Goal: Find specific fact: Find contact information

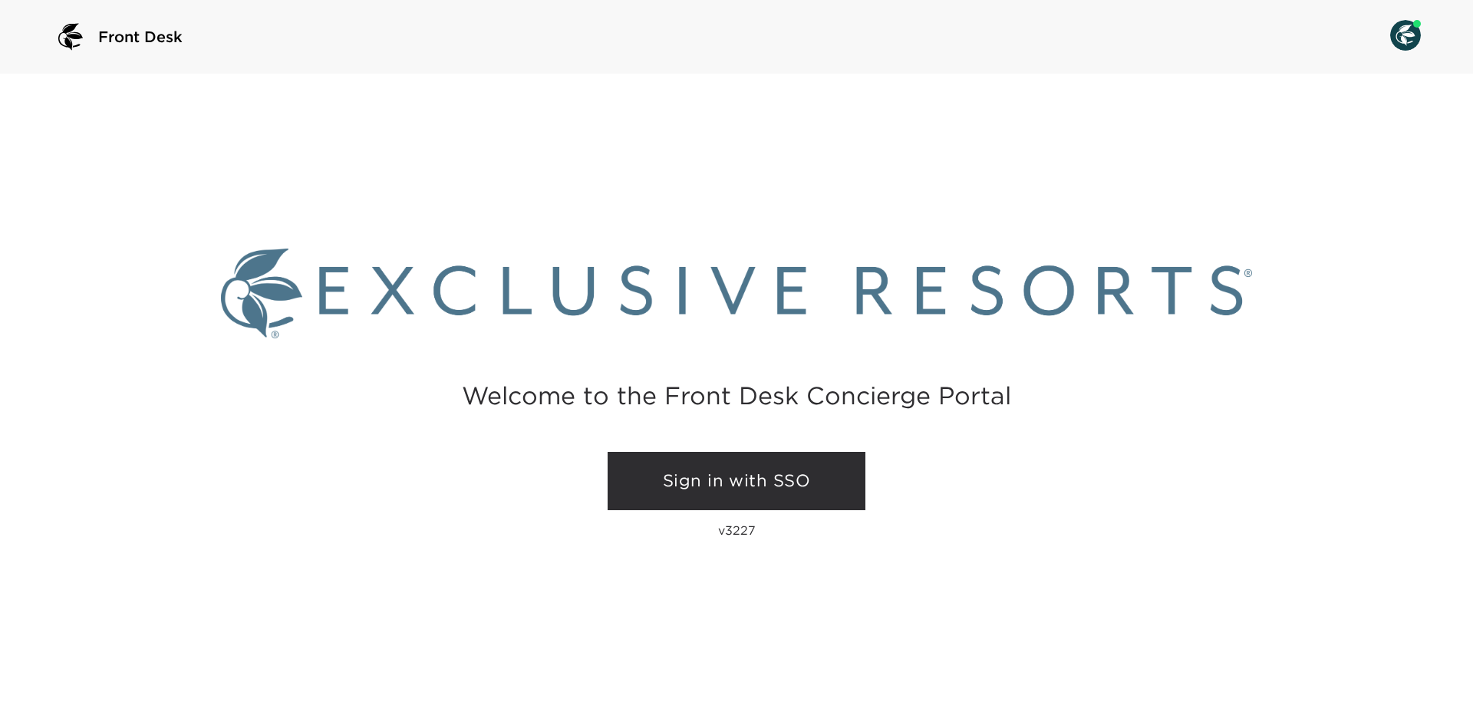
click at [779, 484] on link "Sign in with SSO" at bounding box center [737, 481] width 258 height 58
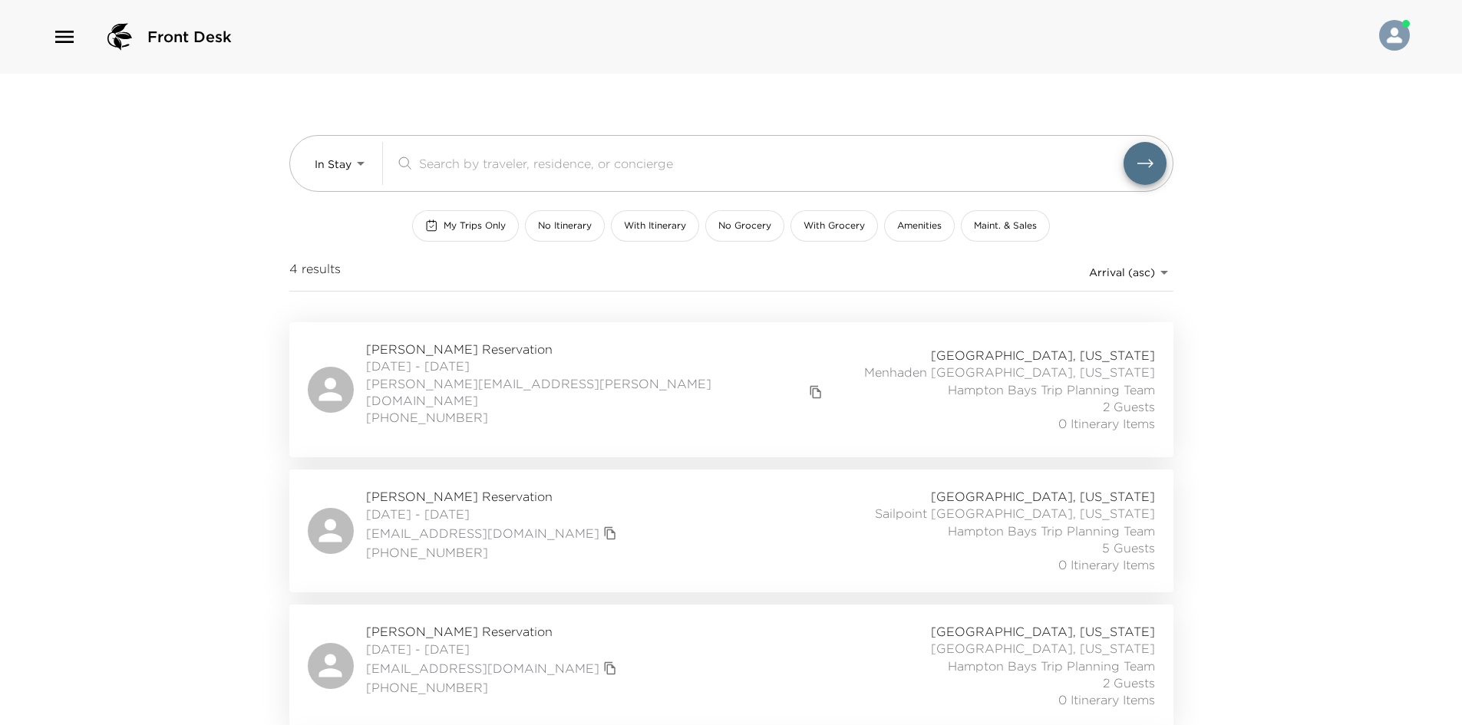
click at [560, 368] on div "Emma Pollari Reservation 08/28/2025 - 09/01/2025 emma.pollari@ey.com 214-537-09…" at bounding box center [731, 390] width 847 height 98
click at [506, 488] on span "Libby Thomas Reservation" at bounding box center [493, 496] width 255 height 17
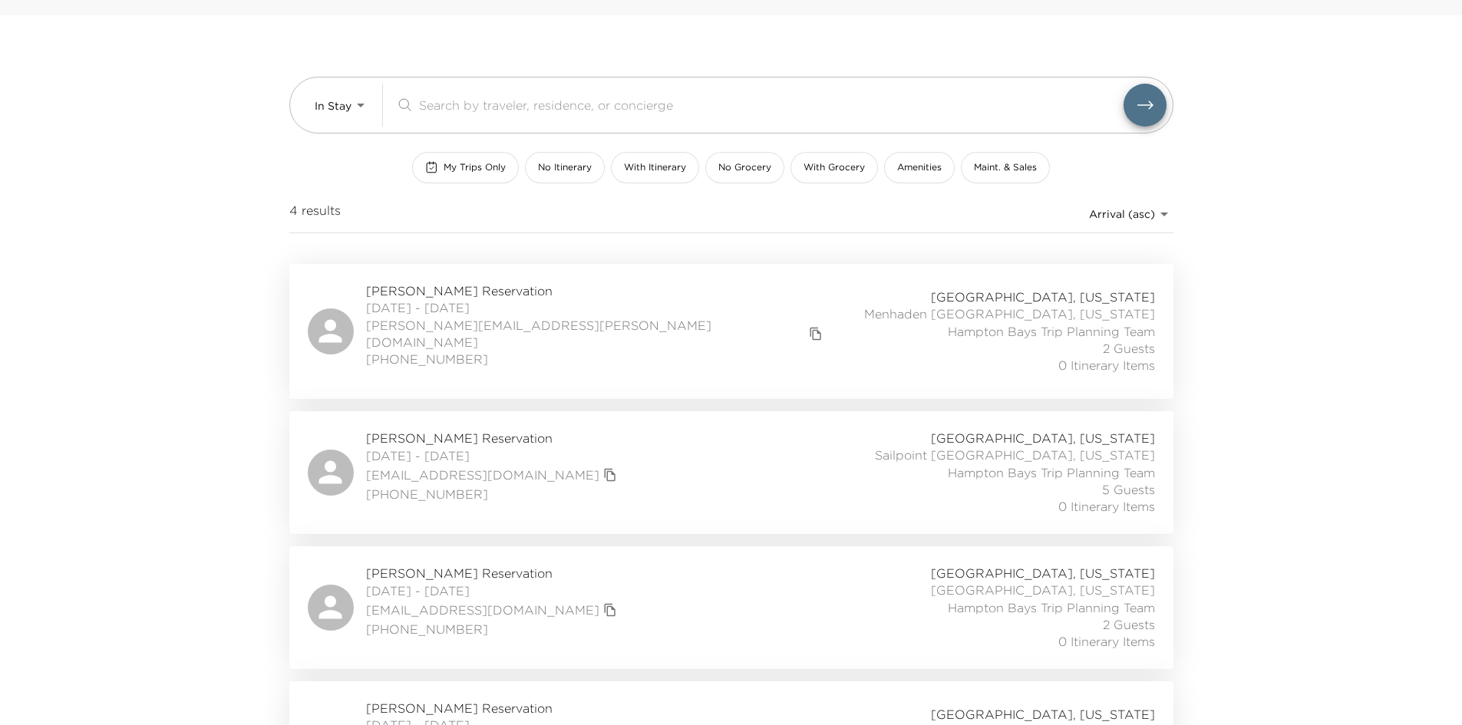
scroll to position [138, 0]
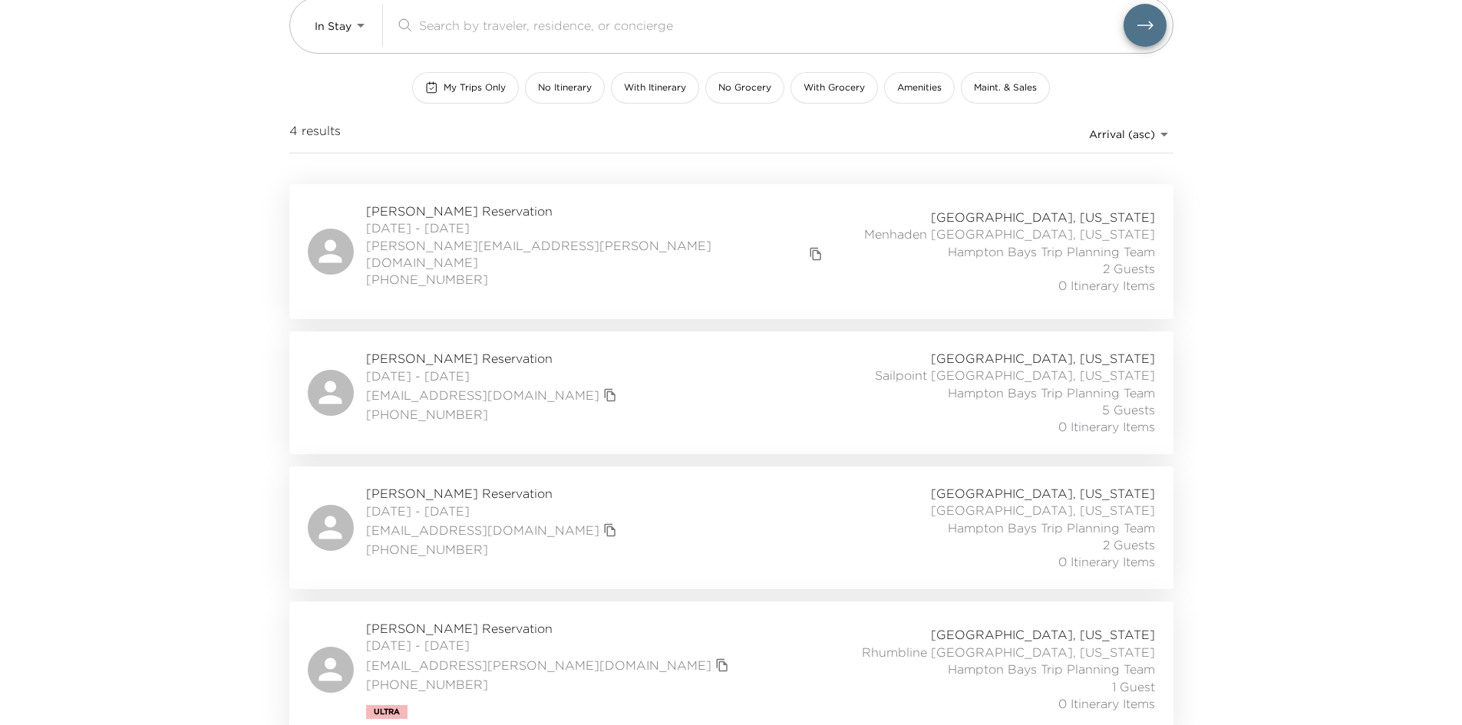
click at [508, 485] on span "Edward Lange Reservation" at bounding box center [493, 493] width 255 height 17
click at [603, 497] on div "Edward Lange Reservation 08/30/2025 - 09/01/2025 eflangejr@gmail.com 415-272-79…" at bounding box center [731, 528] width 847 height 86
click at [553, 637] on span "08/31/2025 - 09/02/2025" at bounding box center [549, 645] width 367 height 17
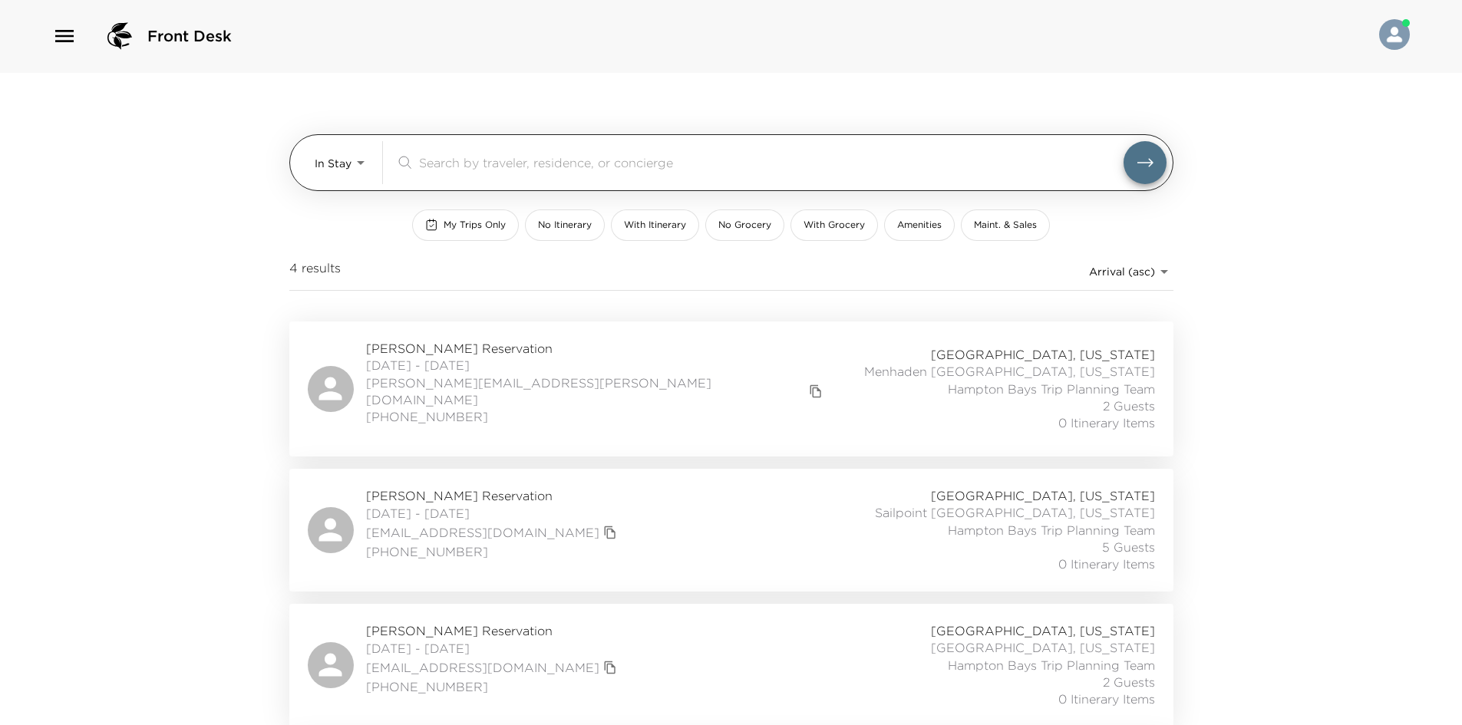
scroll to position [0, 0]
click at [350, 154] on body "Front Desk In Stay In-Stay ​ My Trips Only No Itinerary With Itinerary No Groce…" at bounding box center [731, 362] width 1462 height 725
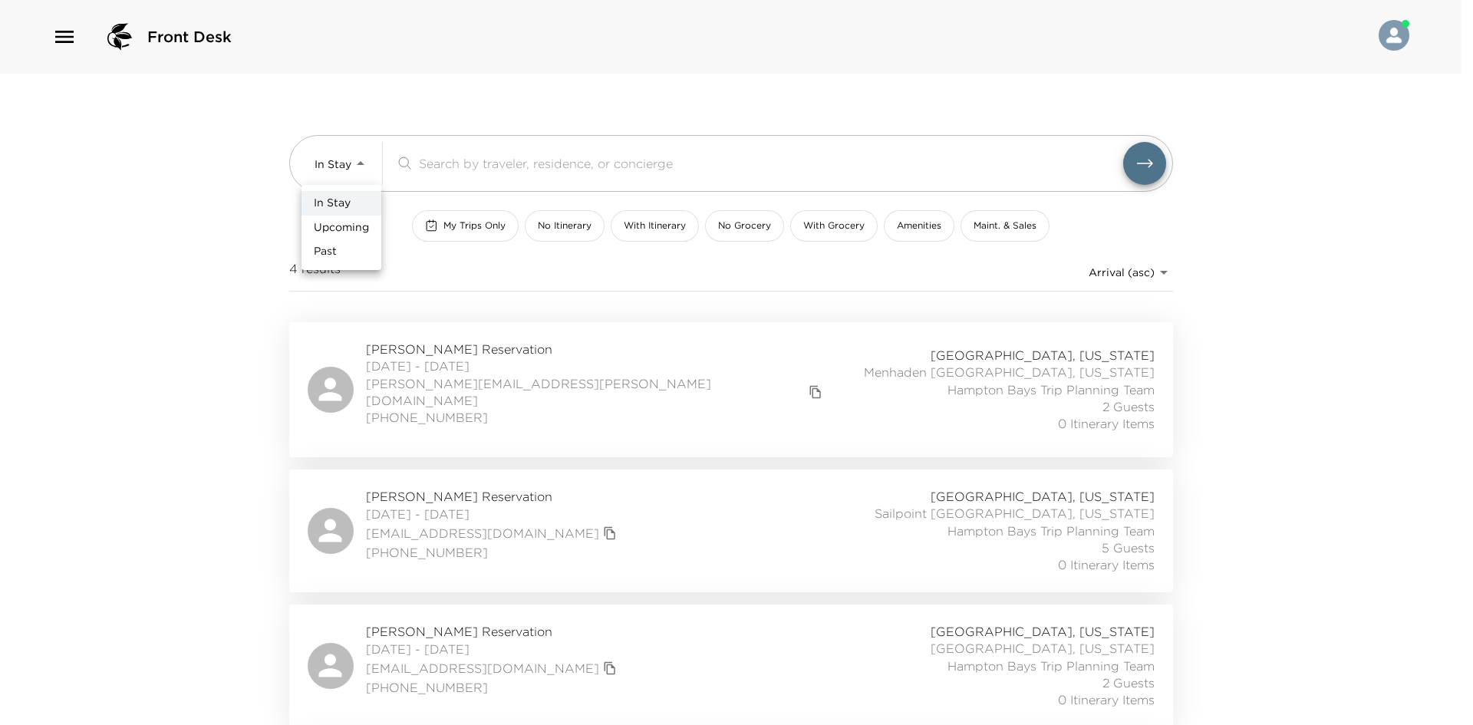
click at [351, 231] on span "Upcoming" at bounding box center [341, 227] width 55 height 15
type input "Upcoming"
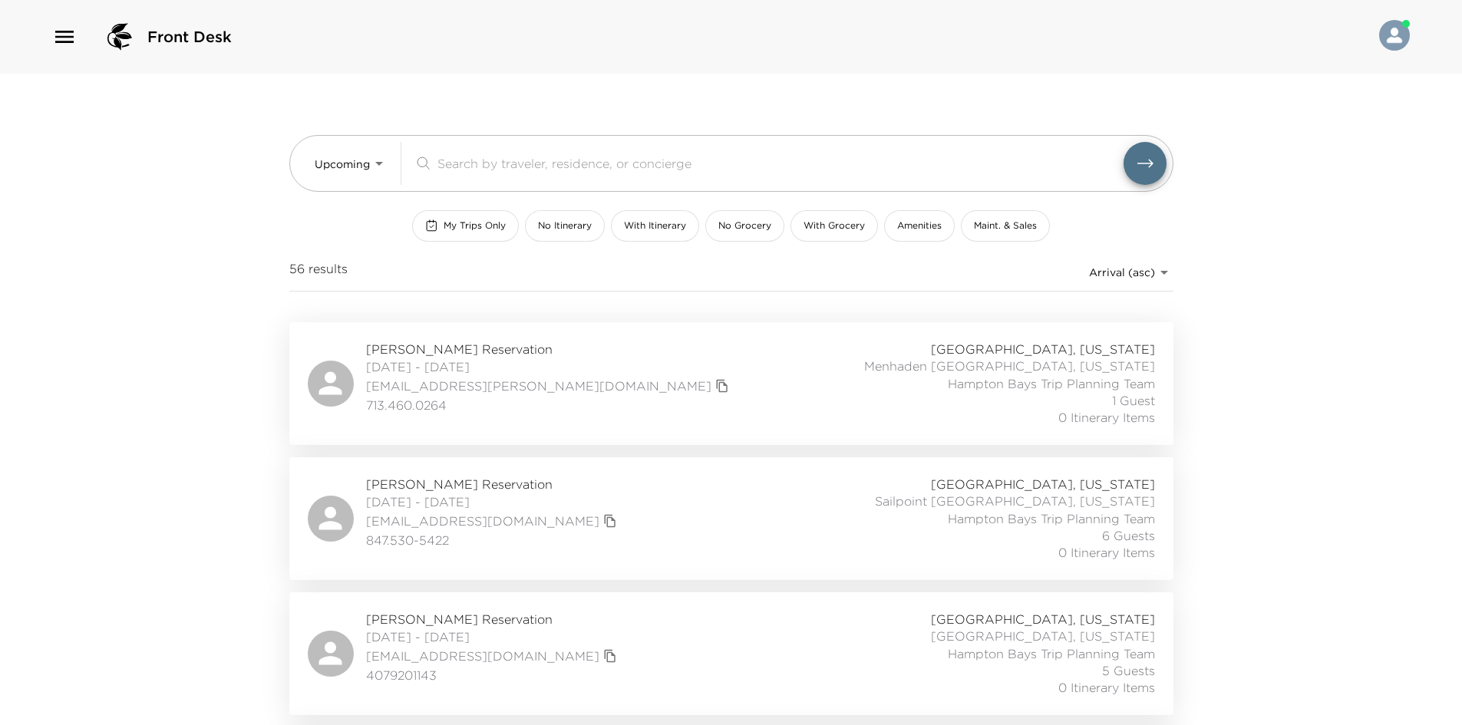
click at [497, 361] on span "09/02/2025 - 09/06/2025" at bounding box center [549, 366] width 367 height 17
click at [393, 496] on span "09/03/2025 - 09/04/2025" at bounding box center [493, 501] width 255 height 17
click at [457, 619] on span "Diane Breen Reservation" at bounding box center [493, 619] width 255 height 17
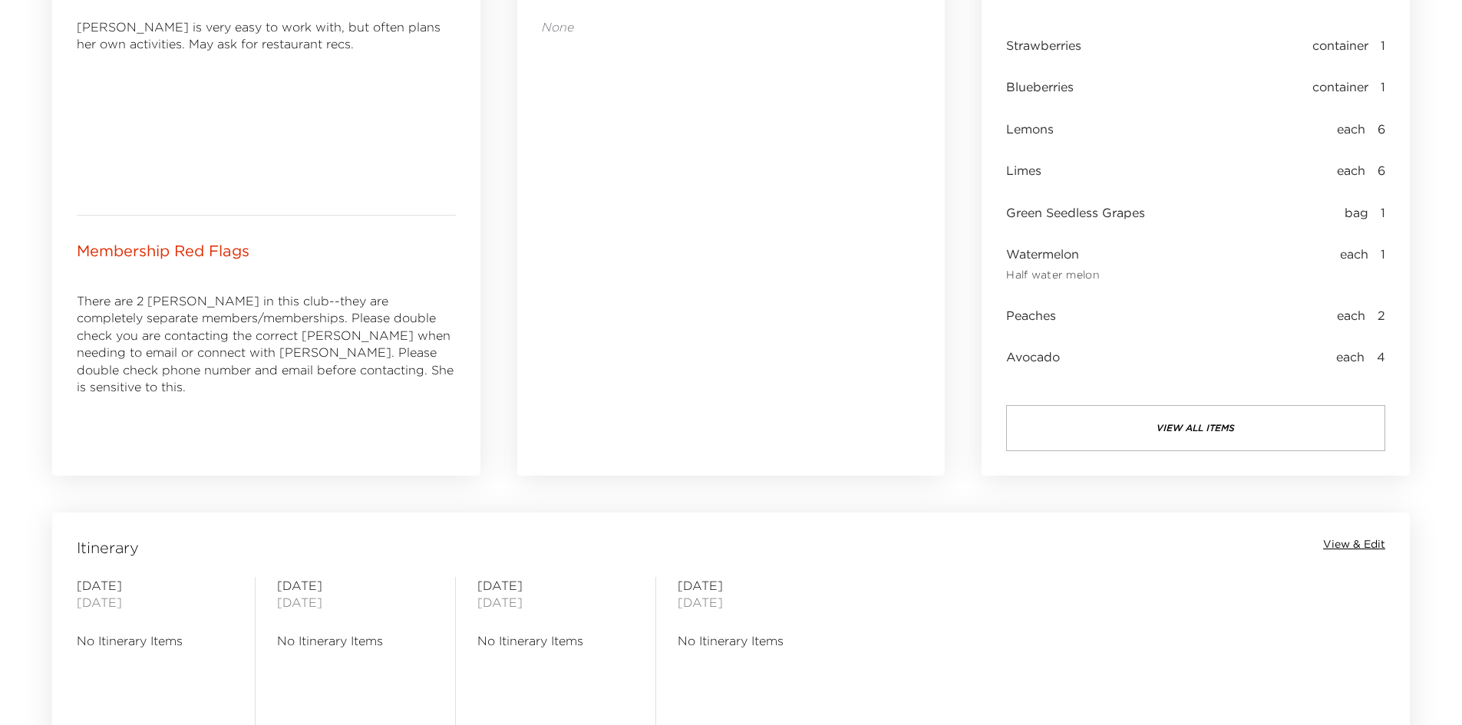
scroll to position [1151, 0]
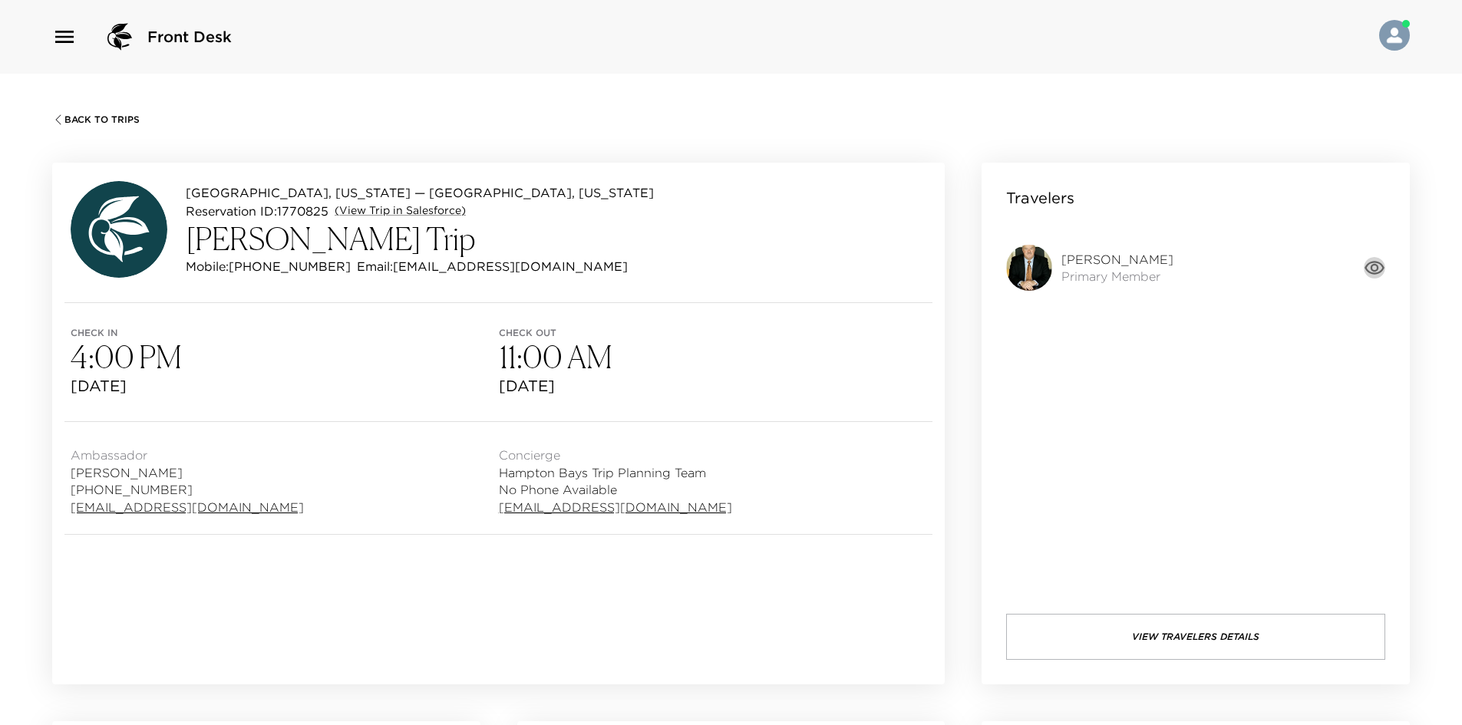
click at [1377, 264] on icon "button" at bounding box center [1374, 268] width 20 height 14
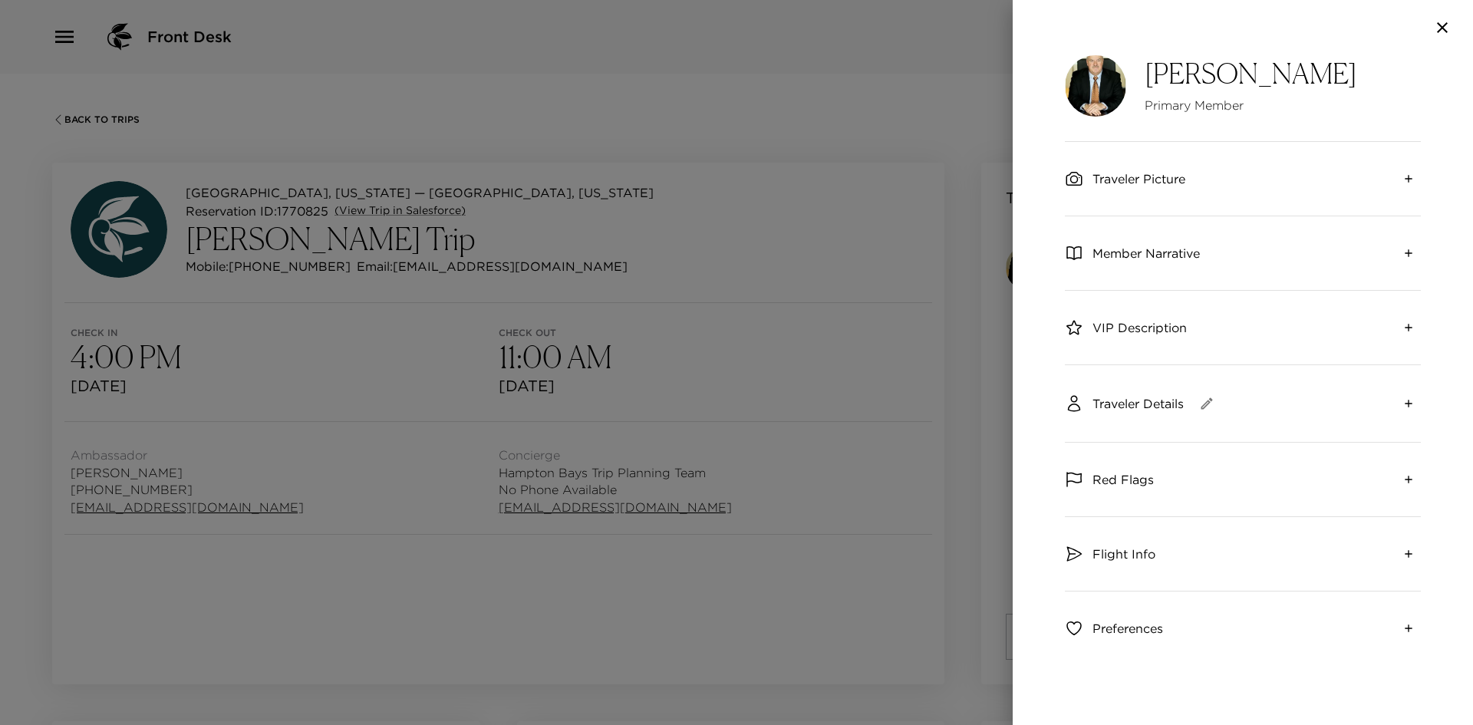
click at [1117, 252] on span "Member Narrative" at bounding box center [1146, 253] width 107 height 17
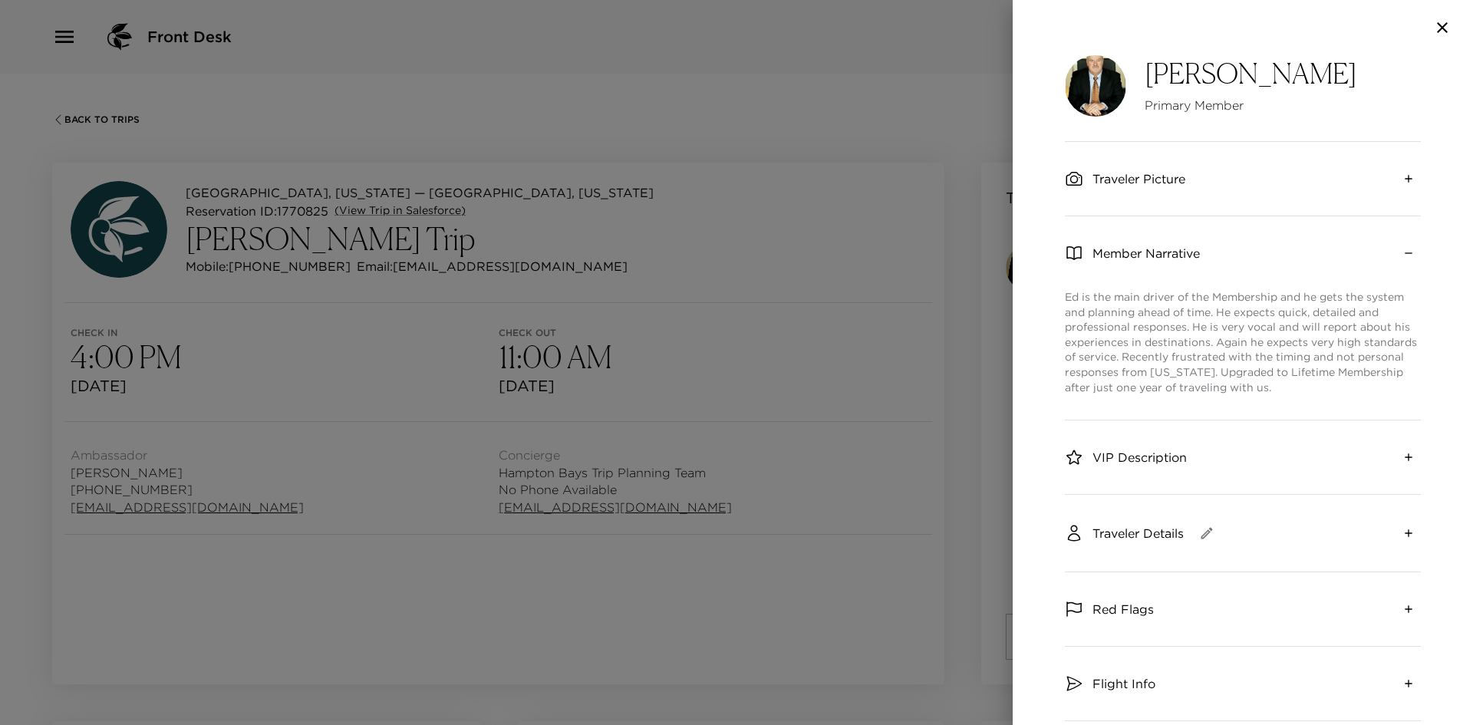
click at [1115, 258] on span "Member Narrative" at bounding box center [1146, 253] width 107 height 17
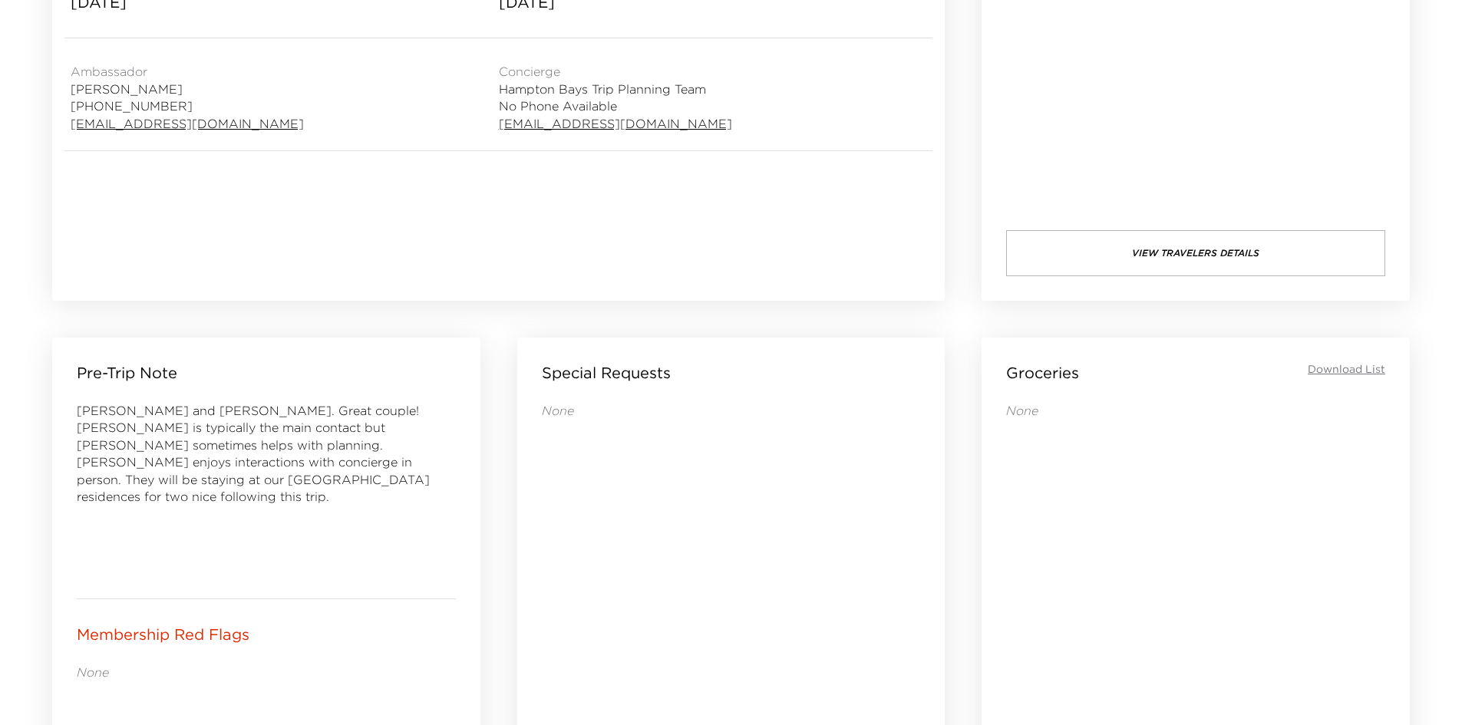
scroll to position [691, 0]
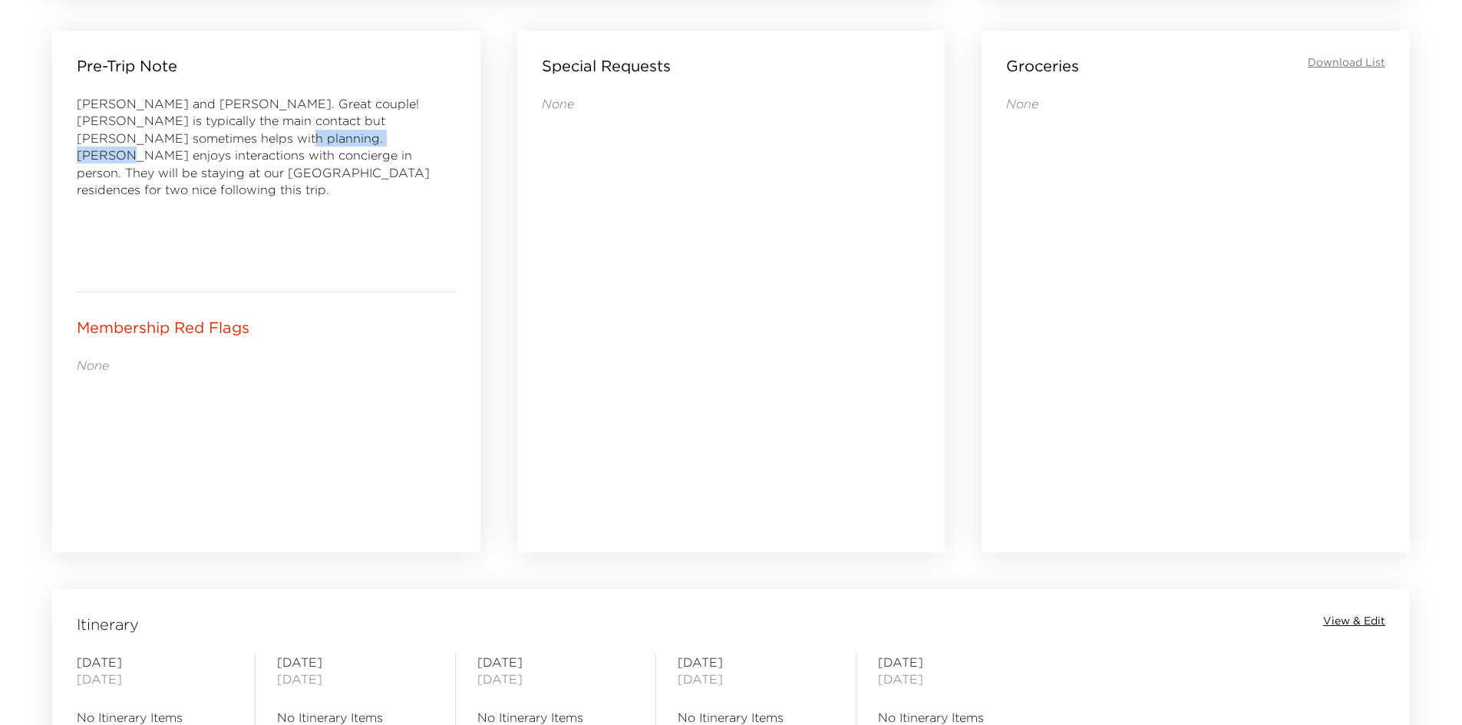
drag, startPoint x: 161, startPoint y: 146, endPoint x: 289, endPoint y: 146, distance: 127.4
click at [289, 146] on div "[PERSON_NAME] and [PERSON_NAME]. Great couple! [PERSON_NAME] is typically the m…" at bounding box center [266, 181] width 379 height 172
drag, startPoint x: 232, startPoint y: 160, endPoint x: 376, endPoint y: 159, distance: 144.3
click at [376, 159] on span "David and Cathy. Great couple! David is typically the main contact but Cathy so…" at bounding box center [253, 146] width 353 height 101
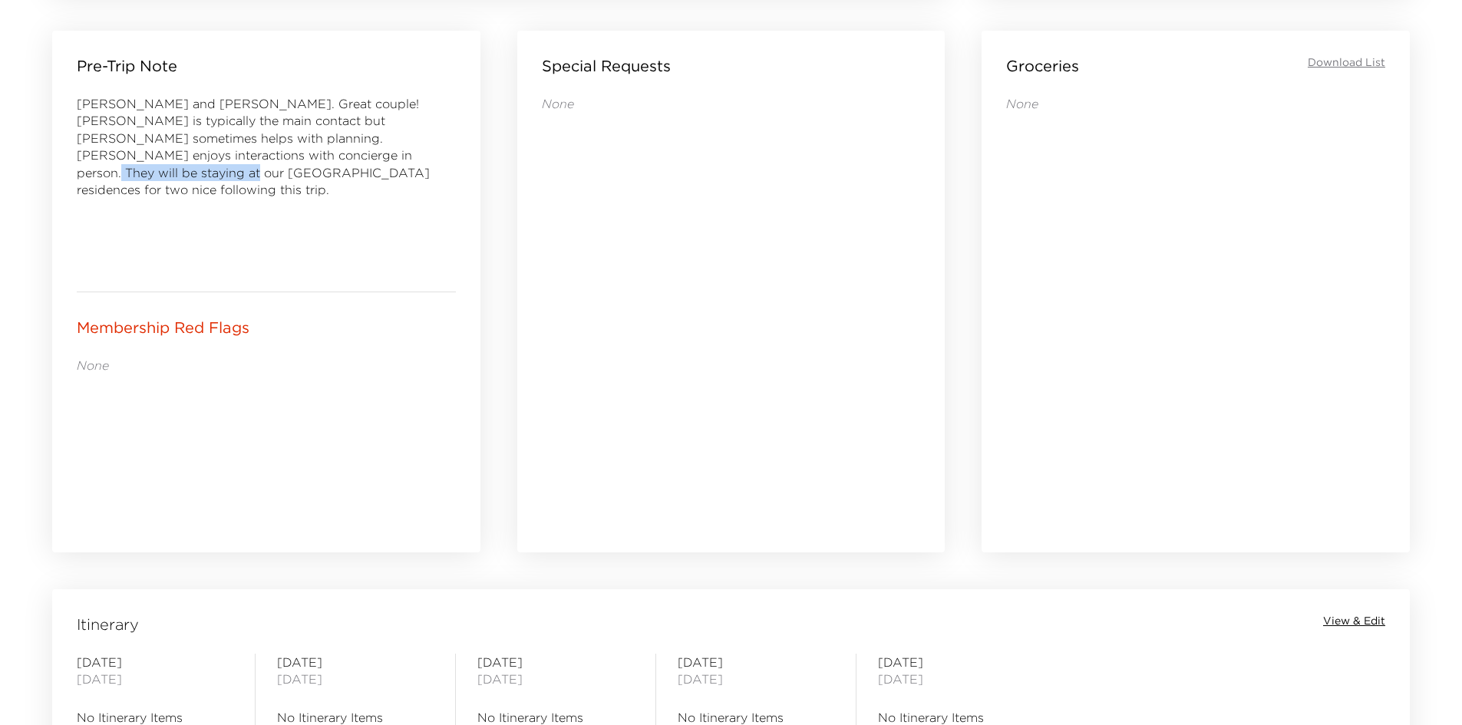
click at [376, 159] on span "David and Cathy. Great couple! David is typically the main contact but Cathy so…" at bounding box center [253, 146] width 353 height 101
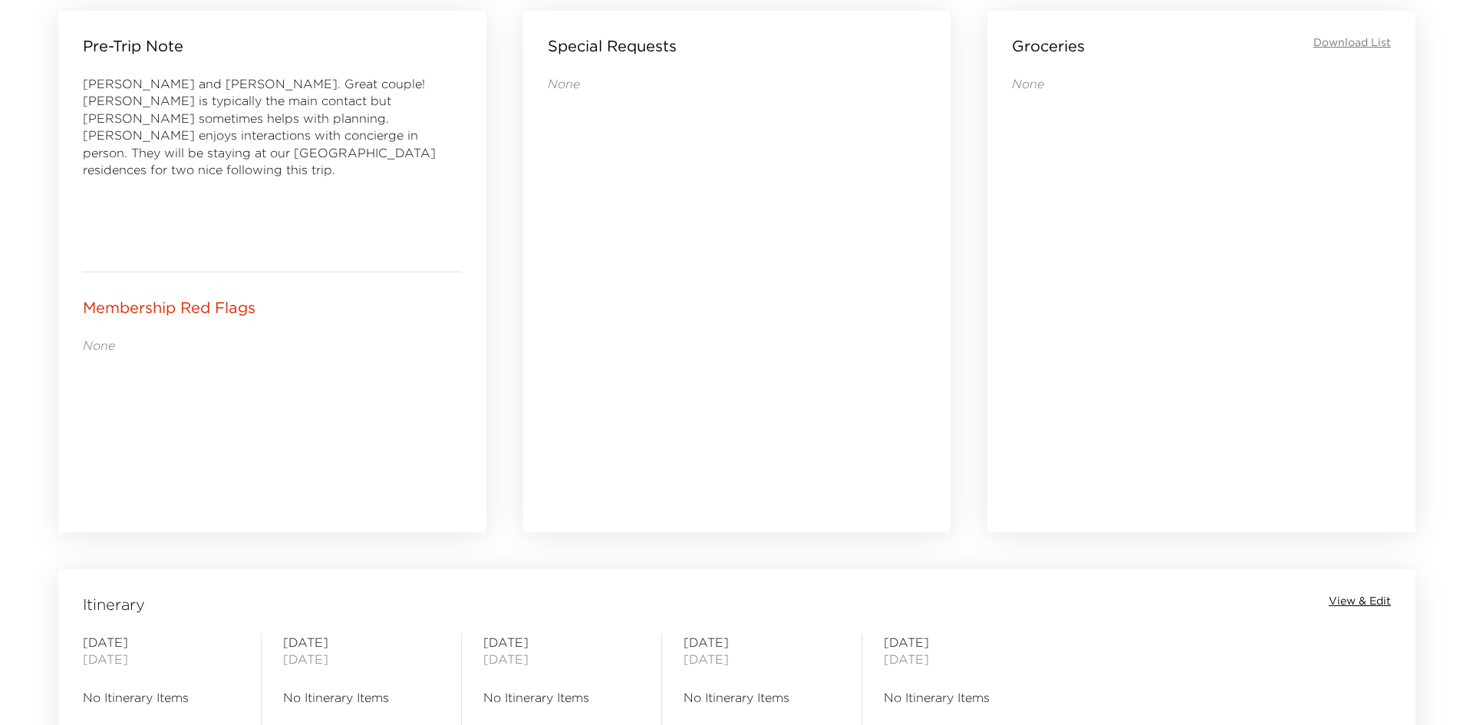
scroll to position [0, 0]
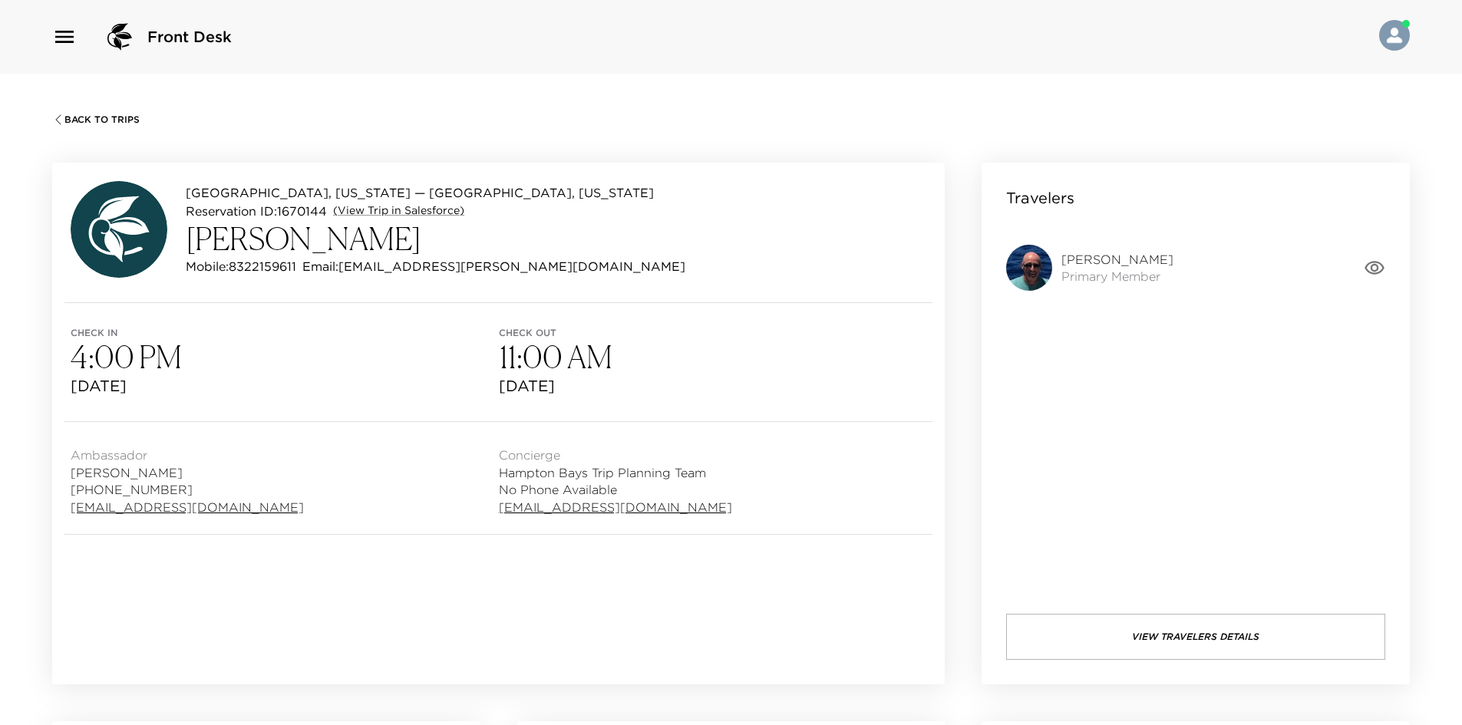
click at [1380, 272] on icon "button" at bounding box center [1374, 268] width 20 height 14
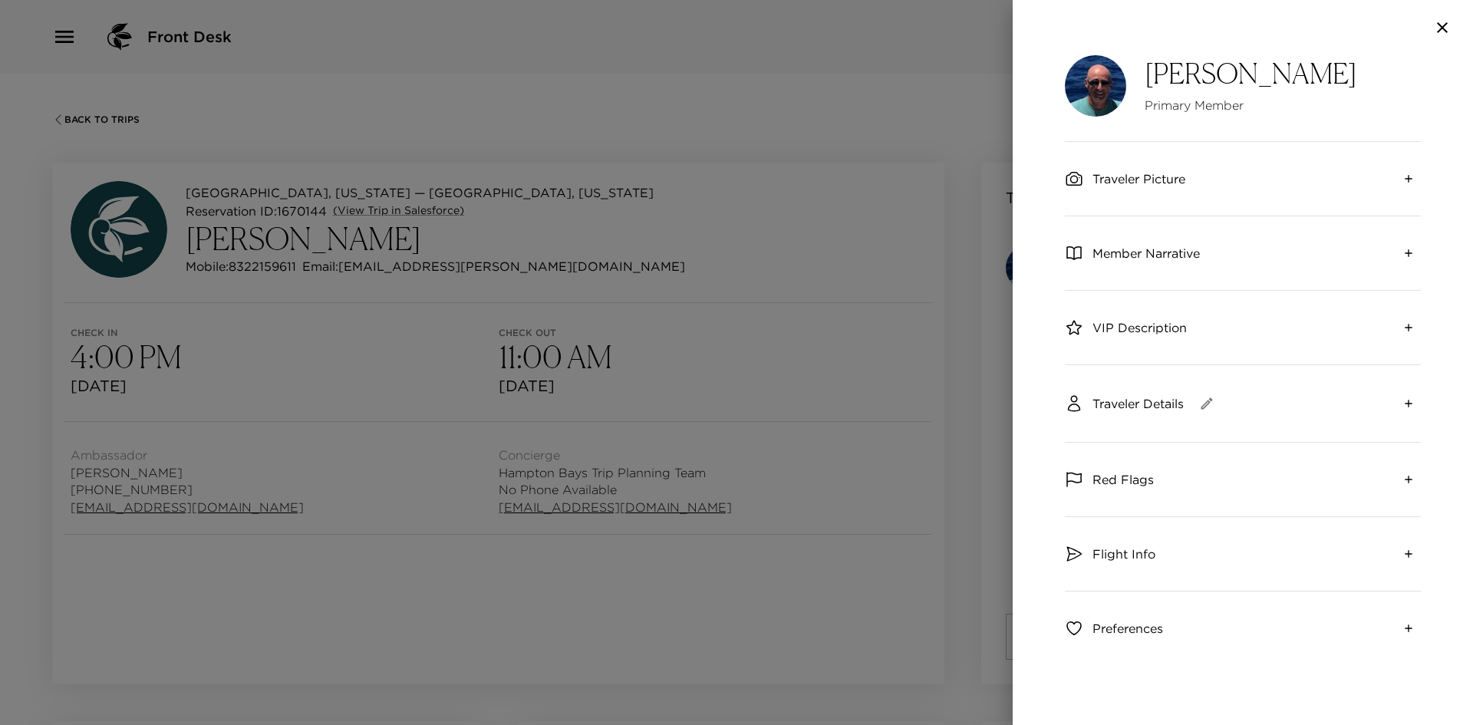
click at [1162, 186] on span "Traveler Picture" at bounding box center [1139, 178] width 93 height 17
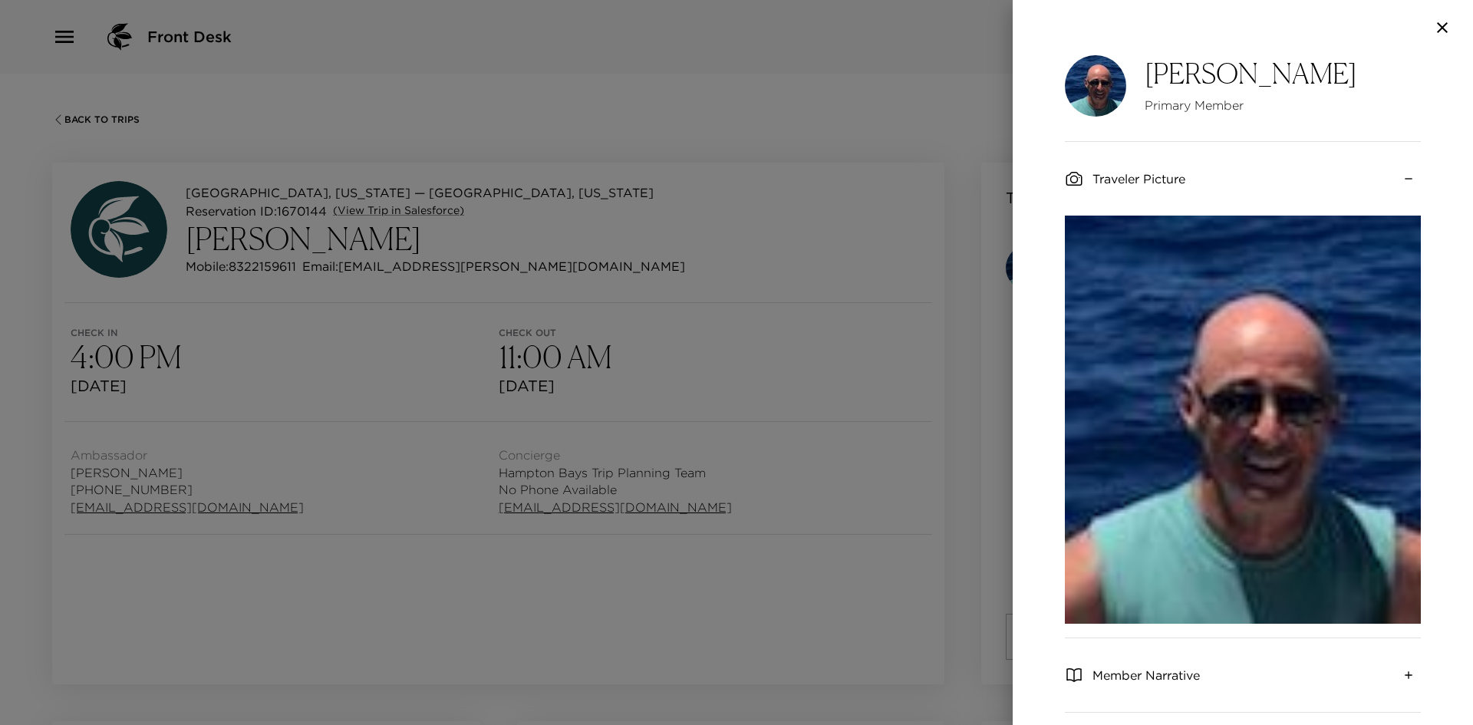
click at [1158, 175] on span "Traveler Picture" at bounding box center [1139, 178] width 93 height 17
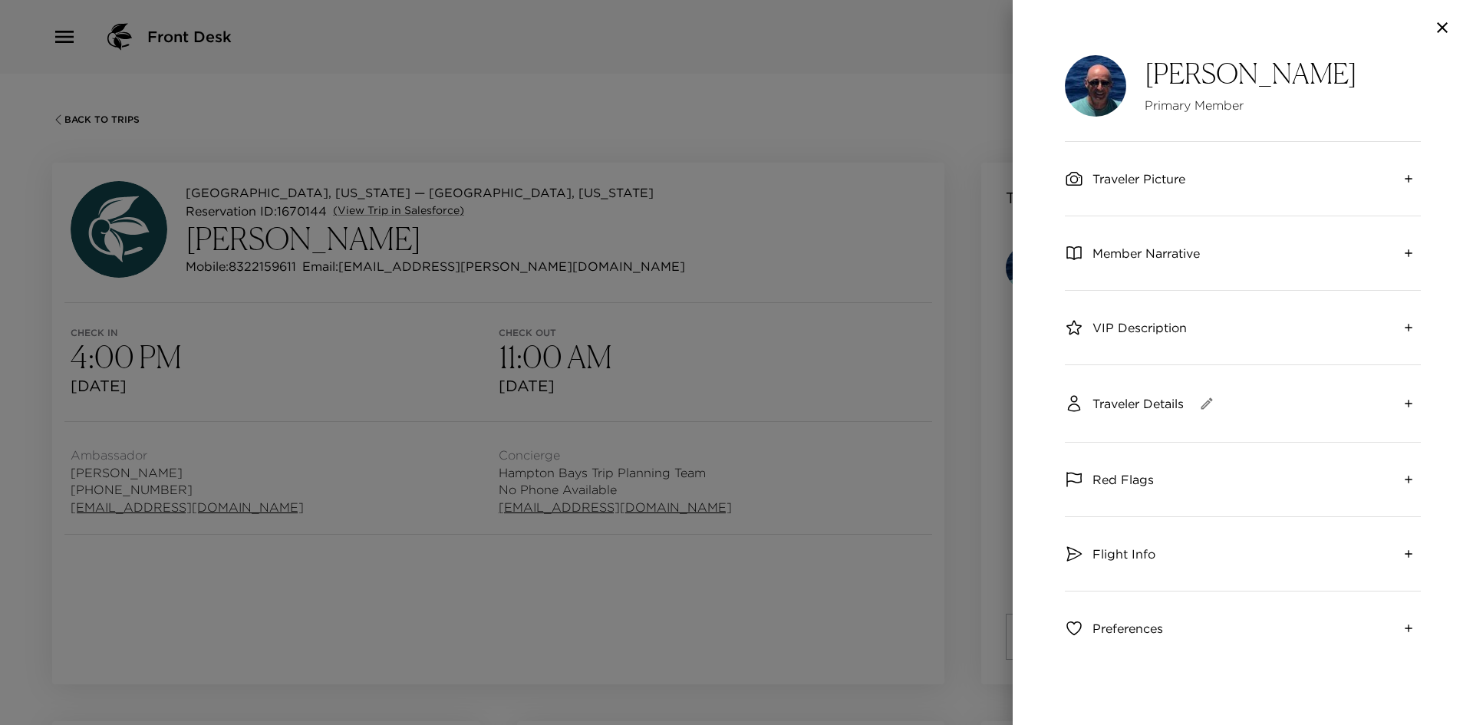
click at [1156, 176] on span "Traveler Picture" at bounding box center [1139, 178] width 93 height 17
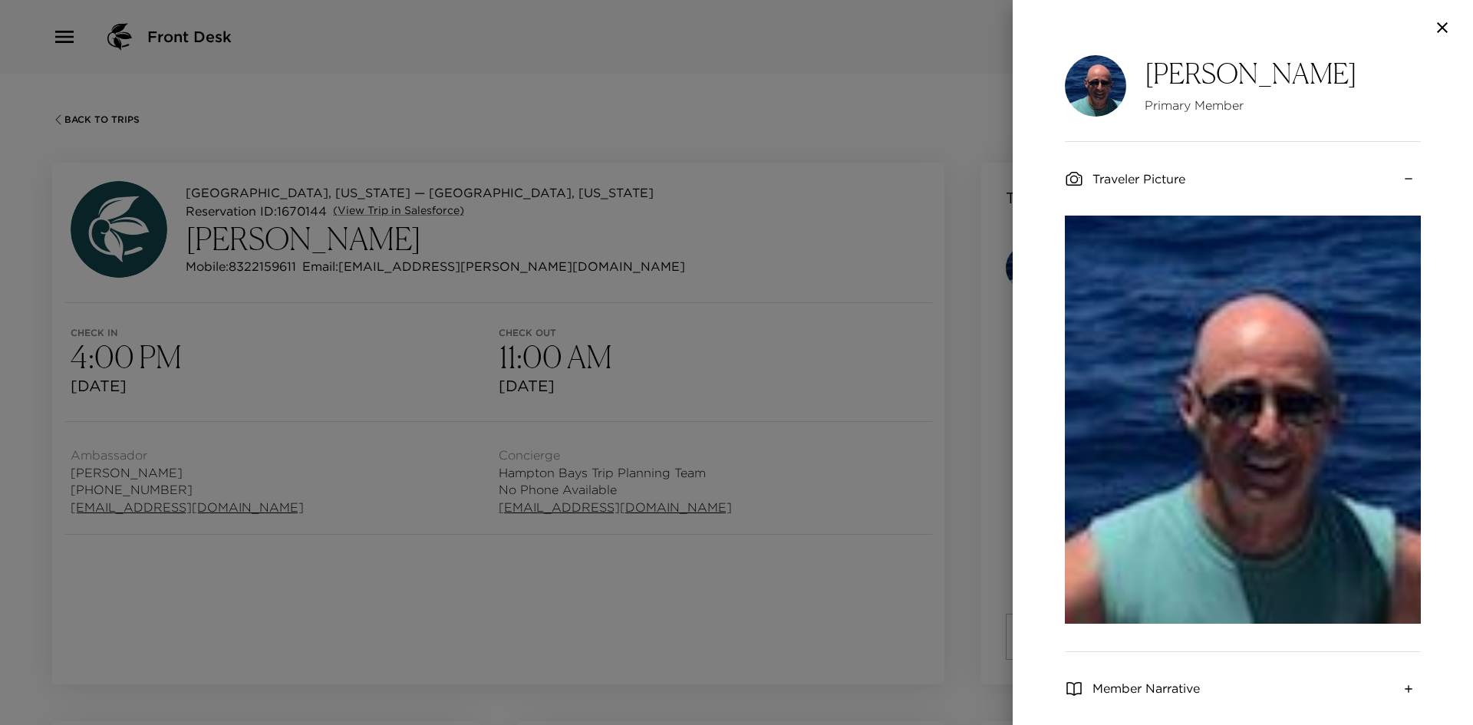
click at [1248, 0] on div at bounding box center [1243, 27] width 460 height 55
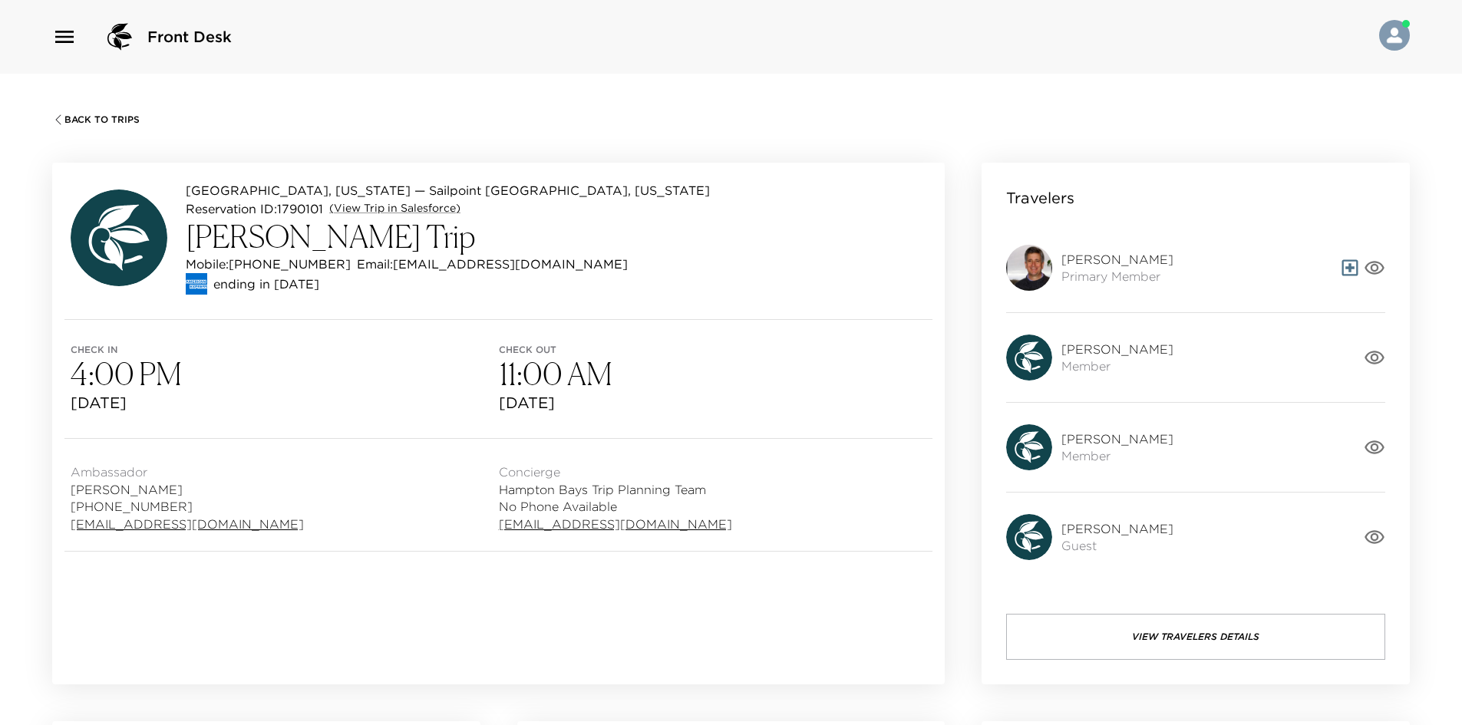
click at [1377, 271] on icon "button" at bounding box center [1374, 267] width 21 height 21
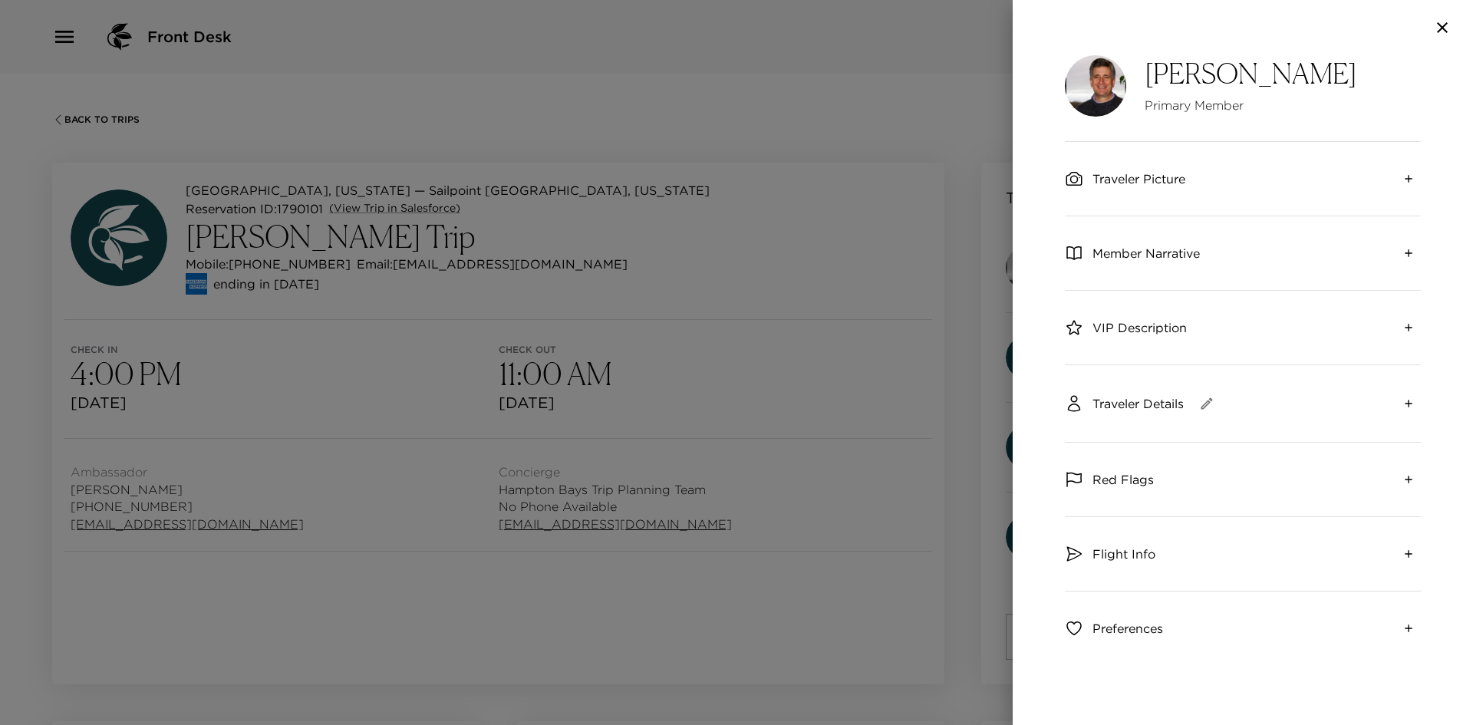
click at [1133, 181] on span "Traveler Picture" at bounding box center [1139, 178] width 93 height 17
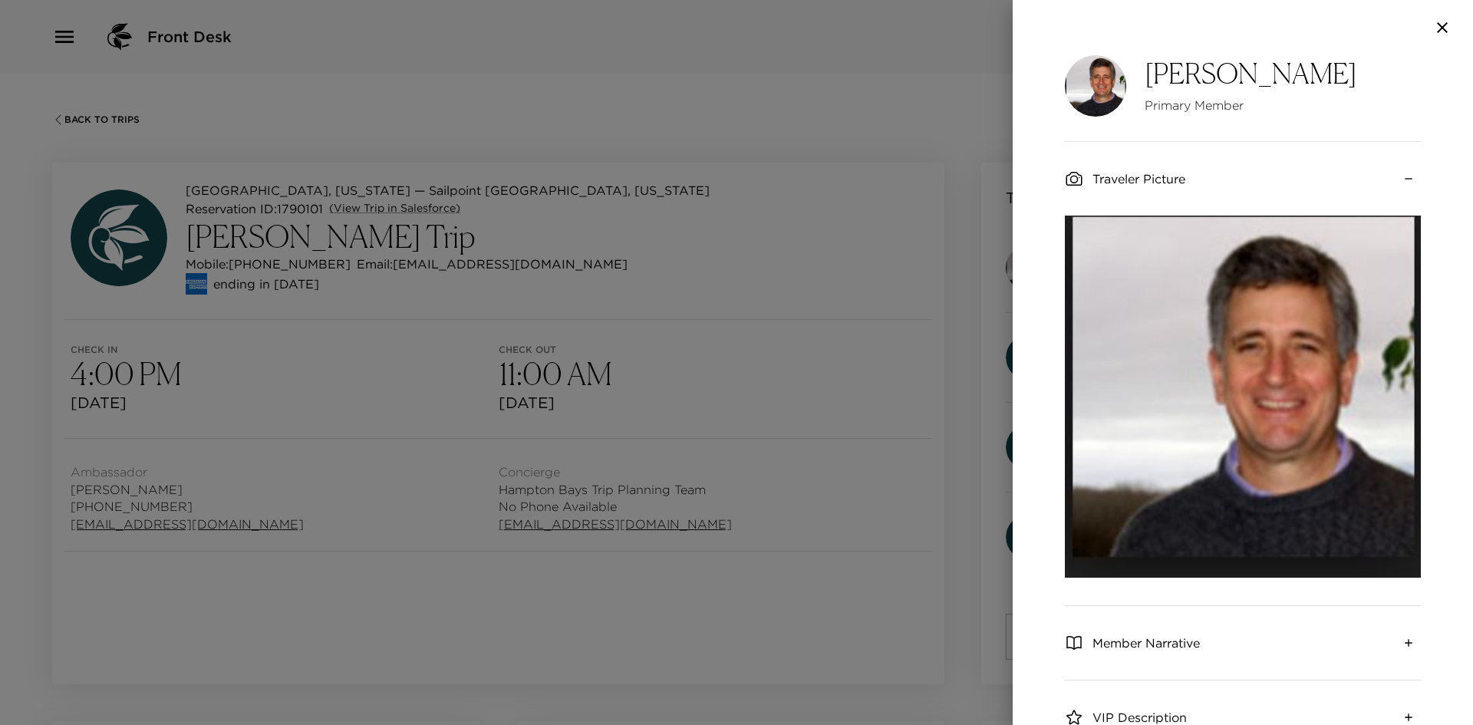
click at [1146, 12] on div at bounding box center [1243, 27] width 460 height 55
click at [1440, 25] on icon "button" at bounding box center [1442, 27] width 11 height 11
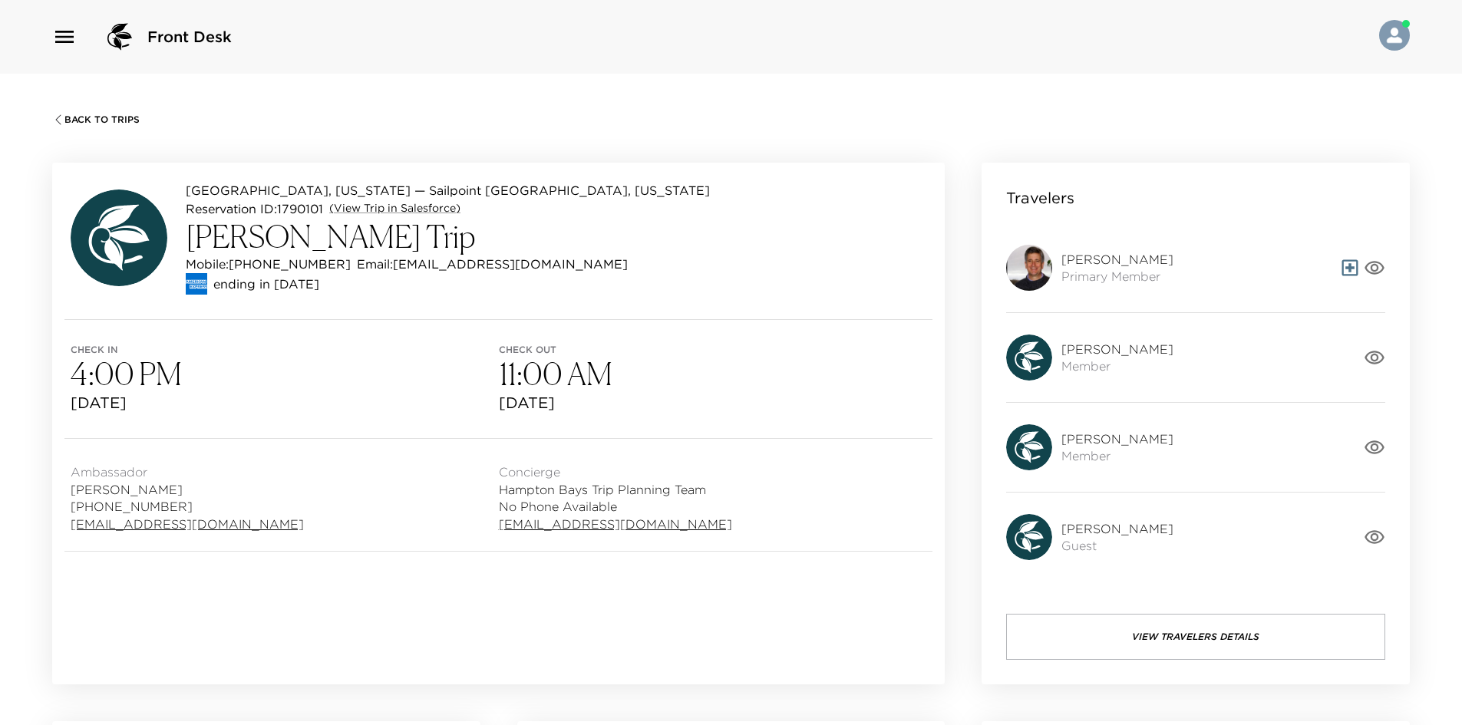
click at [1133, 348] on span "Grace Chandler" at bounding box center [1117, 349] width 112 height 17
click at [1361, 266] on div at bounding box center [1362, 267] width 46 height 21
click at [1372, 267] on icon "button" at bounding box center [1374, 268] width 20 height 14
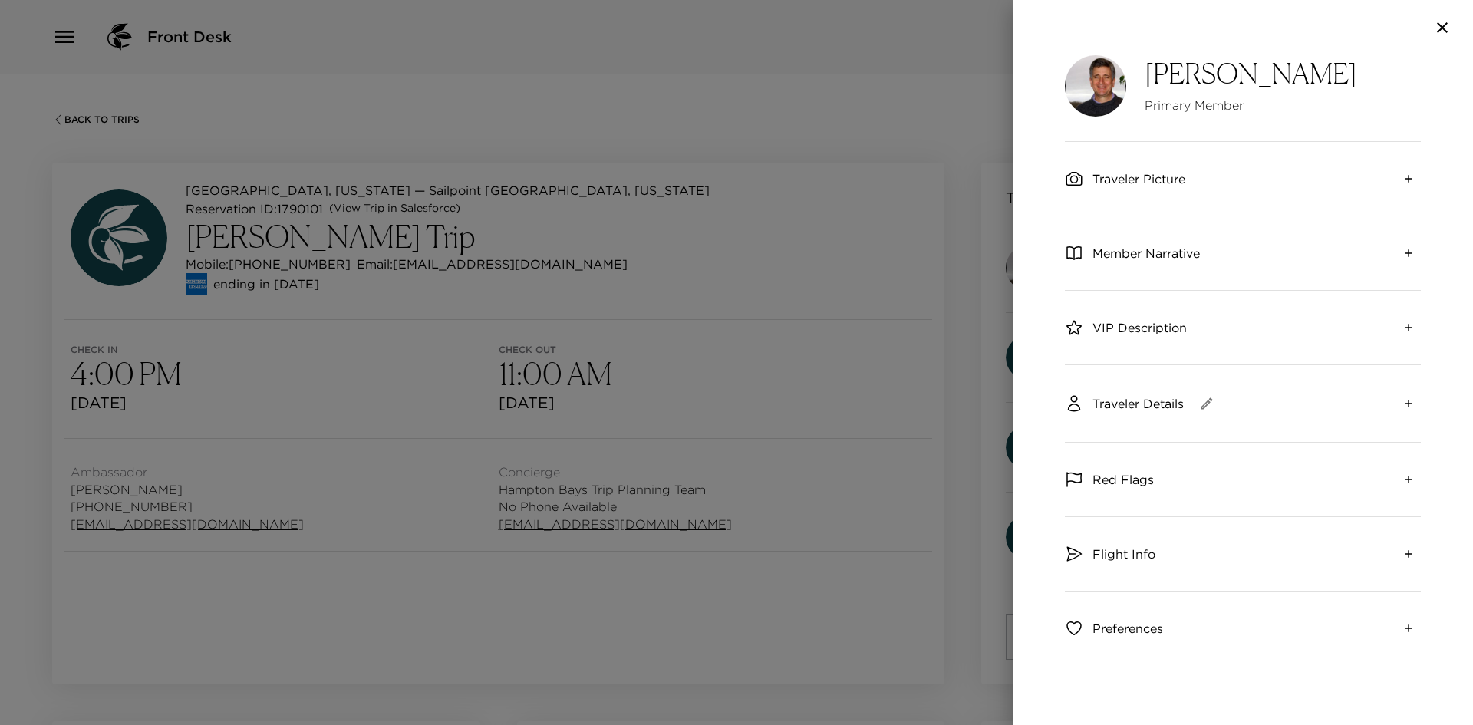
click at [1096, 252] on span "Member Narrative" at bounding box center [1146, 253] width 107 height 17
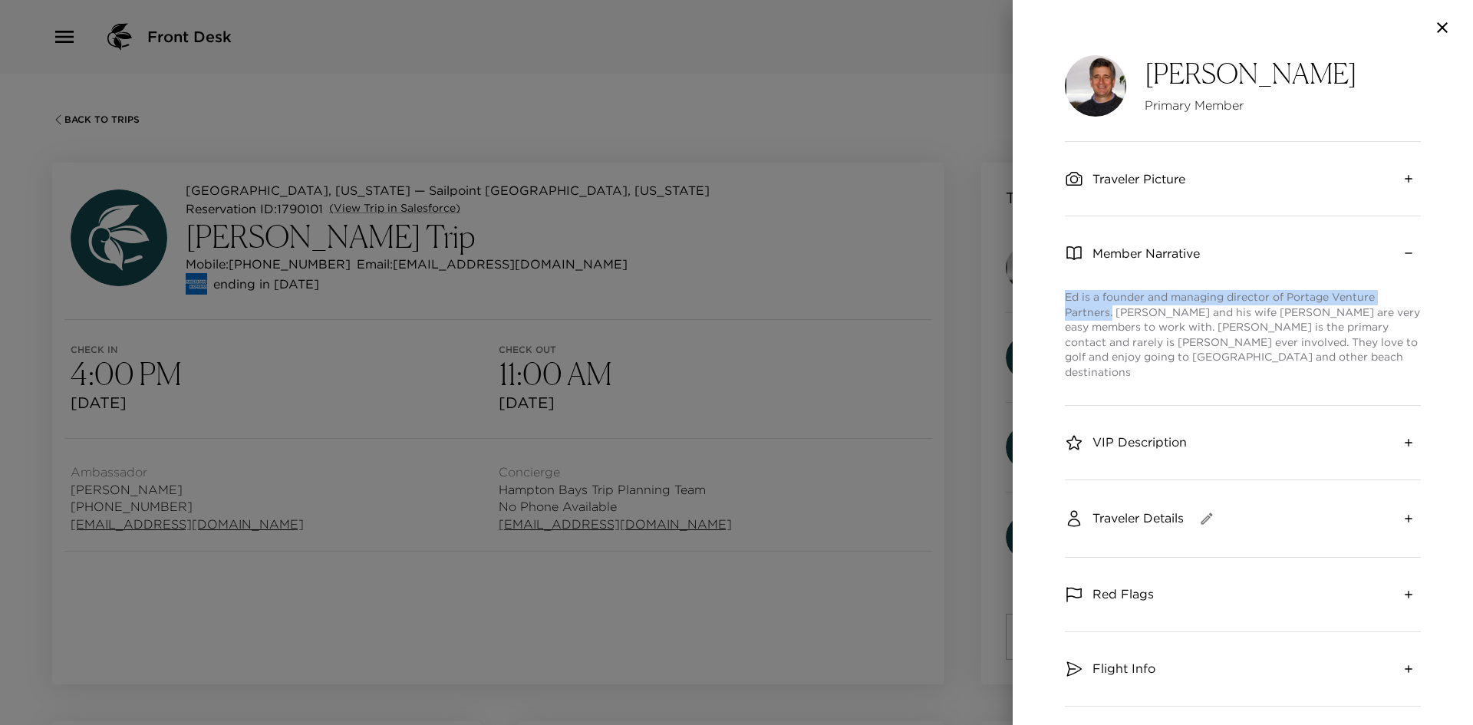
drag, startPoint x: 1066, startPoint y: 295, endPoint x: 1113, endPoint y: 312, distance: 50.5
click at [1113, 312] on p "Ed is a founder and managing director of Portage Venture Partners. Ed and his w…" at bounding box center [1243, 335] width 356 height 91
copy p "Ed is a founder and managing director of Portage Venture Partners."
click at [1443, 19] on icon "button" at bounding box center [1442, 27] width 18 height 18
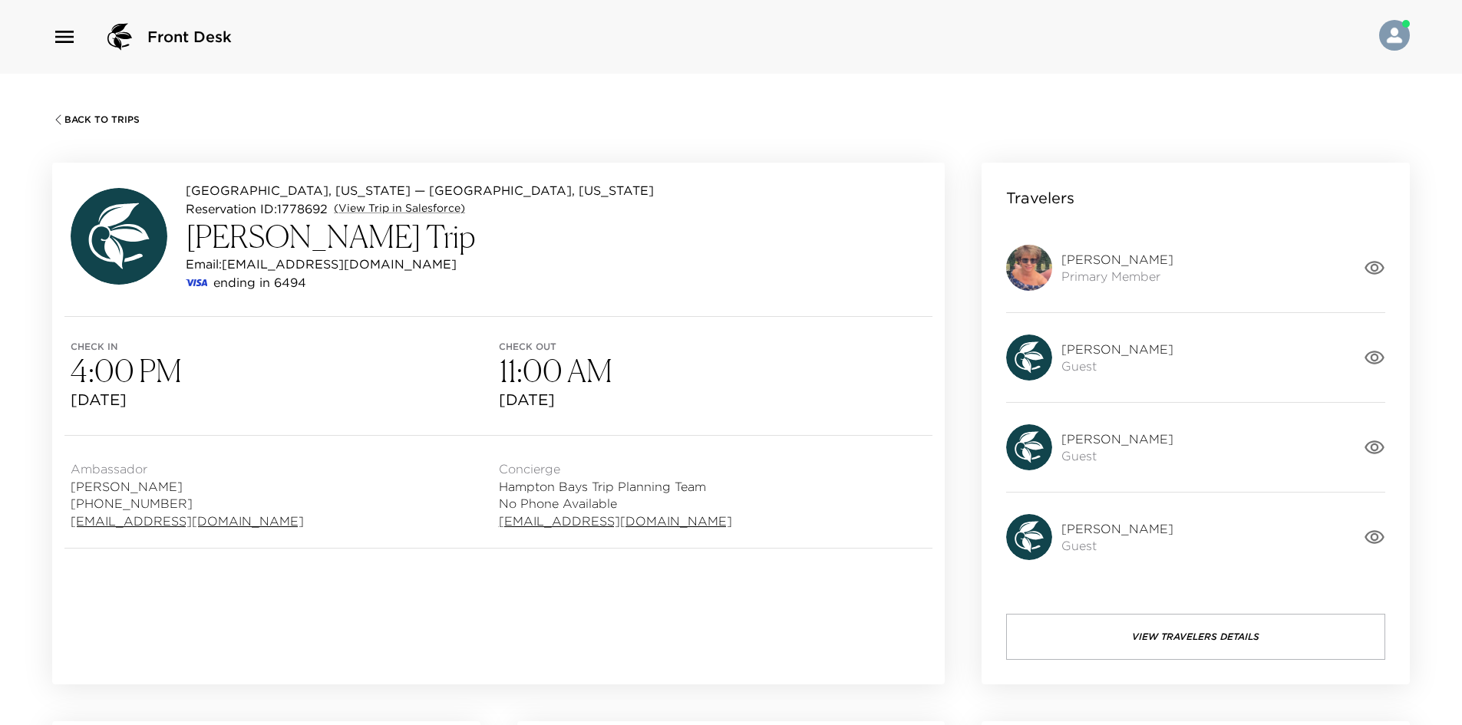
click at [1382, 262] on icon "button" at bounding box center [1374, 267] width 21 height 21
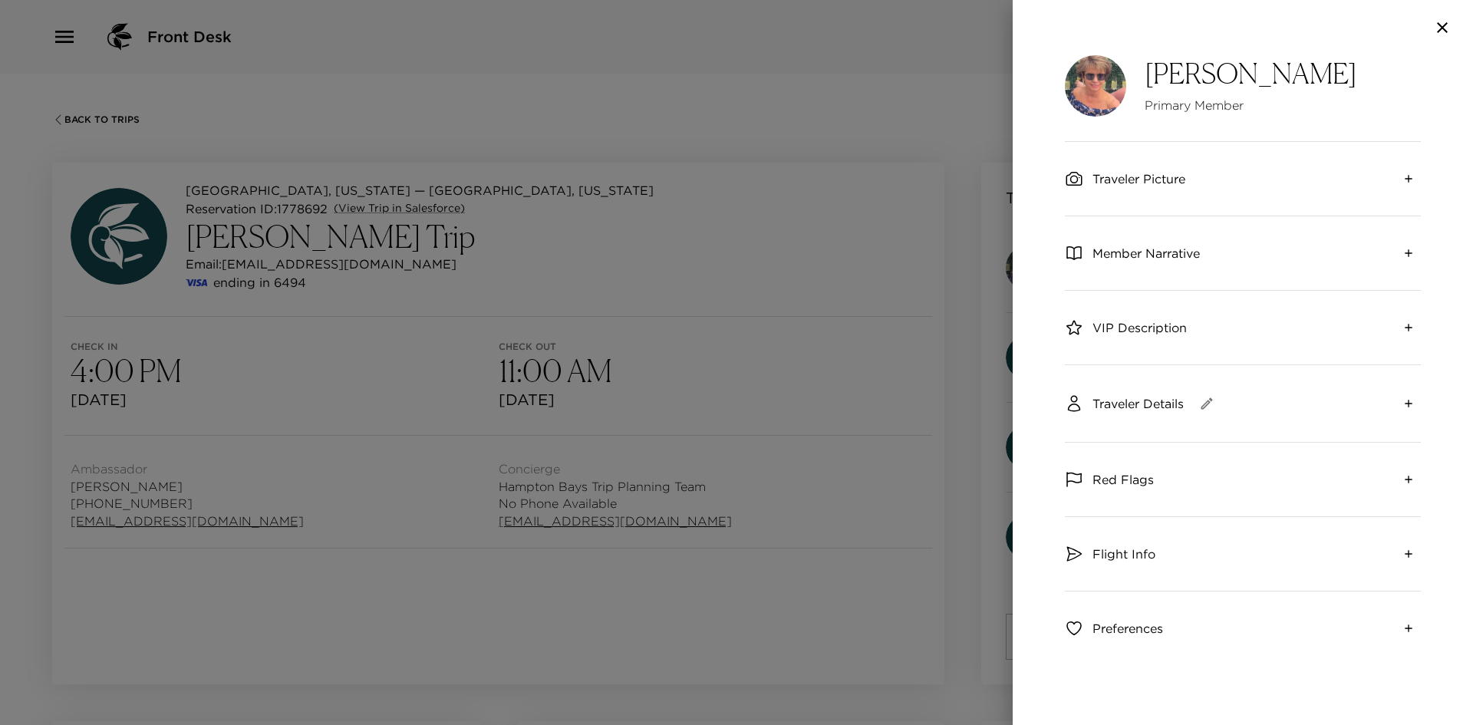
click at [1151, 168] on div "Traveler Picture" at bounding box center [1243, 179] width 356 height 74
click at [1151, 180] on span "Traveler Picture" at bounding box center [1139, 178] width 93 height 17
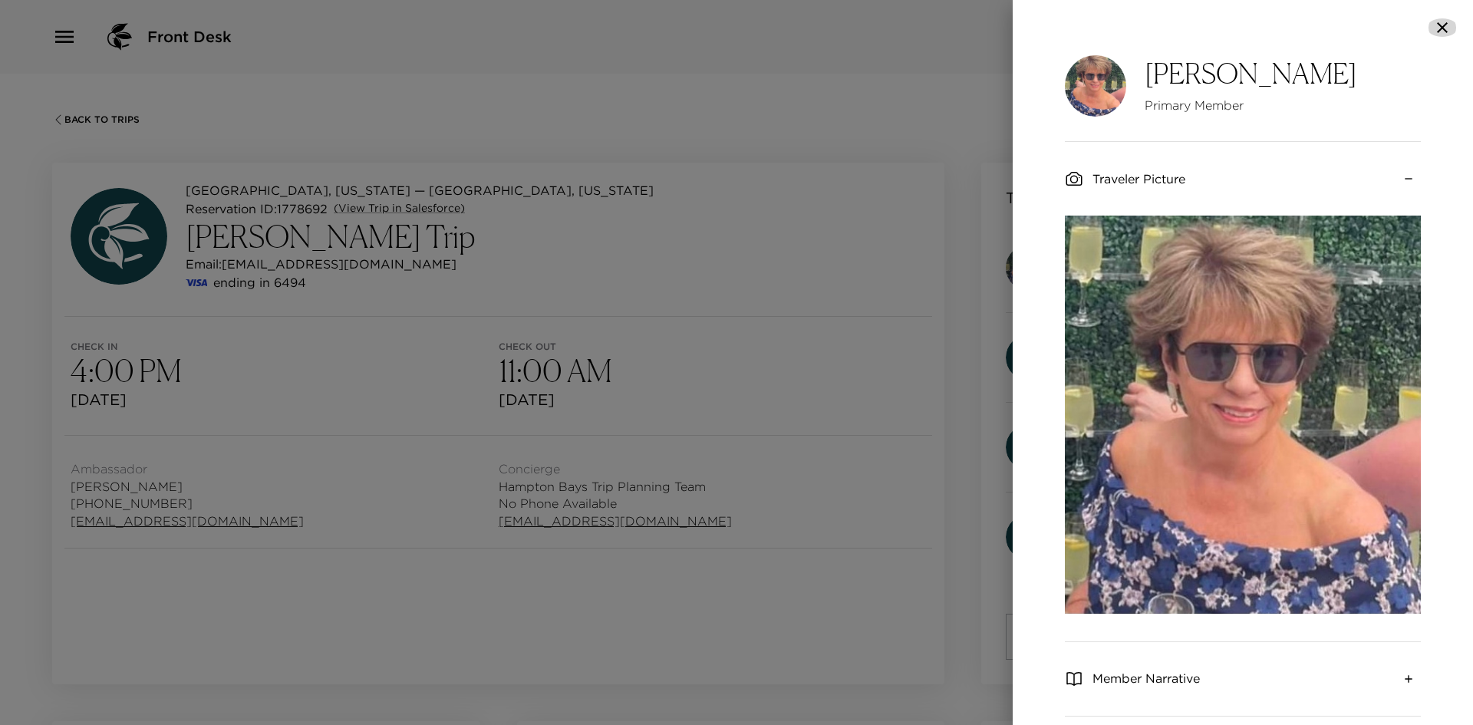
click at [1452, 21] on button "button" at bounding box center [1442, 27] width 31 height 18
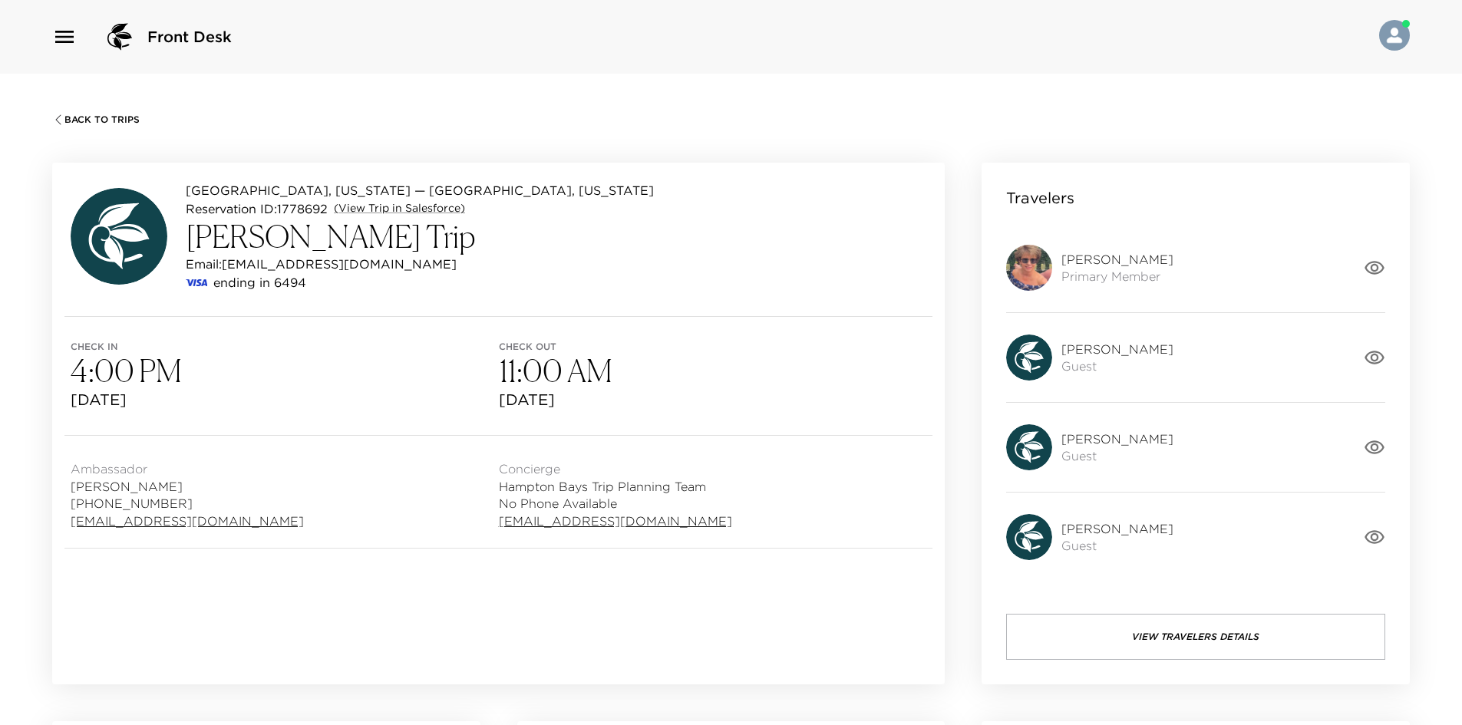
click at [1374, 264] on icon "button" at bounding box center [1374, 268] width 20 height 14
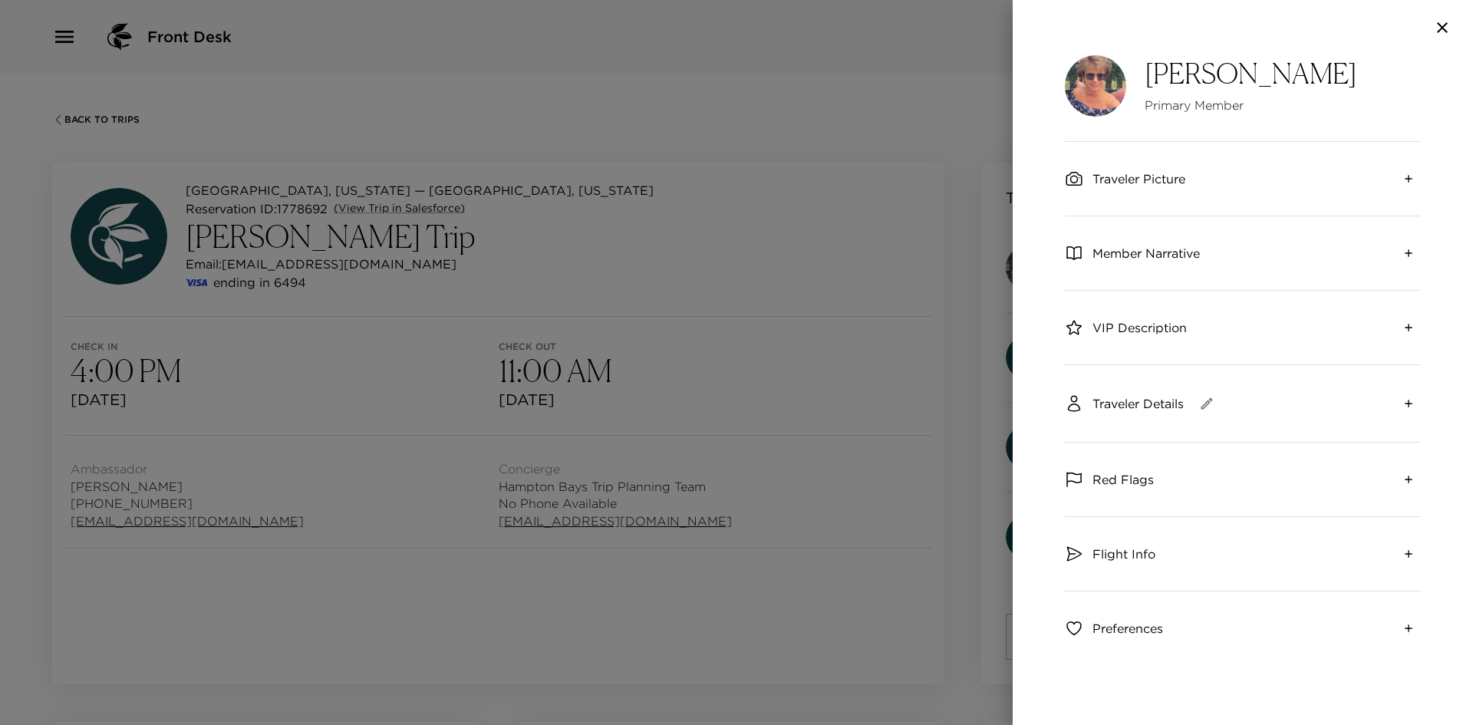
click at [1151, 248] on span "Member Narrative" at bounding box center [1146, 253] width 107 height 17
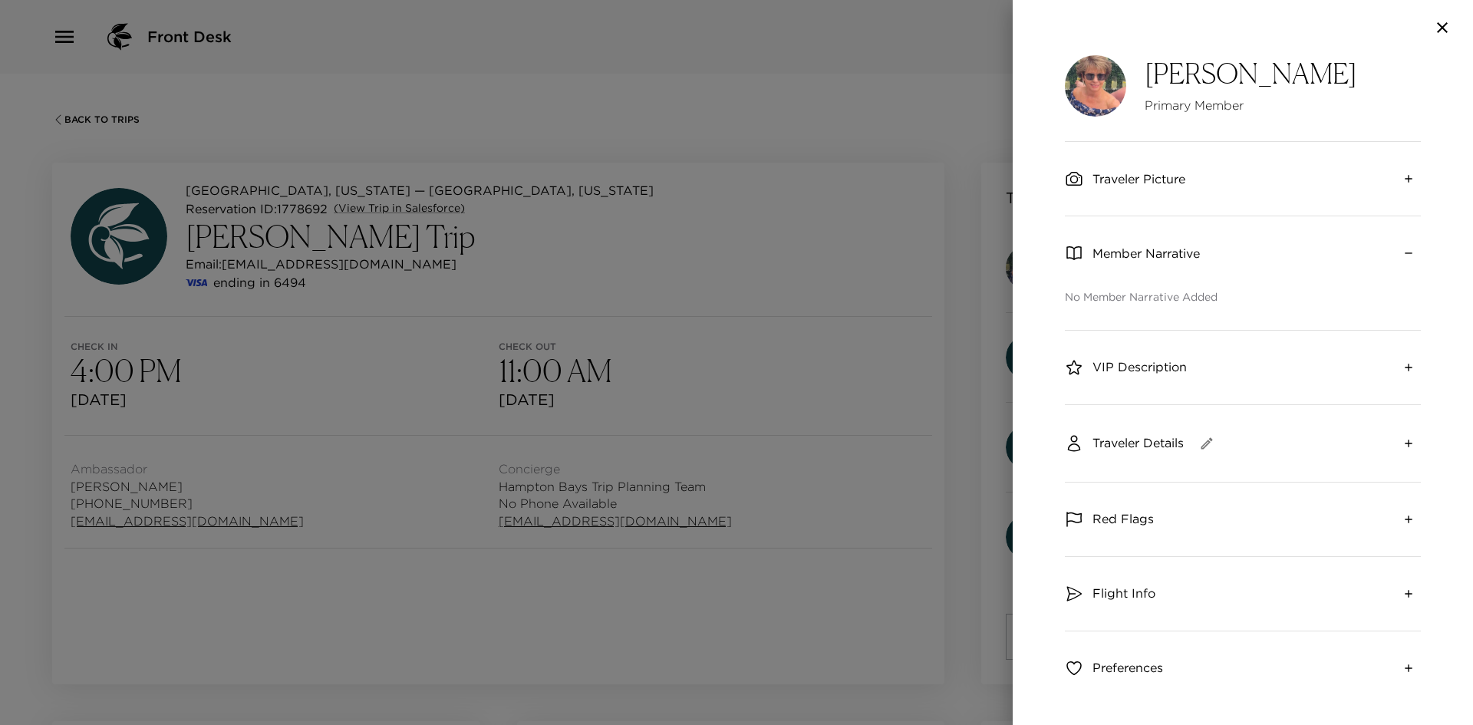
click at [1151, 248] on span "Member Narrative" at bounding box center [1146, 253] width 107 height 17
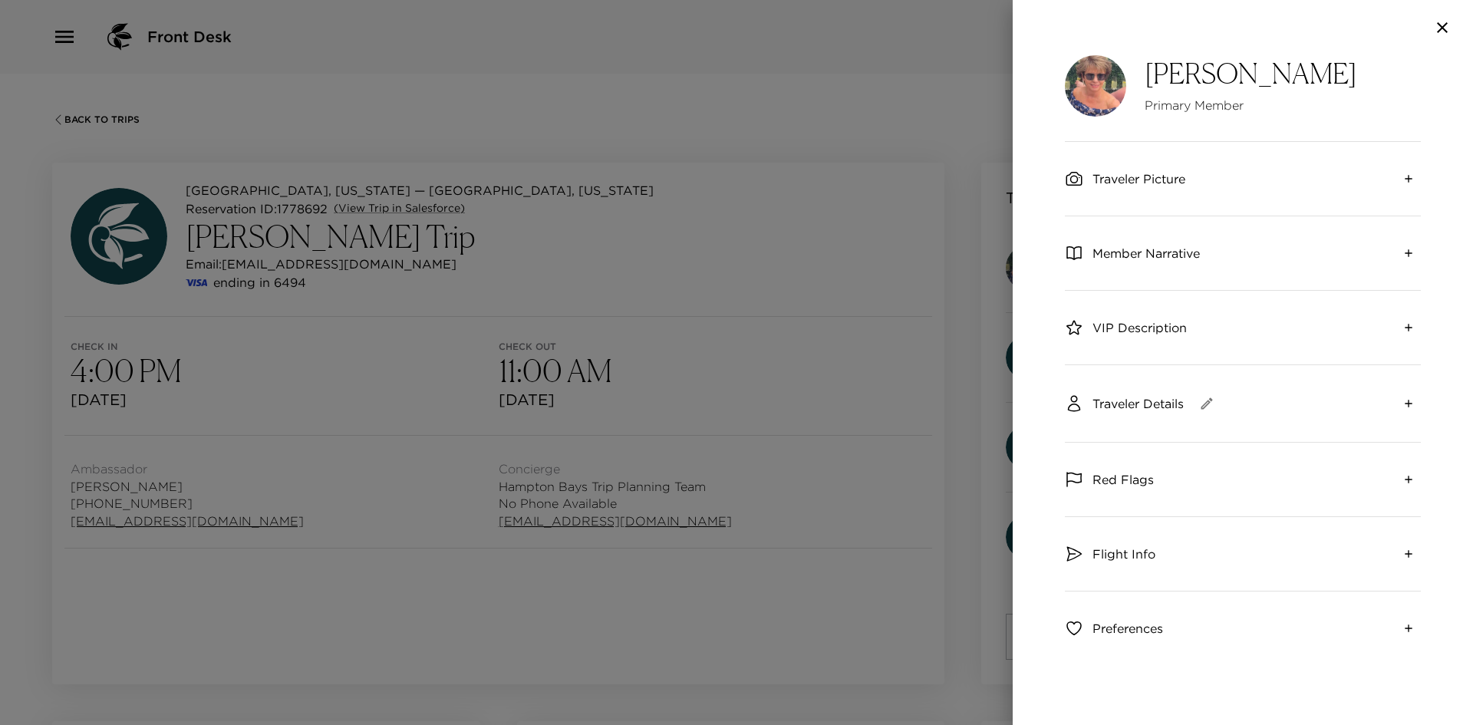
click at [1440, 33] on icon "button" at bounding box center [1442, 27] width 18 height 18
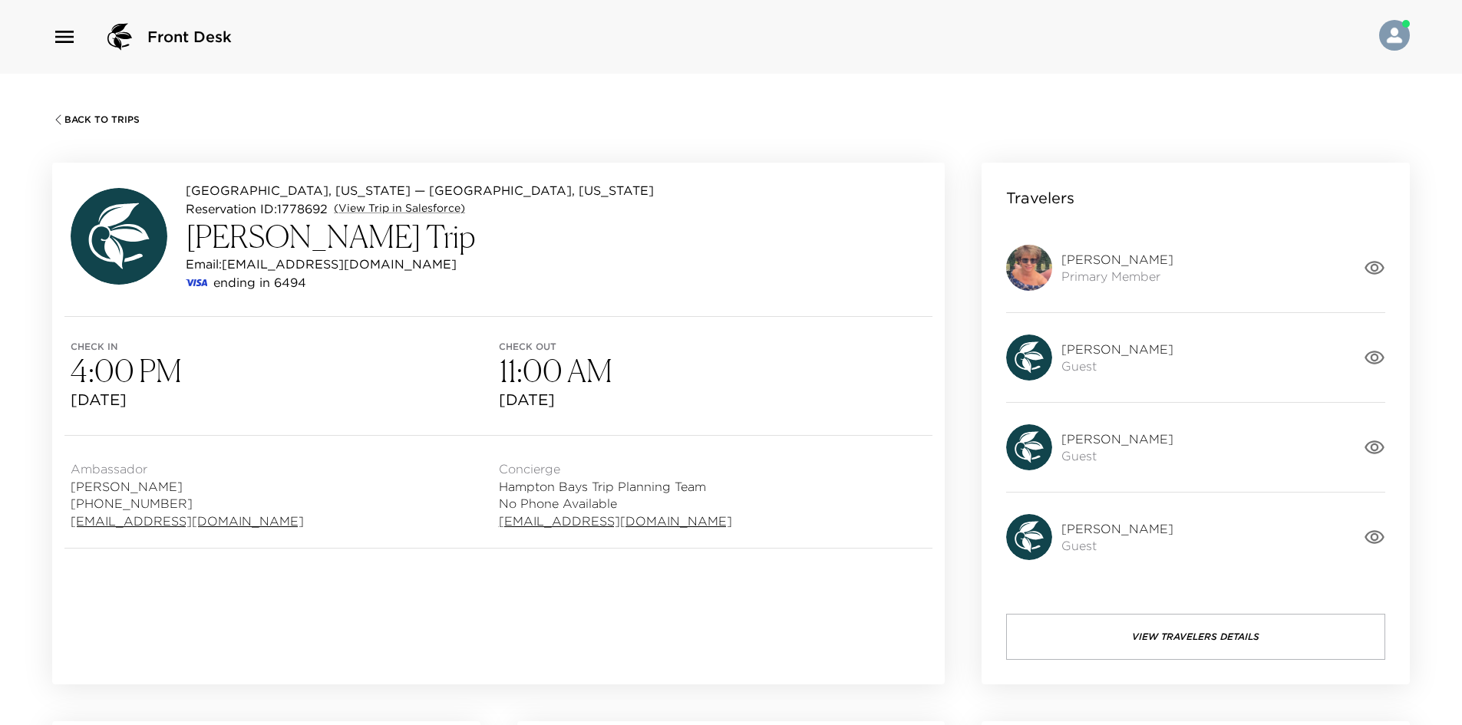
click at [1133, 355] on span "[PERSON_NAME]" at bounding box center [1117, 349] width 112 height 17
click at [1130, 355] on span "[PERSON_NAME]" at bounding box center [1117, 349] width 112 height 17
click at [1381, 361] on icon "button" at bounding box center [1374, 357] width 21 height 21
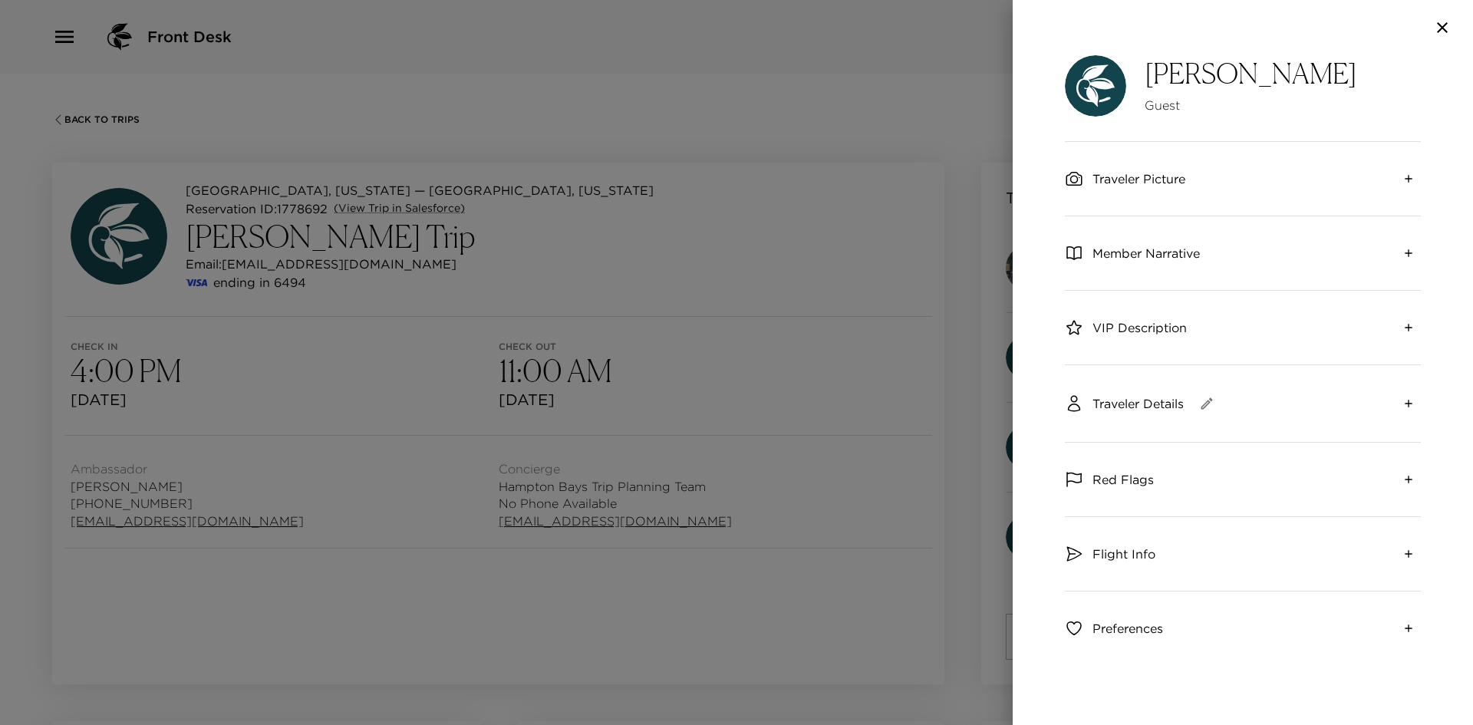
click at [1137, 253] on span "Member Narrative" at bounding box center [1146, 253] width 107 height 17
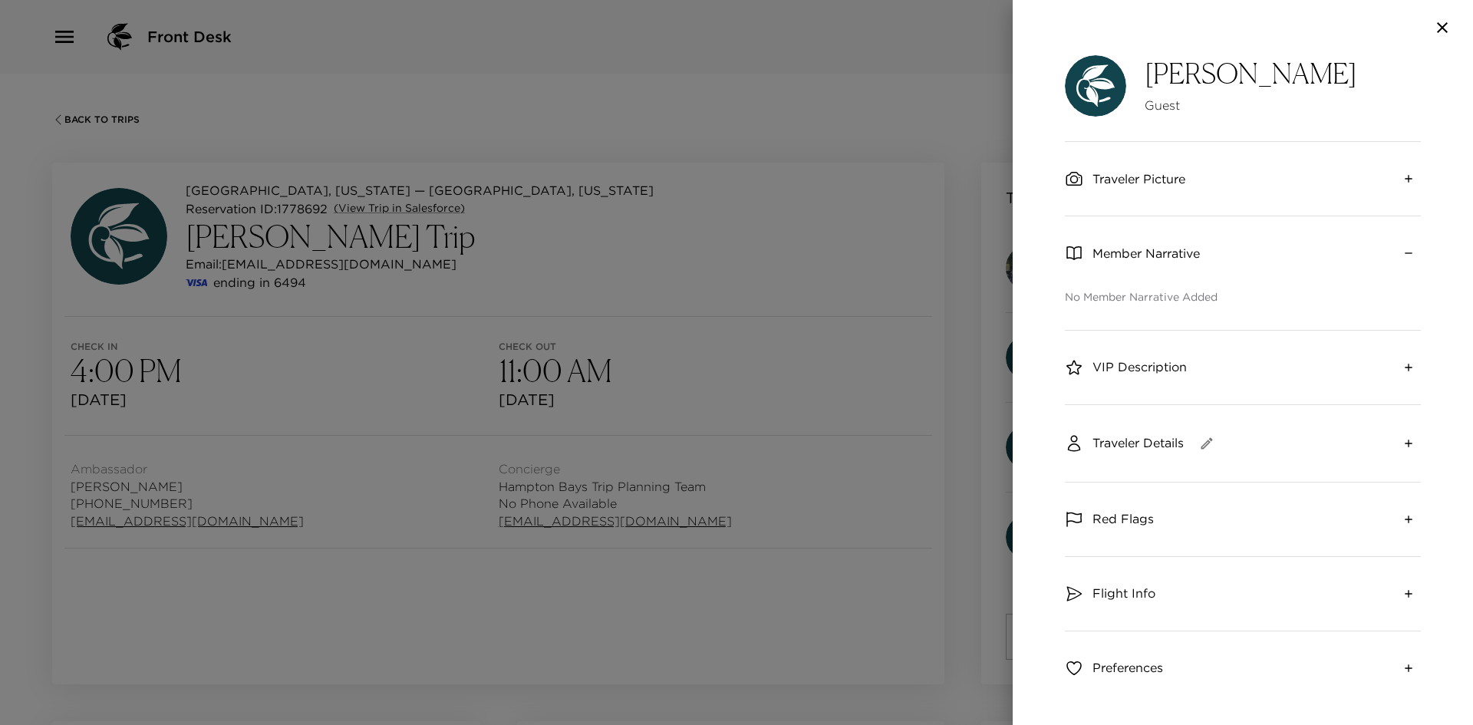
click at [1131, 256] on span "Member Narrative" at bounding box center [1146, 253] width 107 height 17
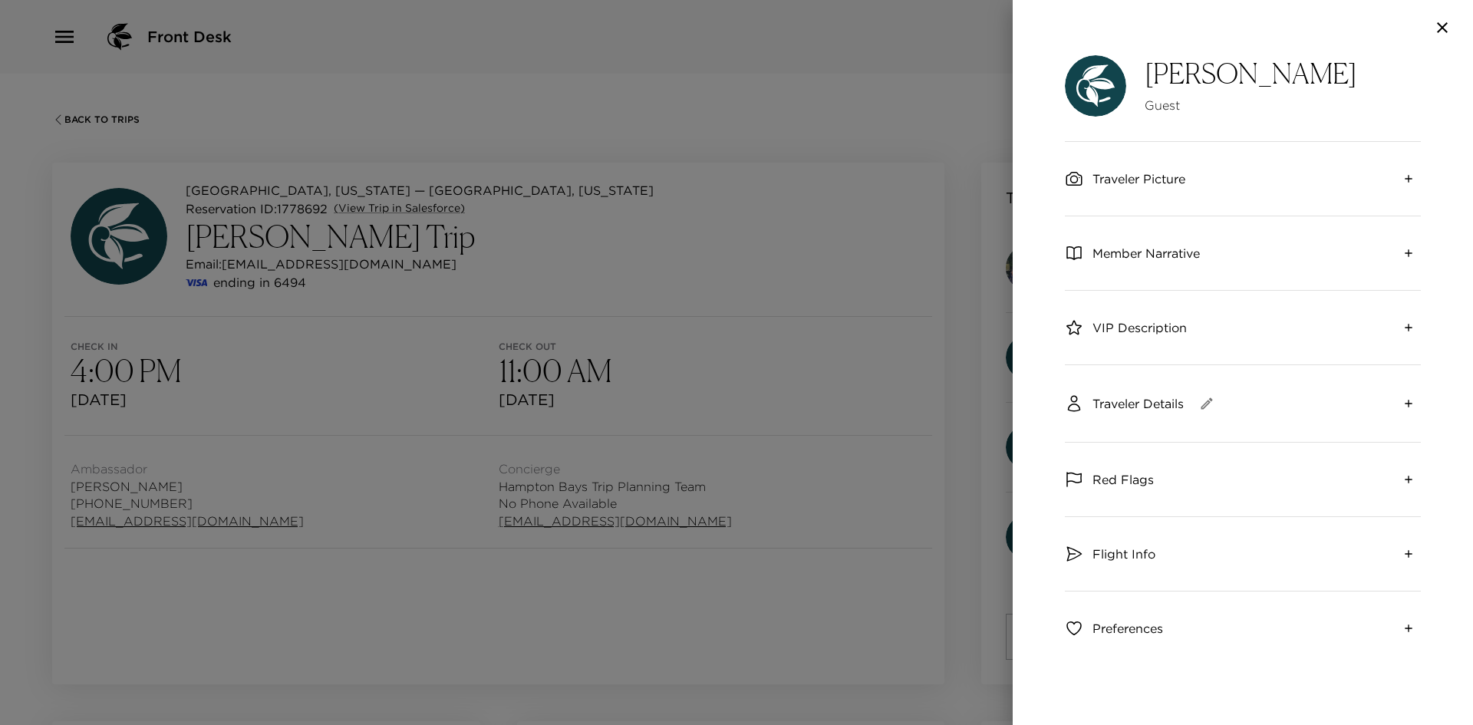
click at [1014, 251] on div "[PERSON_NAME] Guest Traveler Picture Member Narrative VIP Description Traveler …" at bounding box center [1243, 390] width 460 height 670
drag, startPoint x: 1004, startPoint y: 268, endPoint x: 1011, endPoint y: 302, distance: 35.2
click at [1002, 273] on div at bounding box center [736, 362] width 1473 height 725
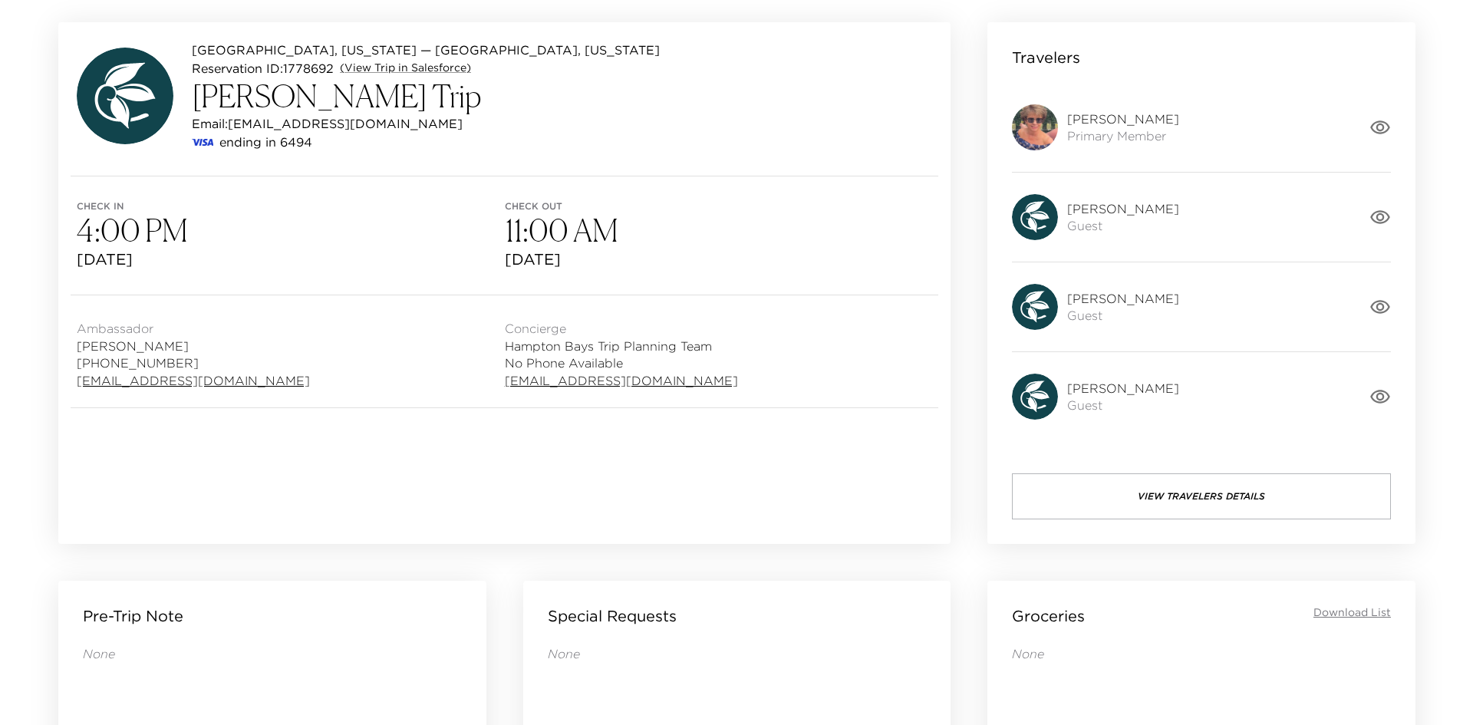
scroll to position [153, 0]
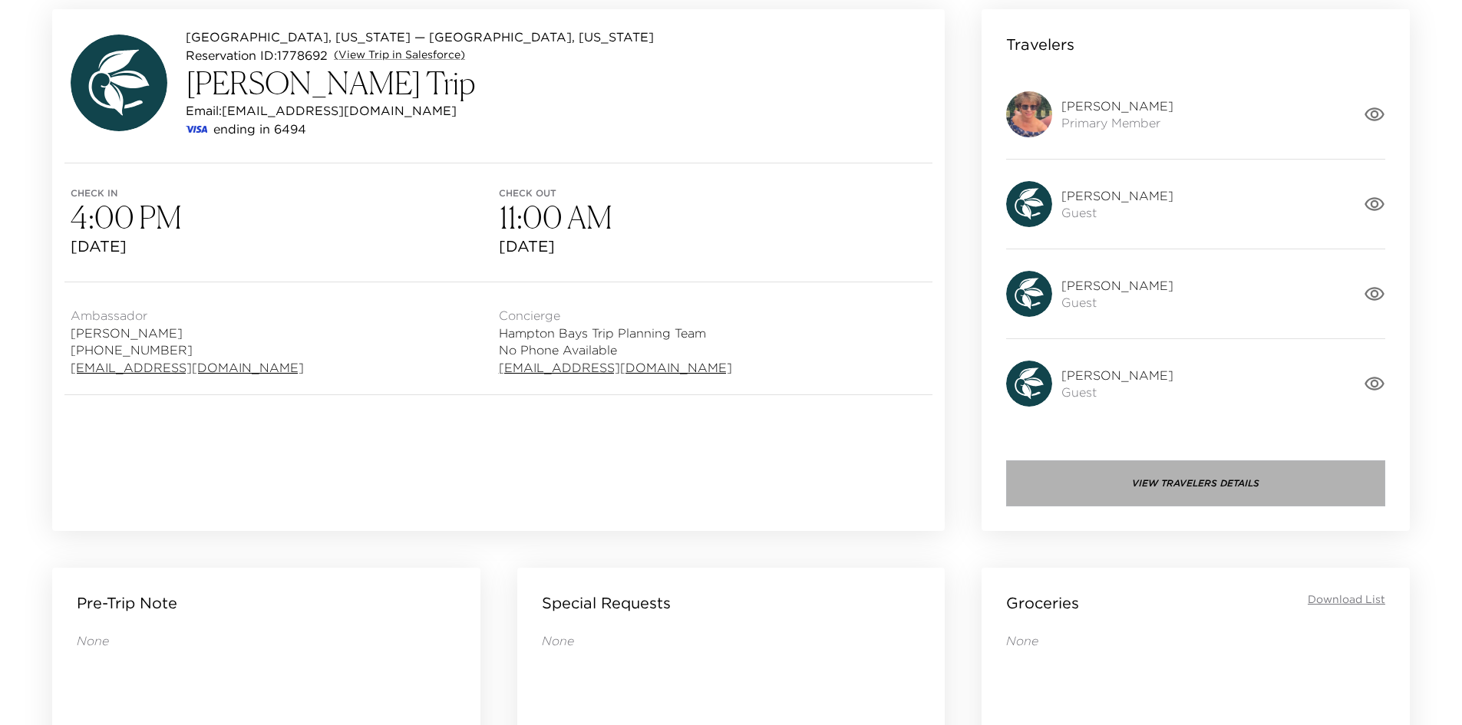
click at [1191, 495] on button "View Travelers Details" at bounding box center [1195, 483] width 379 height 46
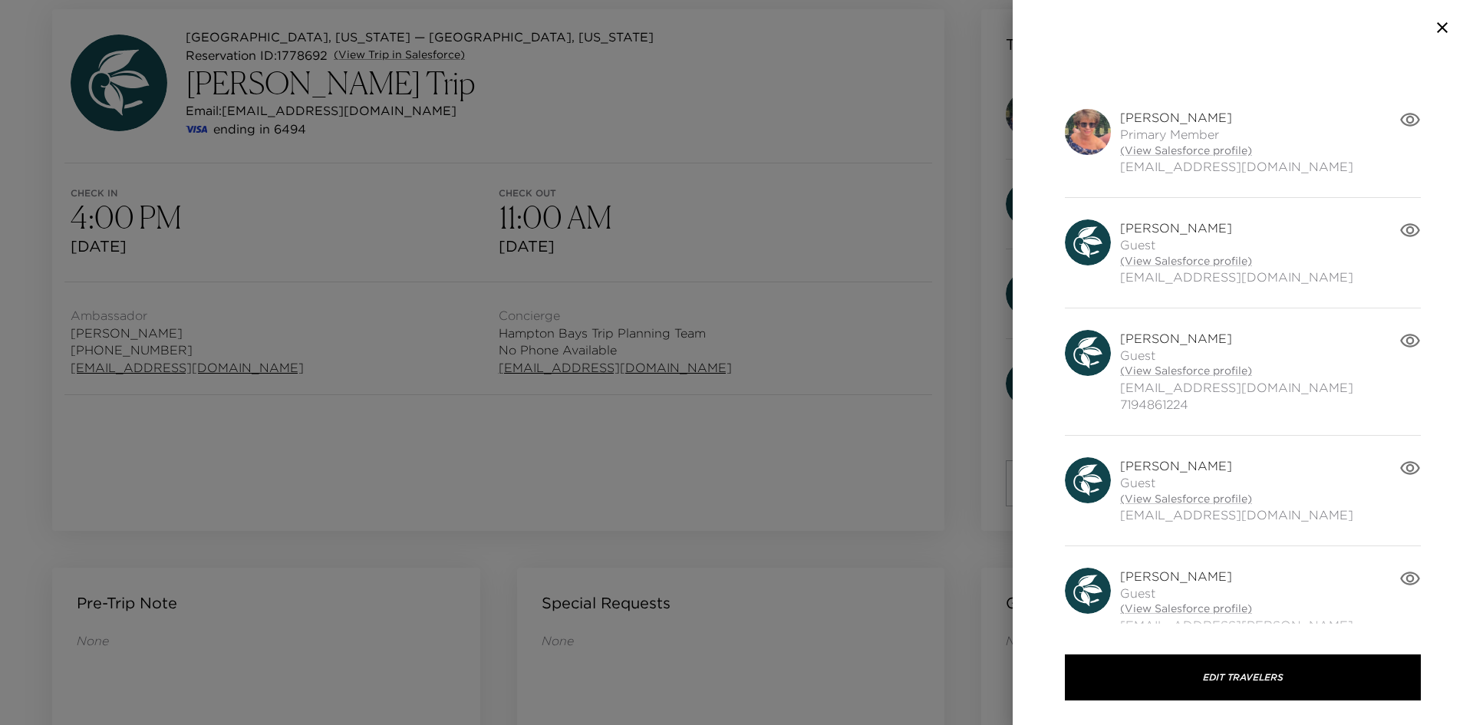
scroll to position [70, 0]
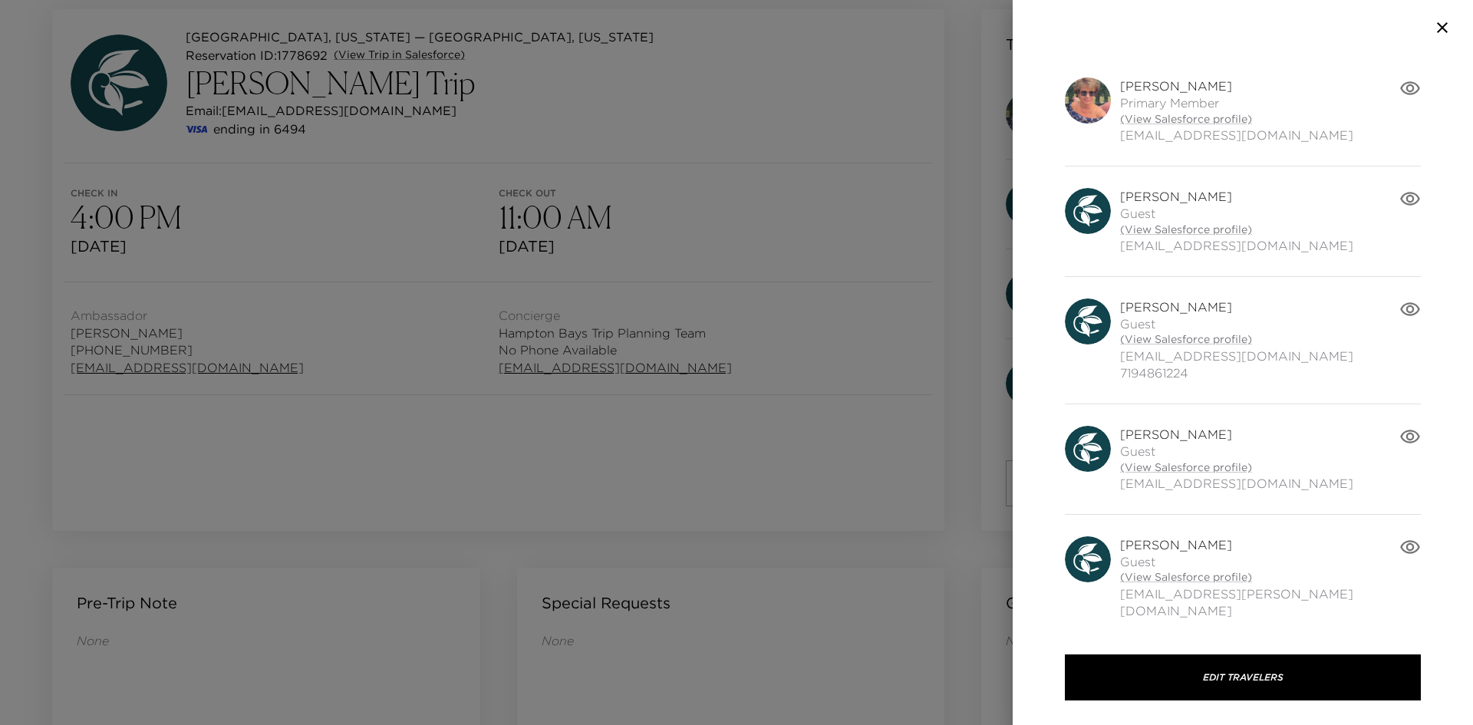
click at [958, 213] on div at bounding box center [736, 362] width 1473 height 725
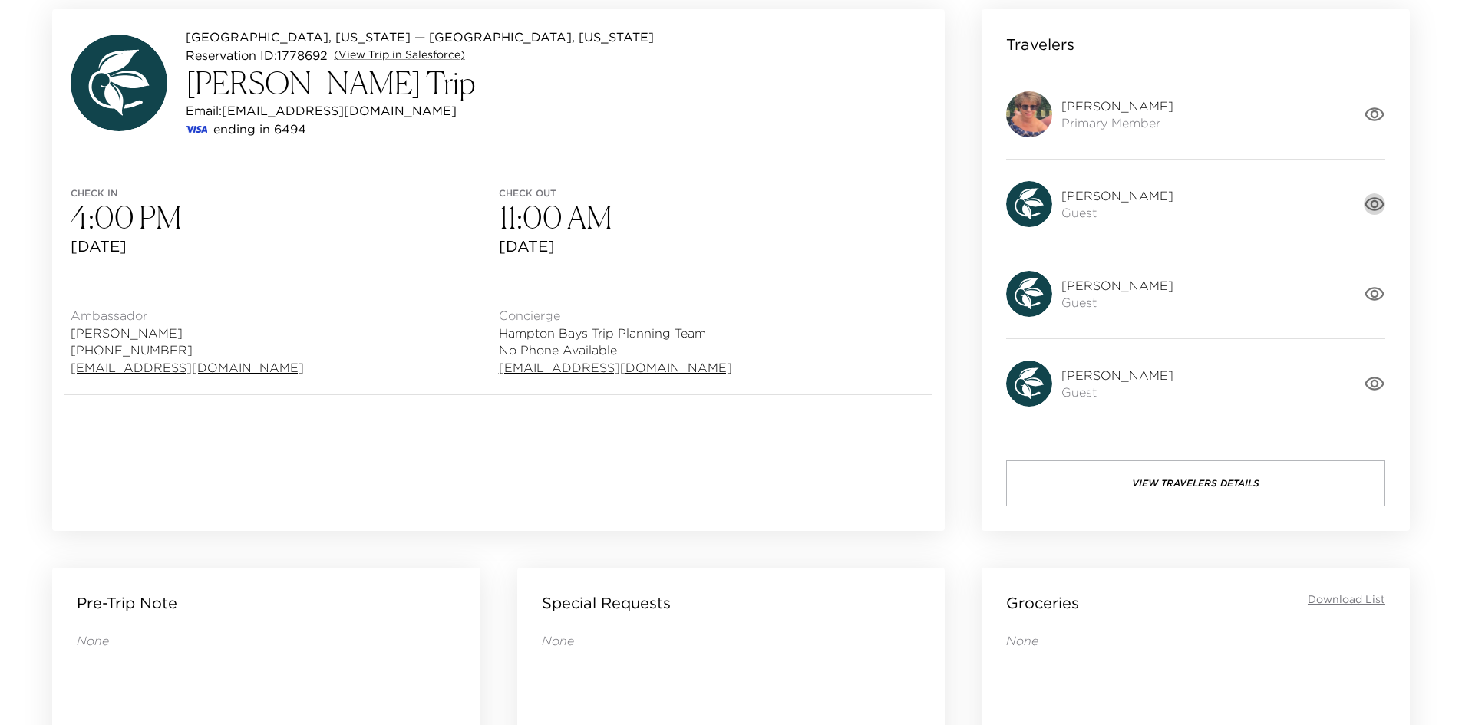
click at [1369, 203] on icon "button" at bounding box center [1374, 203] width 21 height 21
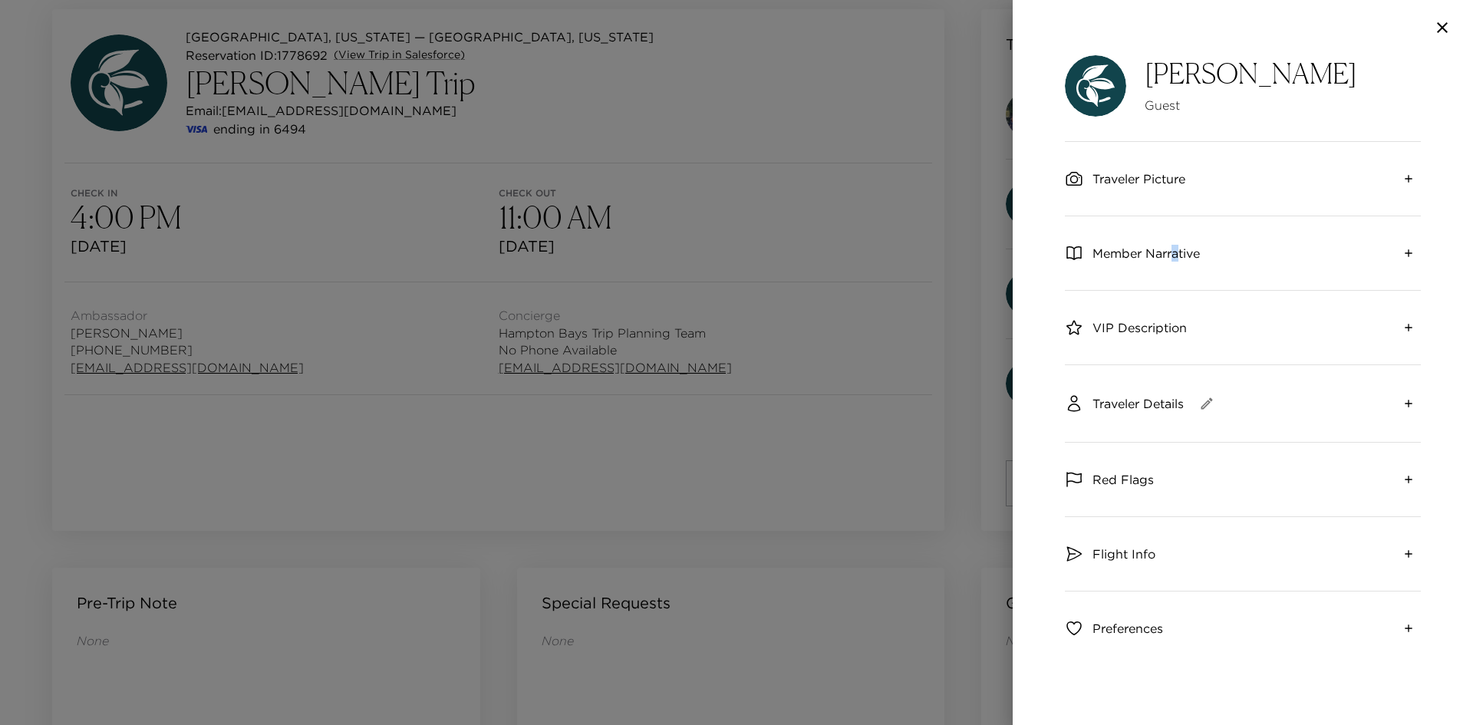
click at [1175, 245] on span "Member Narrative" at bounding box center [1146, 253] width 107 height 17
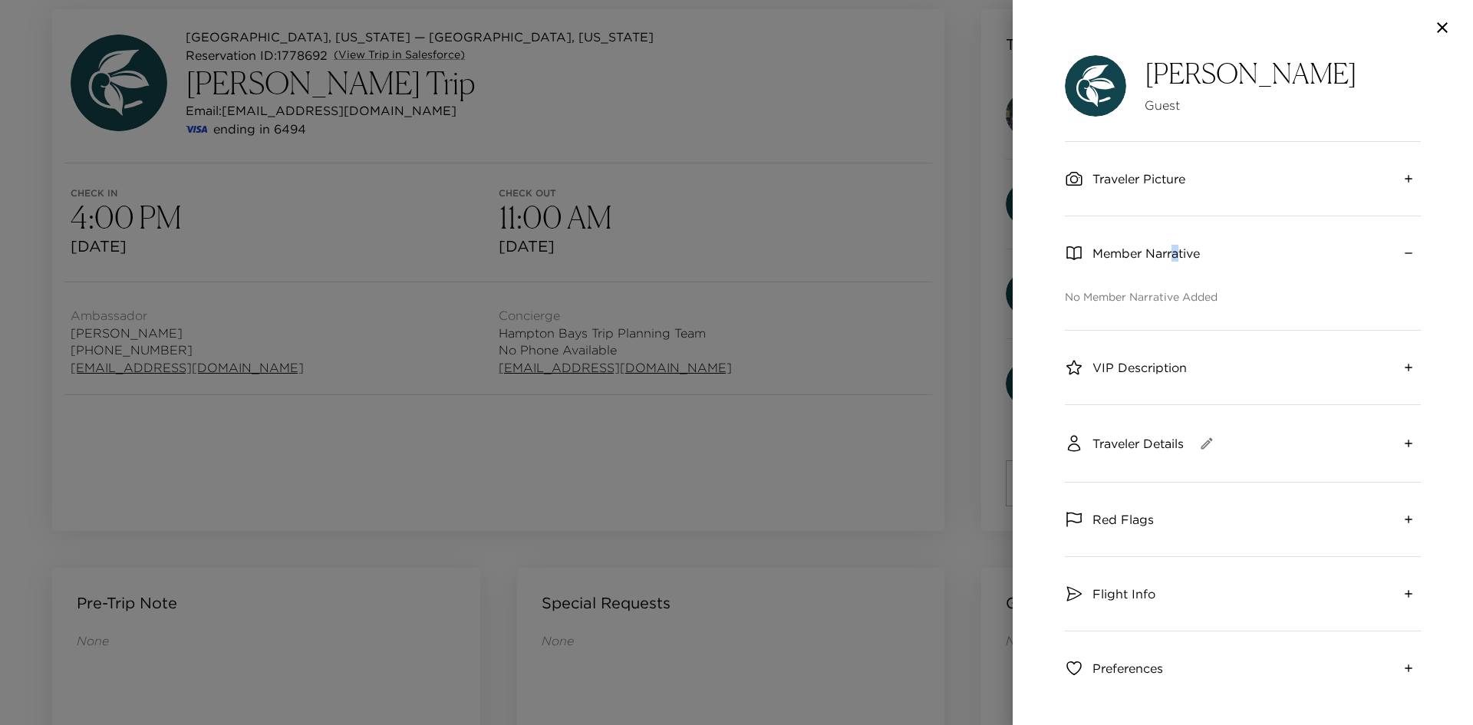
click at [1175, 250] on span "Member Narrative" at bounding box center [1146, 253] width 107 height 17
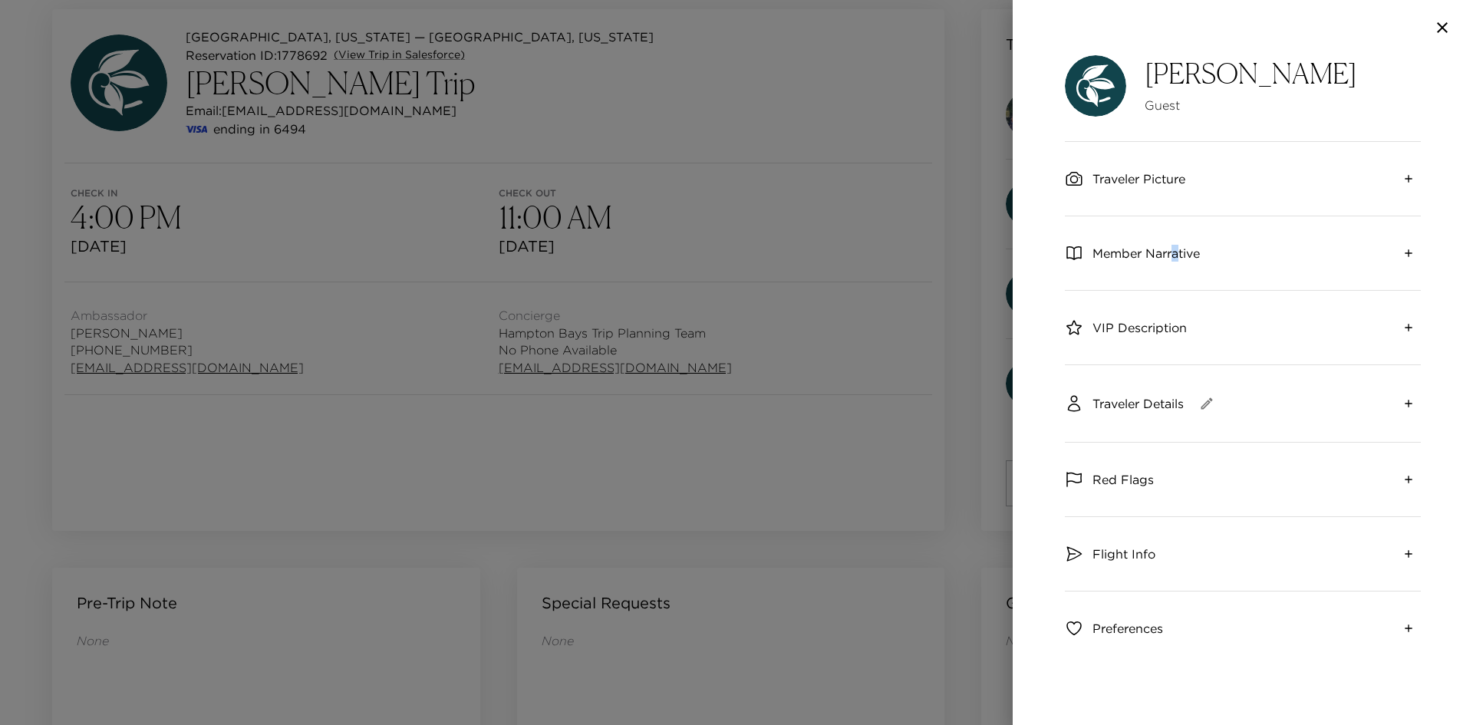
click at [1176, 254] on span "Member Narrative" at bounding box center [1146, 253] width 107 height 17
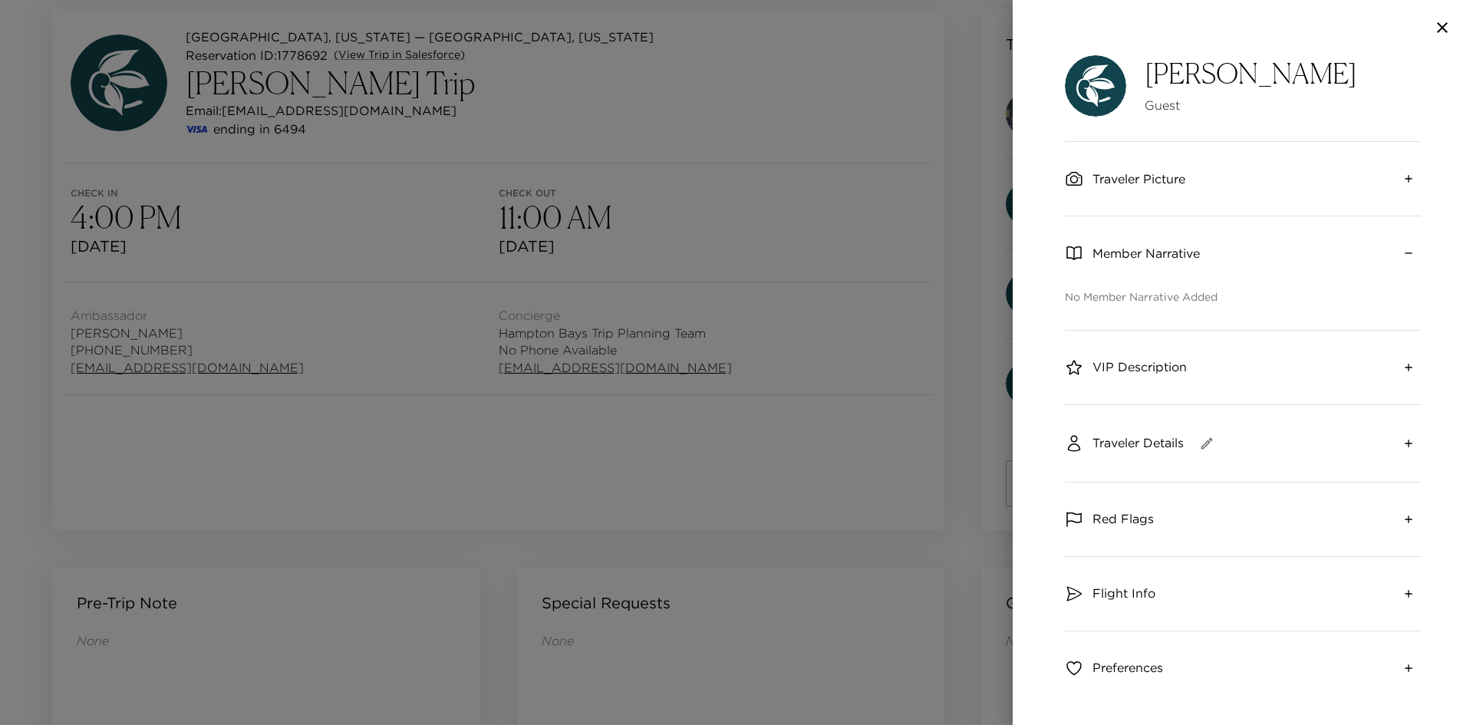
click at [1168, 368] on span "VIP Description" at bounding box center [1140, 366] width 94 height 17
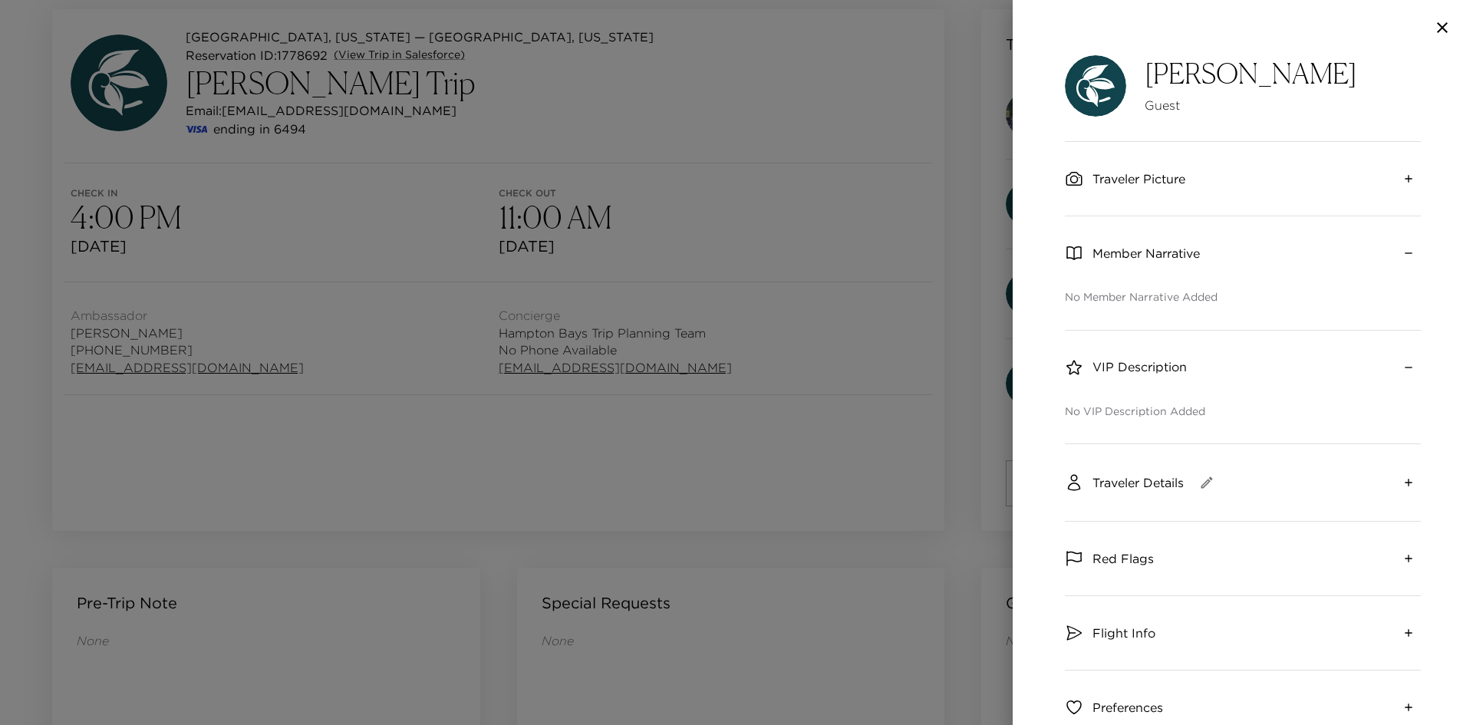
click at [1183, 476] on span "Traveler Details" at bounding box center [1138, 482] width 91 height 17
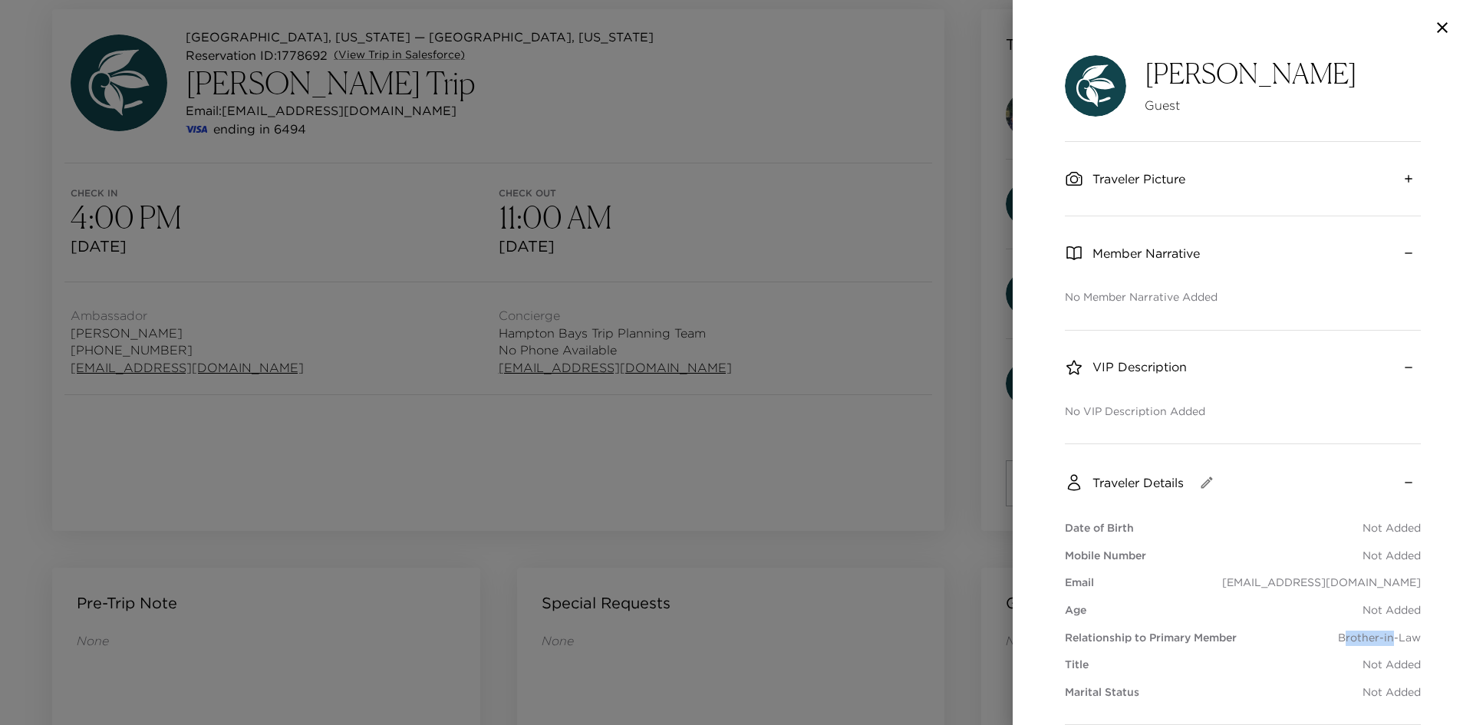
drag, startPoint x: 1335, startPoint y: 636, endPoint x: 1406, endPoint y: 638, distance: 70.6
click at [1401, 637] on p "Brother-in-Law" at bounding box center [1379, 638] width 83 height 15
click at [1408, 638] on p "Brother-in-Law" at bounding box center [1379, 638] width 83 height 15
drag, startPoint x: 1423, startPoint y: 641, endPoint x: 1344, endPoint y: 641, distance: 79.8
click at [1344, 641] on div "[PERSON_NAME] Guest Traveler Picture Member Narrative No Member Narrative Added…" at bounding box center [1243, 390] width 460 height 670
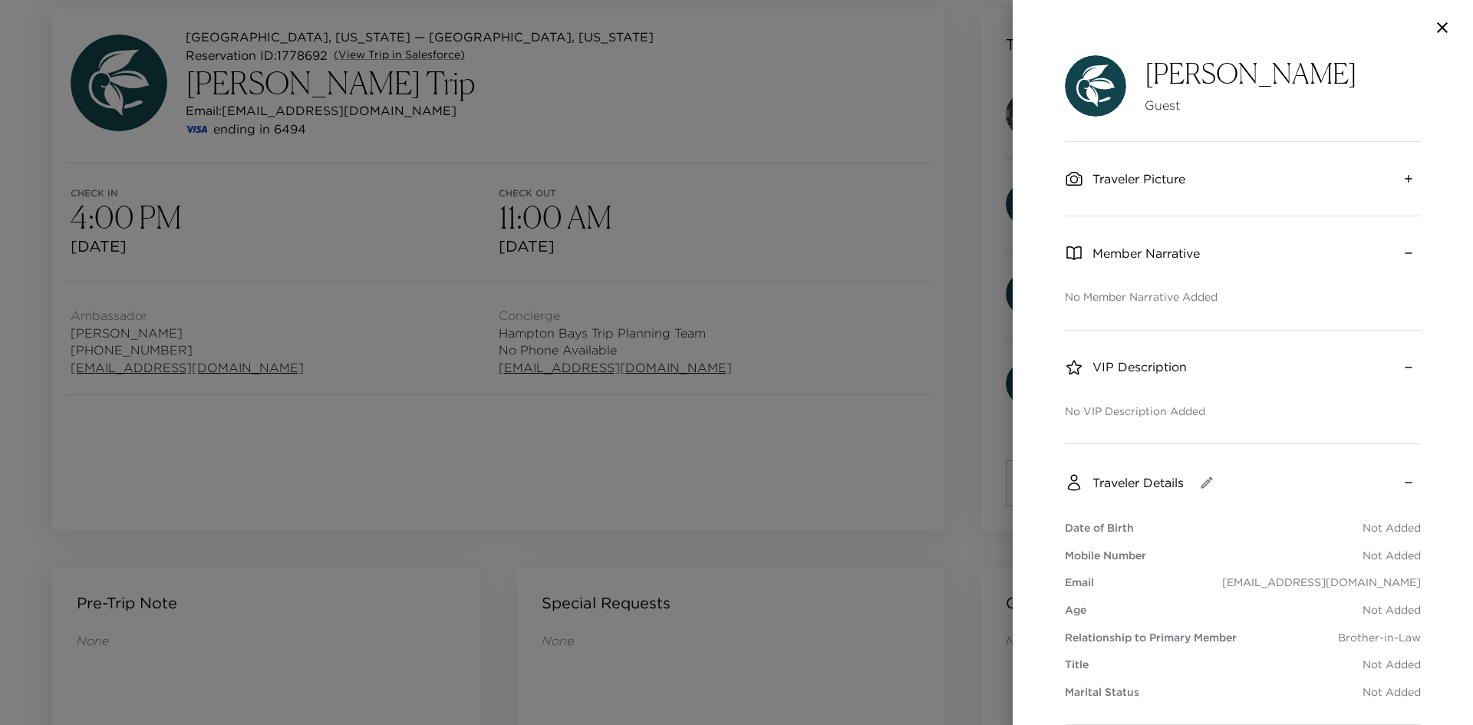
drag, startPoint x: 1461, startPoint y: 21, endPoint x: 1450, endPoint y: 25, distance: 12.1
click at [1460, 21] on div at bounding box center [1243, 27] width 460 height 55
click at [1445, 25] on icon "button" at bounding box center [1442, 27] width 11 height 11
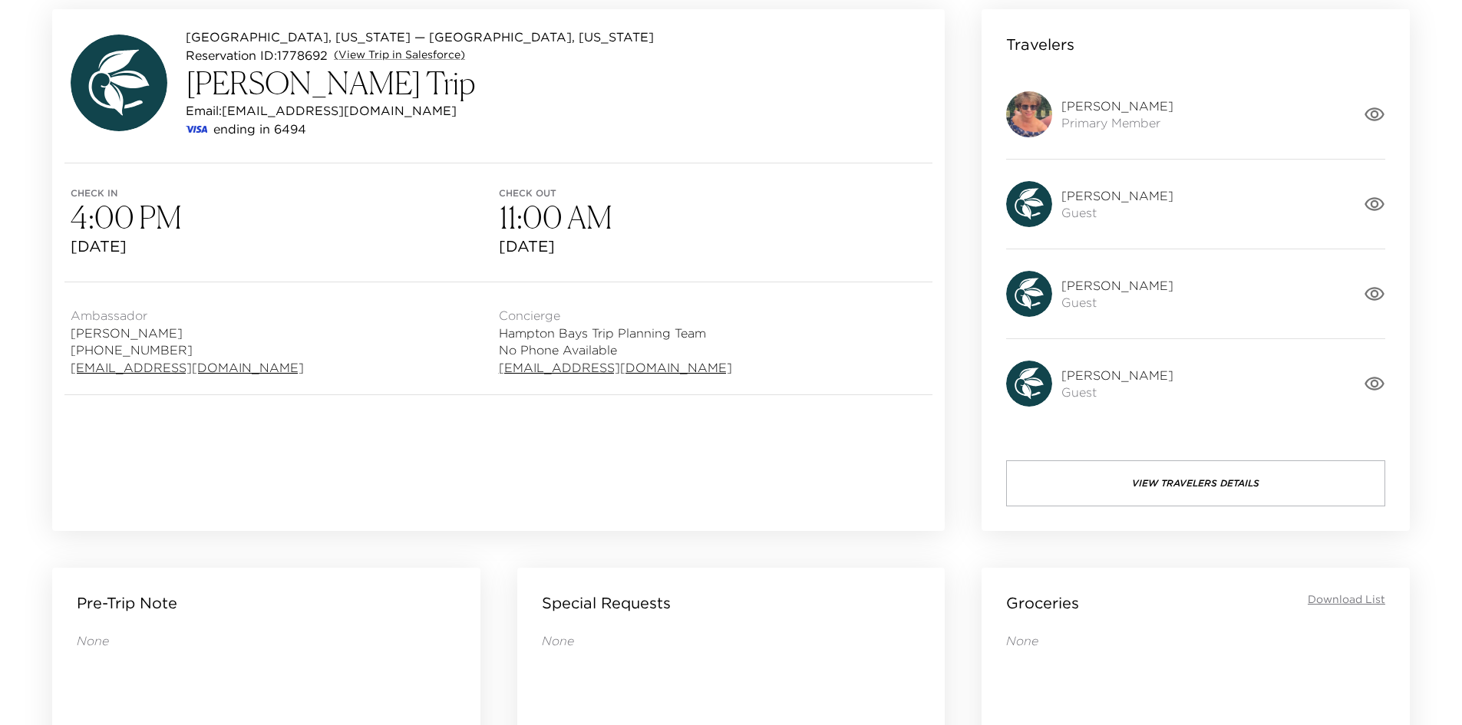
click at [1370, 289] on icon "button" at bounding box center [1374, 294] width 20 height 14
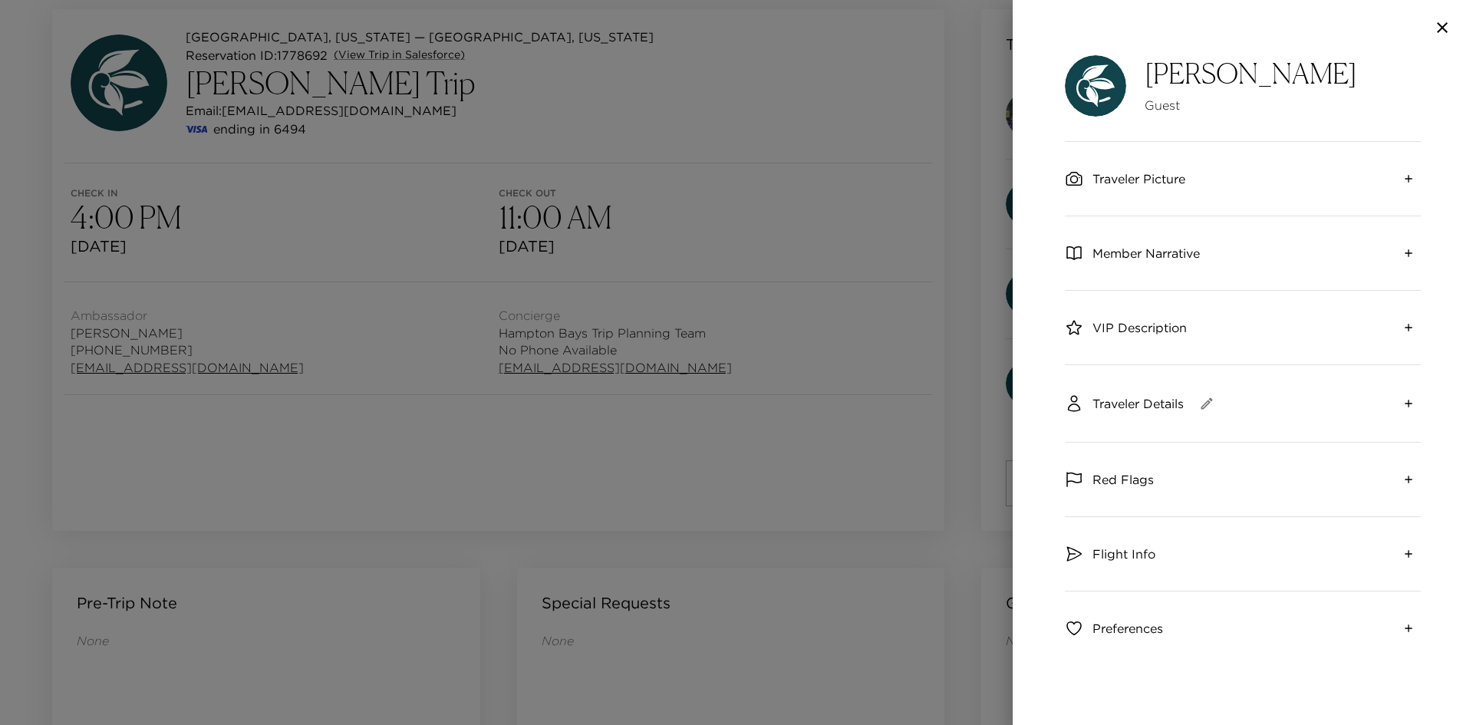
click at [1132, 397] on span "Traveler Details" at bounding box center [1138, 403] width 91 height 17
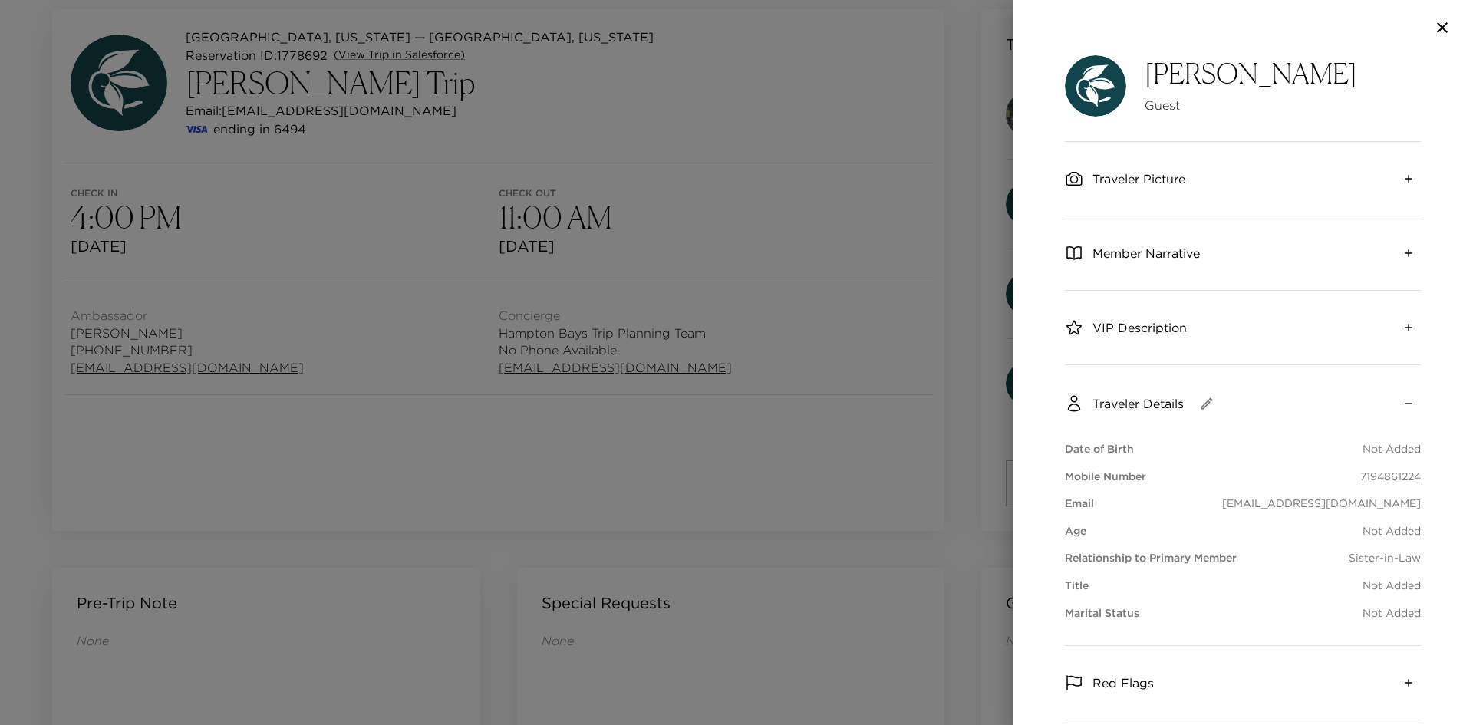
click at [962, 69] on div at bounding box center [736, 362] width 1473 height 725
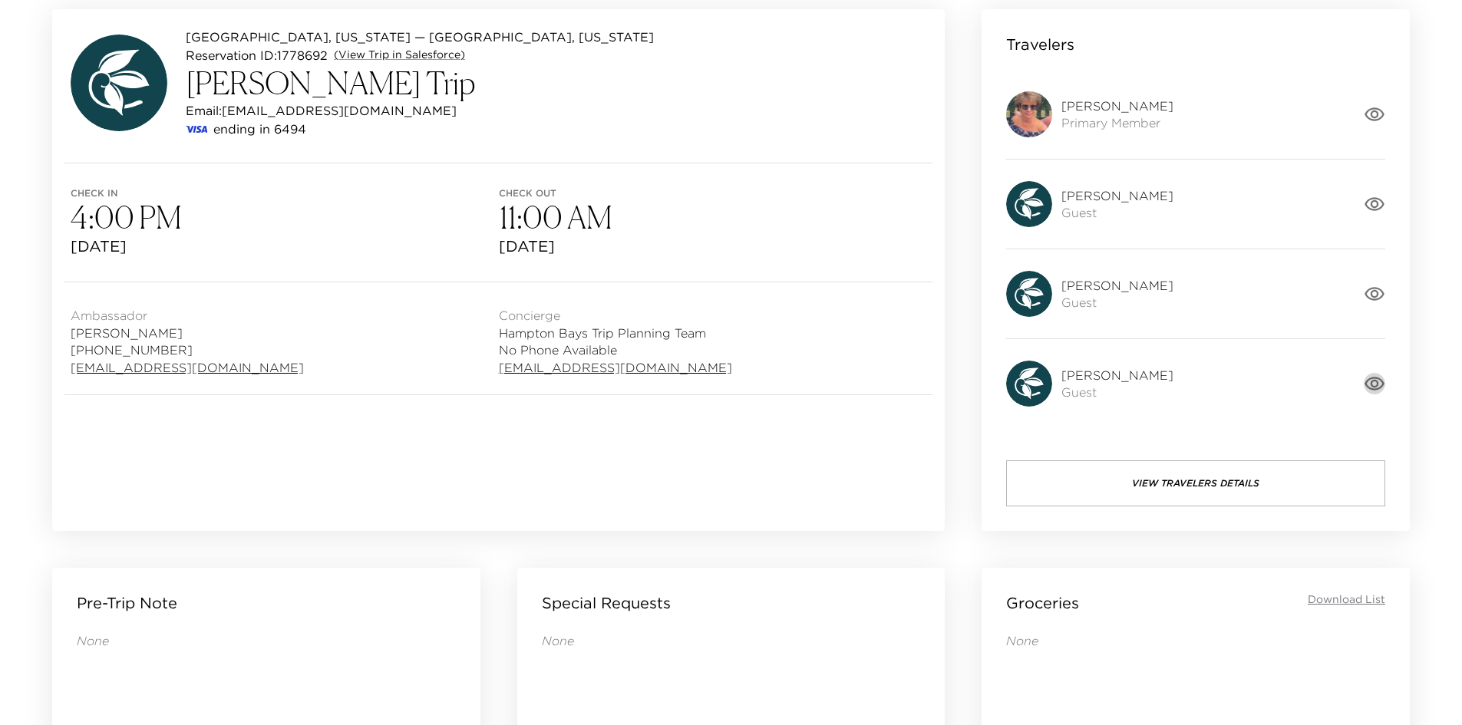
click at [1381, 380] on icon "button" at bounding box center [1374, 384] width 20 height 14
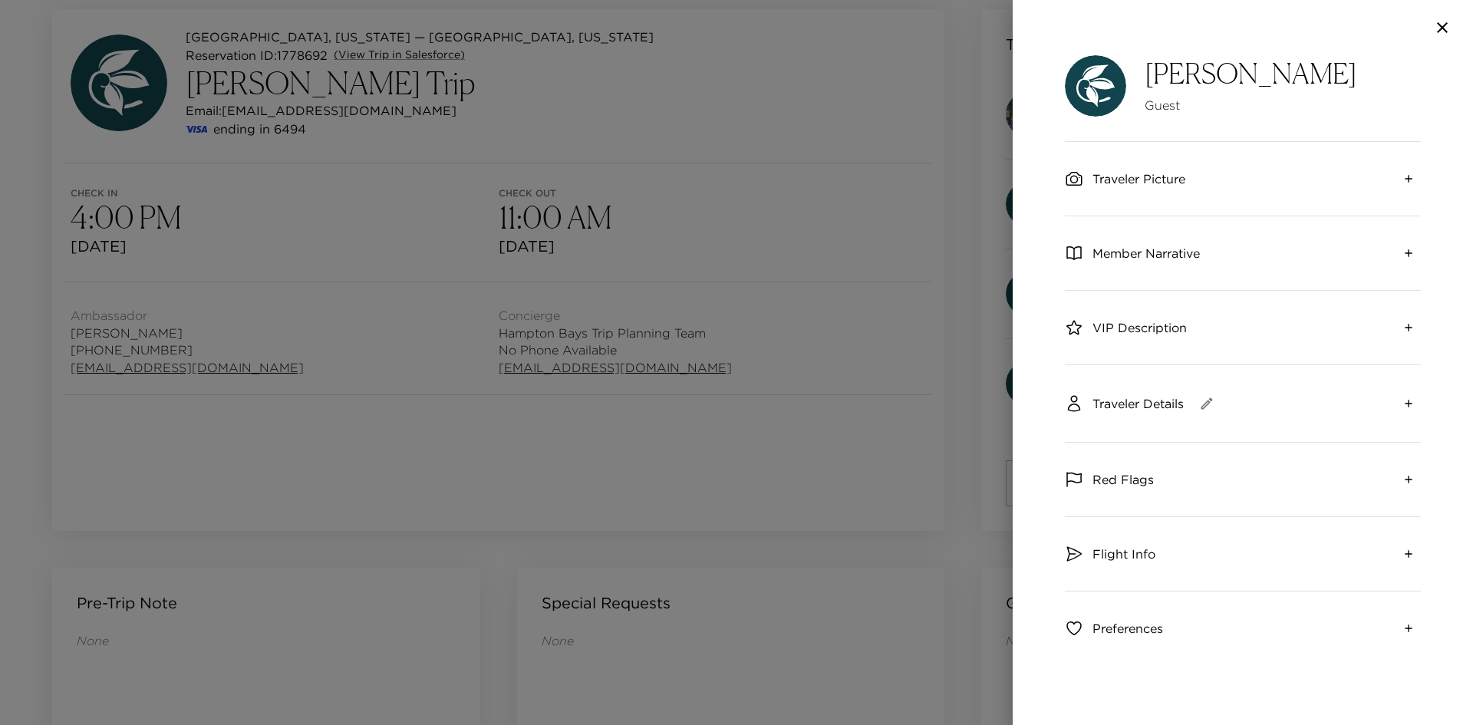
click at [1127, 408] on span "Traveler Details" at bounding box center [1138, 403] width 91 height 17
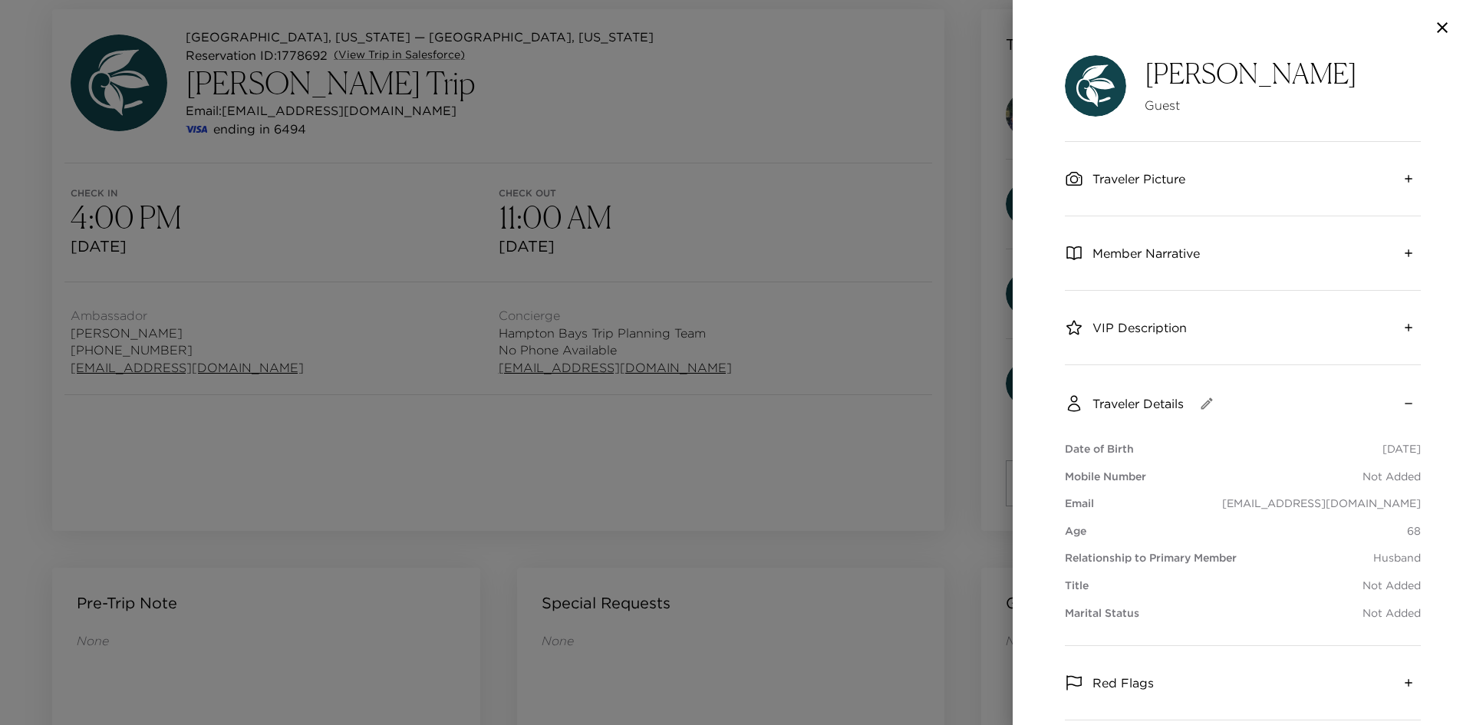
click at [931, 252] on div at bounding box center [736, 362] width 1473 height 725
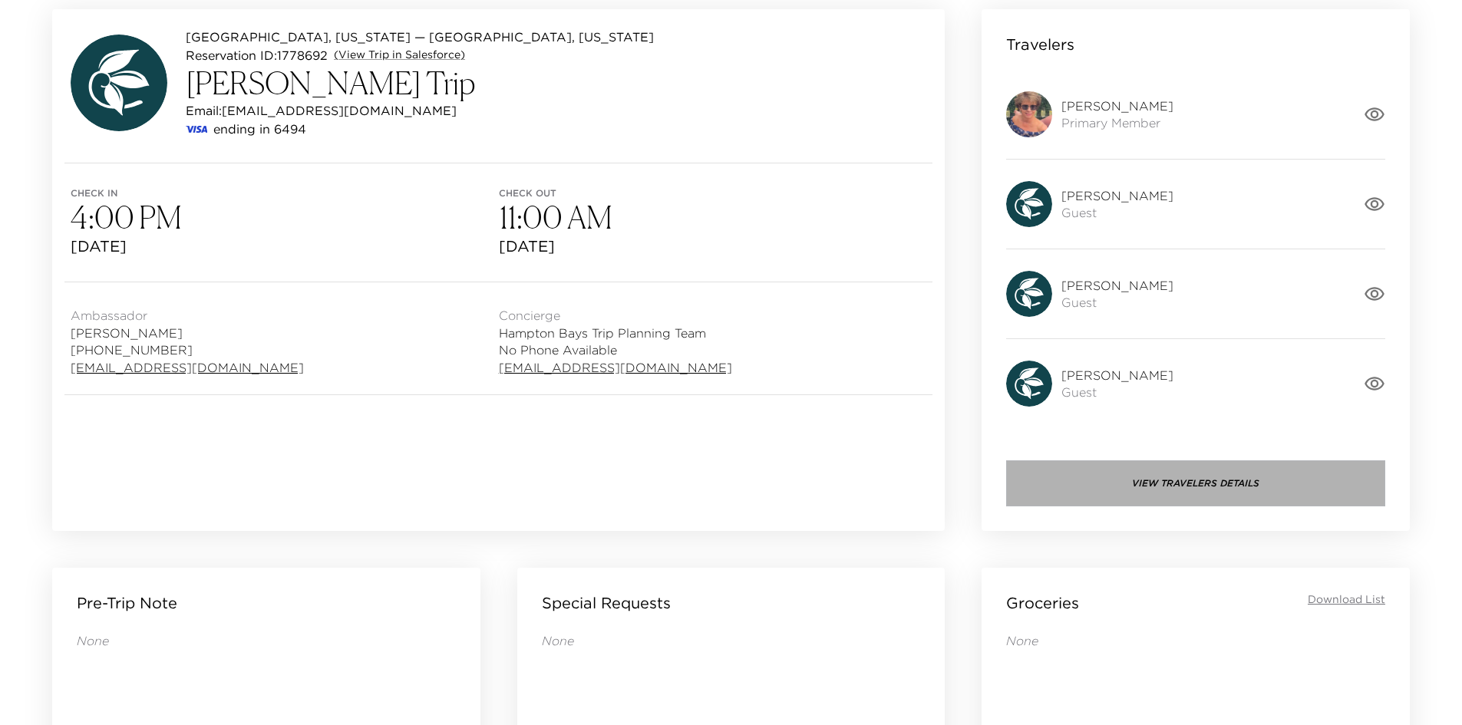
click at [1107, 477] on button "View Travelers Details" at bounding box center [1195, 483] width 379 height 46
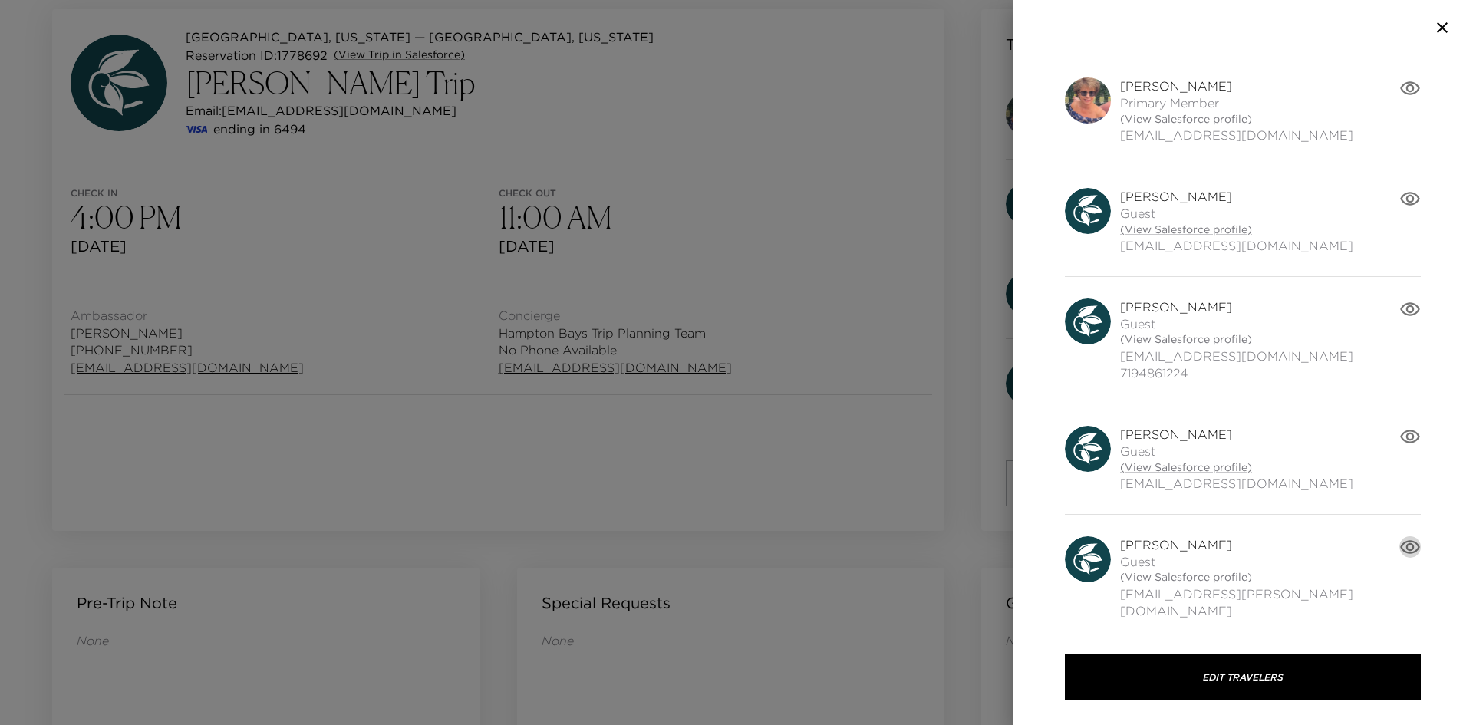
click at [1401, 552] on icon "button" at bounding box center [1410, 547] width 20 height 14
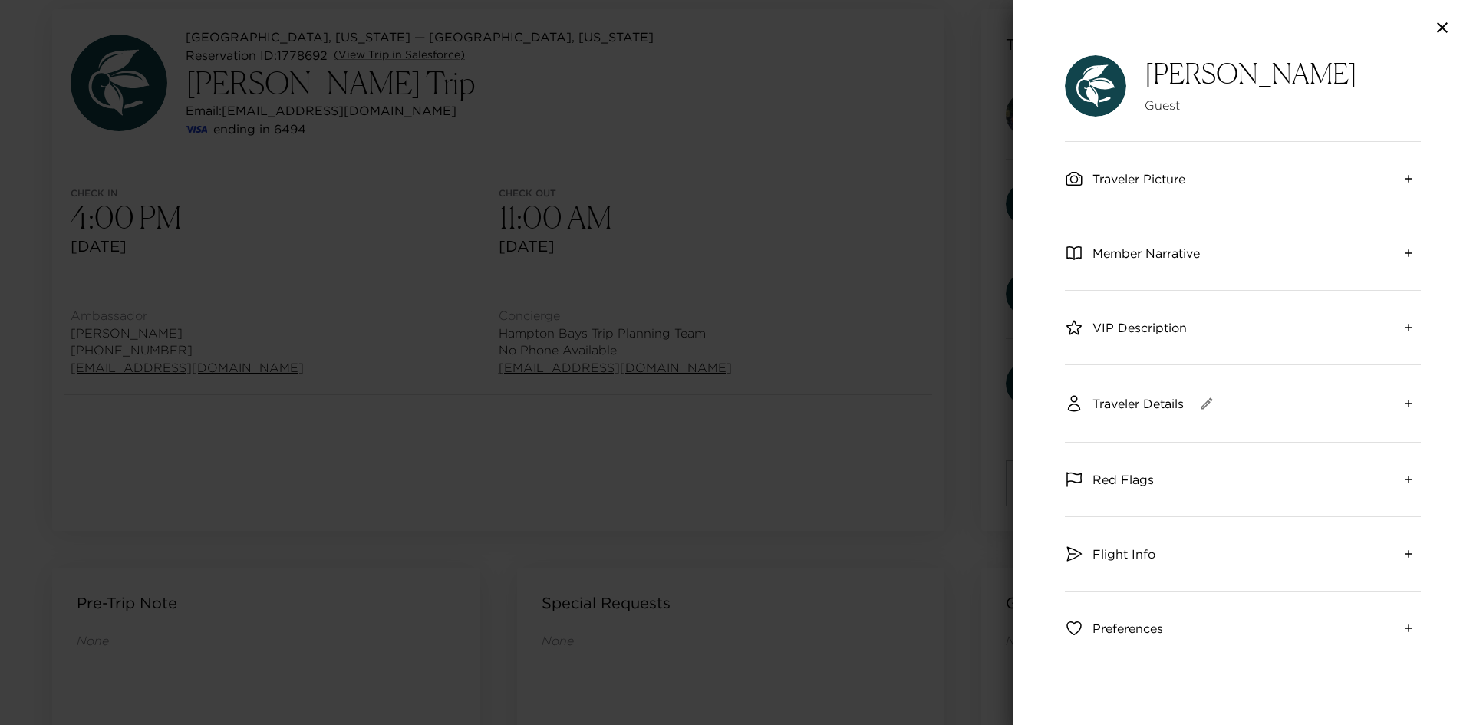
click at [1123, 405] on span "Traveler Details" at bounding box center [1138, 403] width 91 height 17
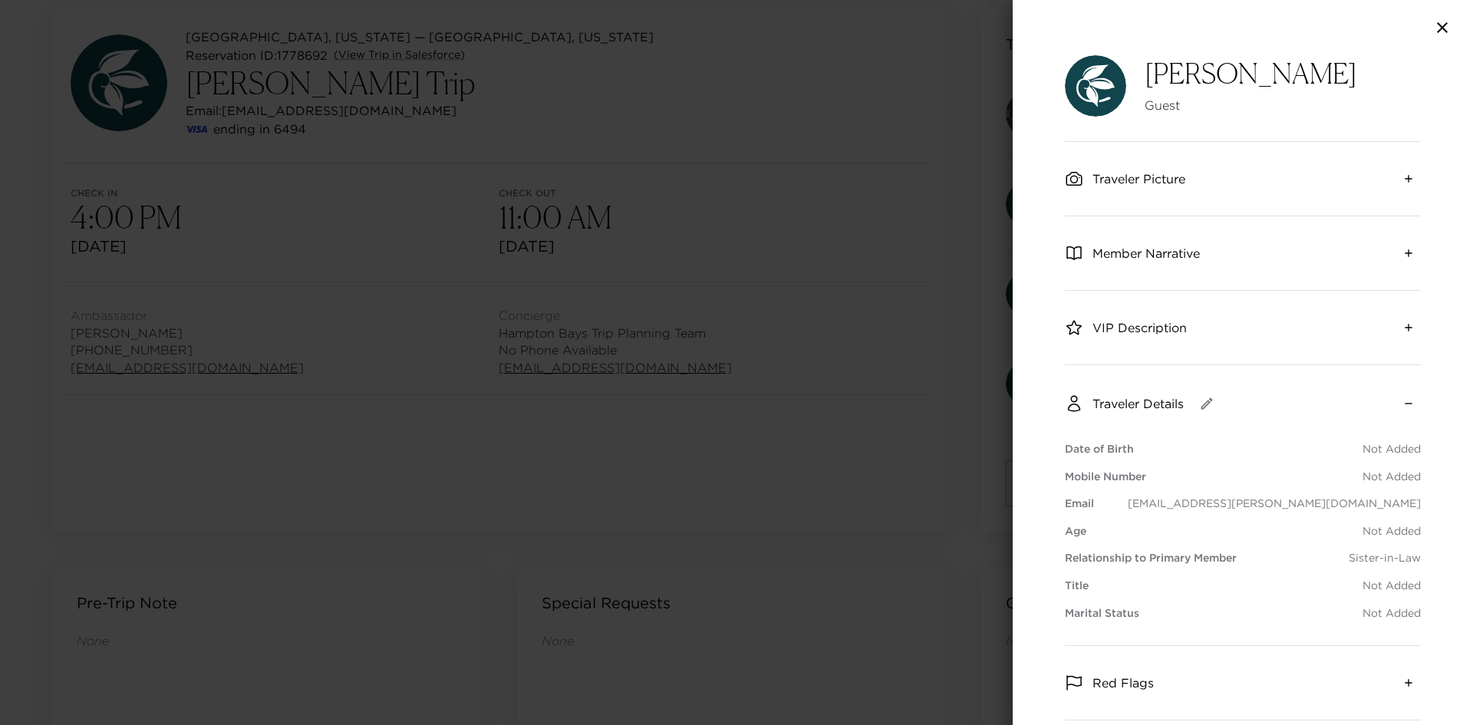
click at [950, 223] on div at bounding box center [736, 362] width 1473 height 725
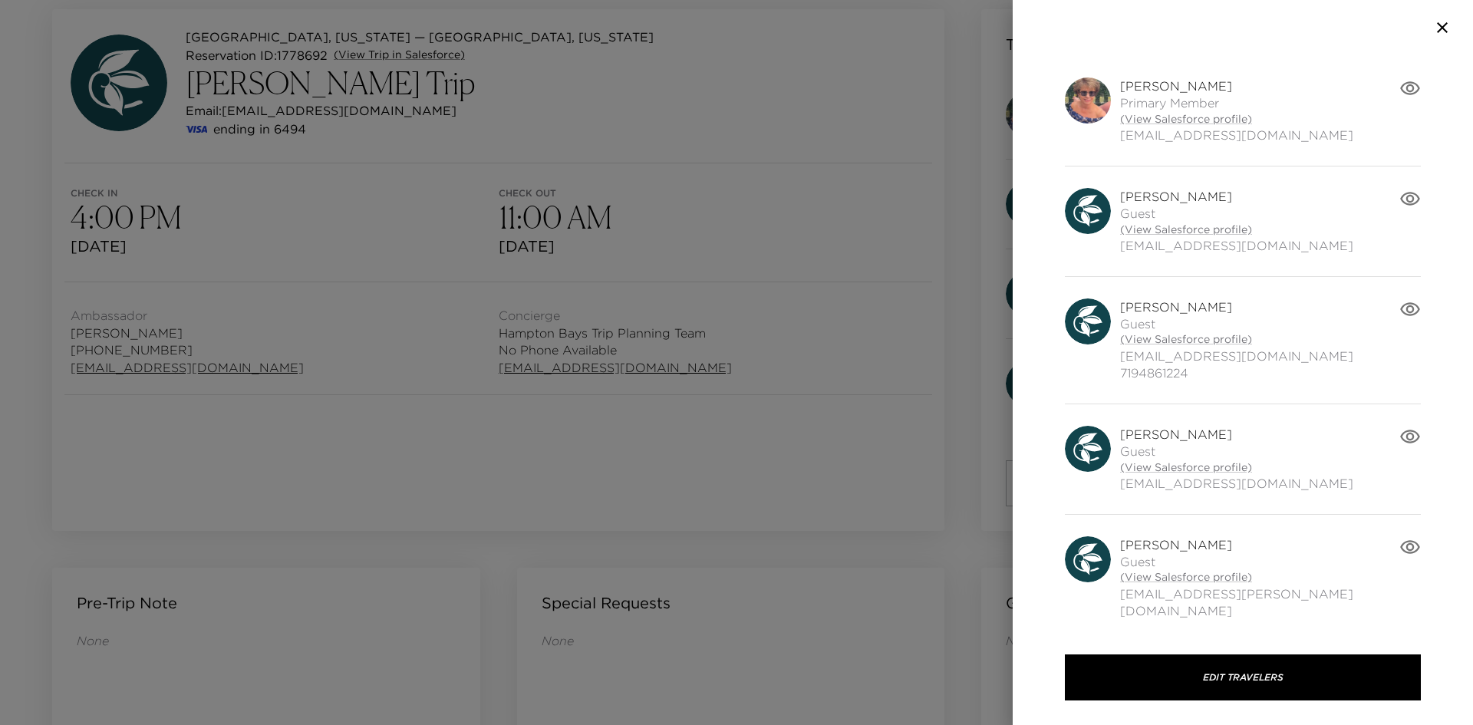
drag, startPoint x: 989, startPoint y: 183, endPoint x: 988, endPoint y: 191, distance: 8.5
click at [989, 183] on div at bounding box center [736, 362] width 1473 height 725
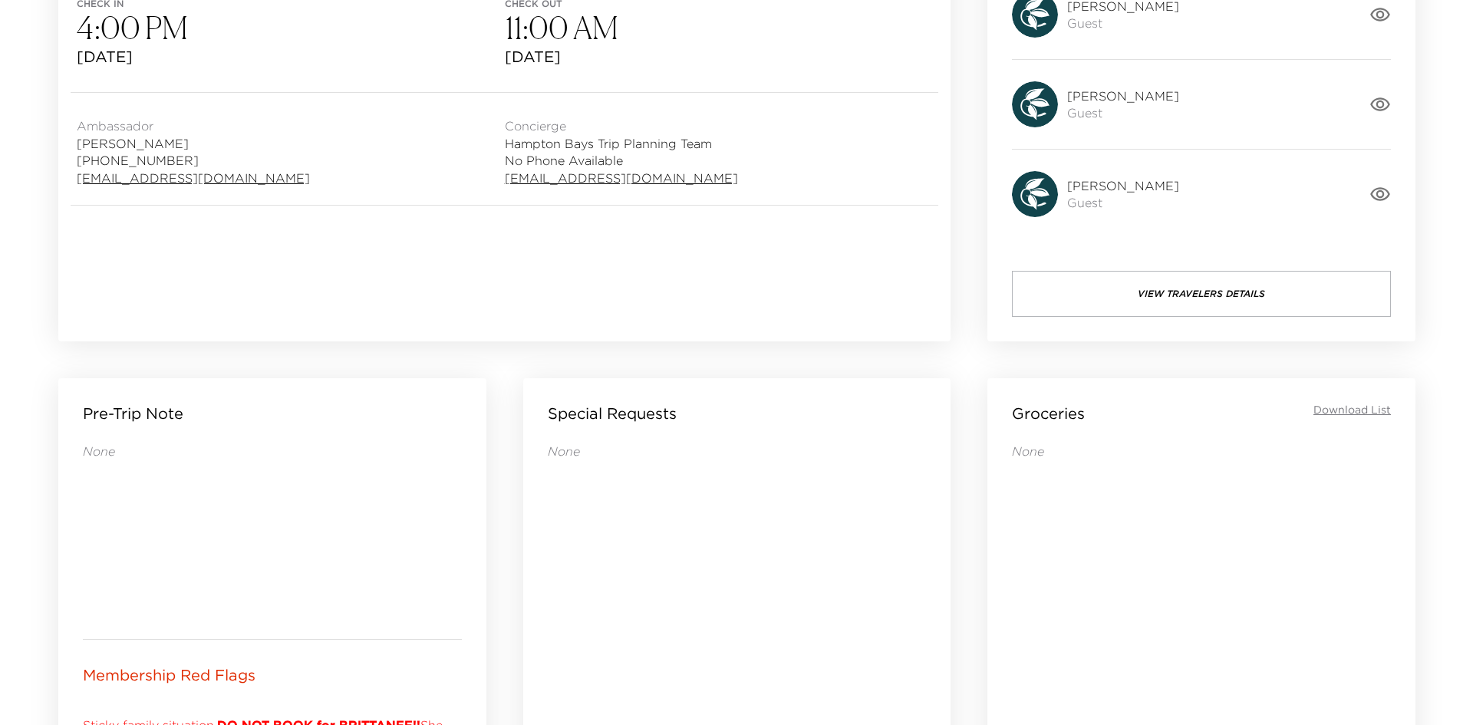
scroll to position [20, 0]
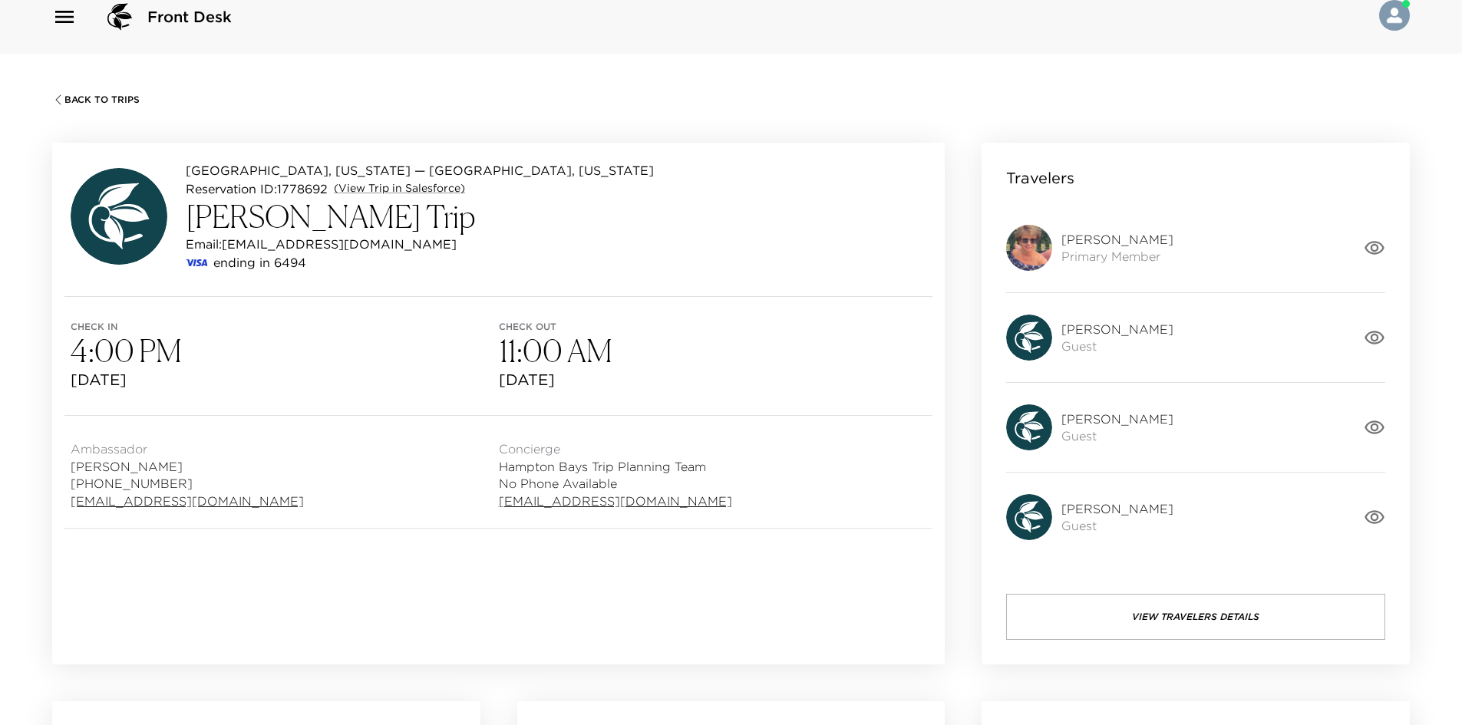
click at [1199, 635] on button "View Travelers Details" at bounding box center [1195, 617] width 379 height 46
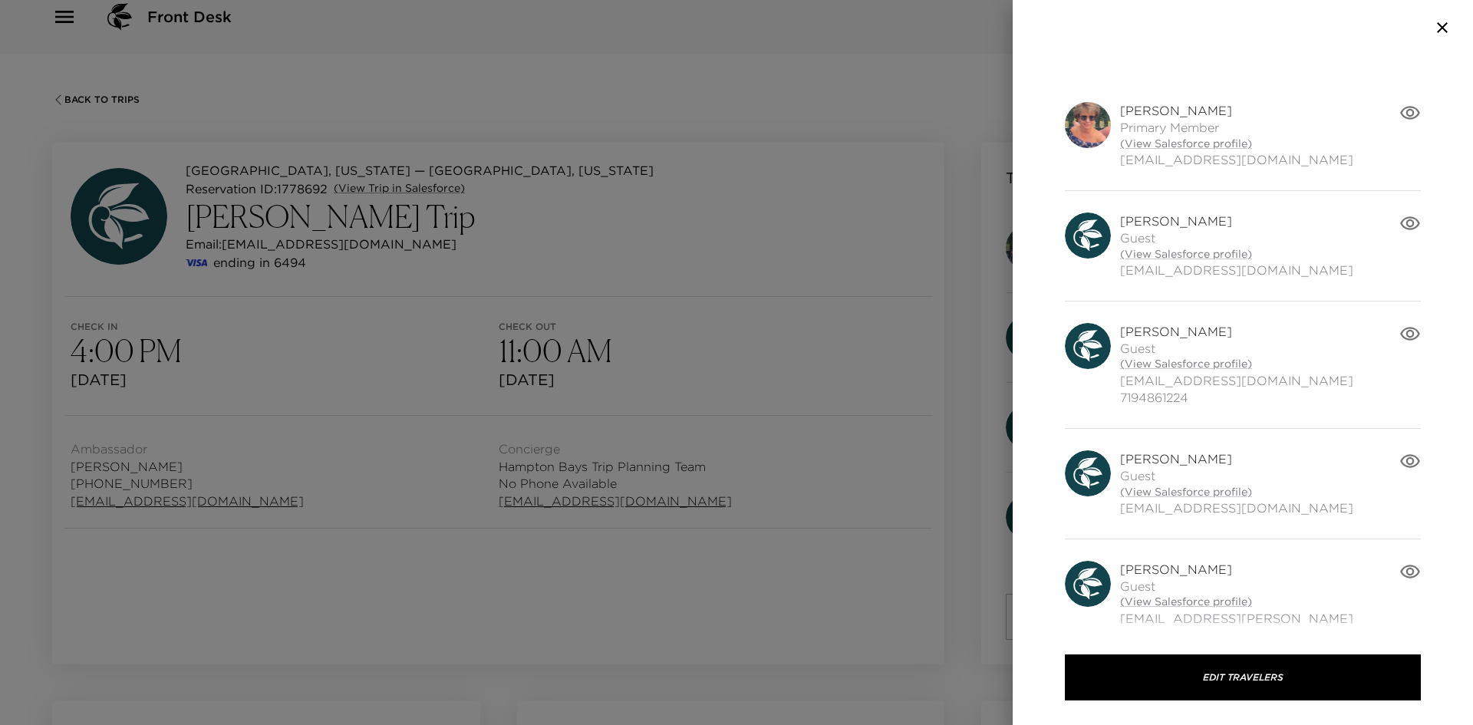
scroll to position [70, 0]
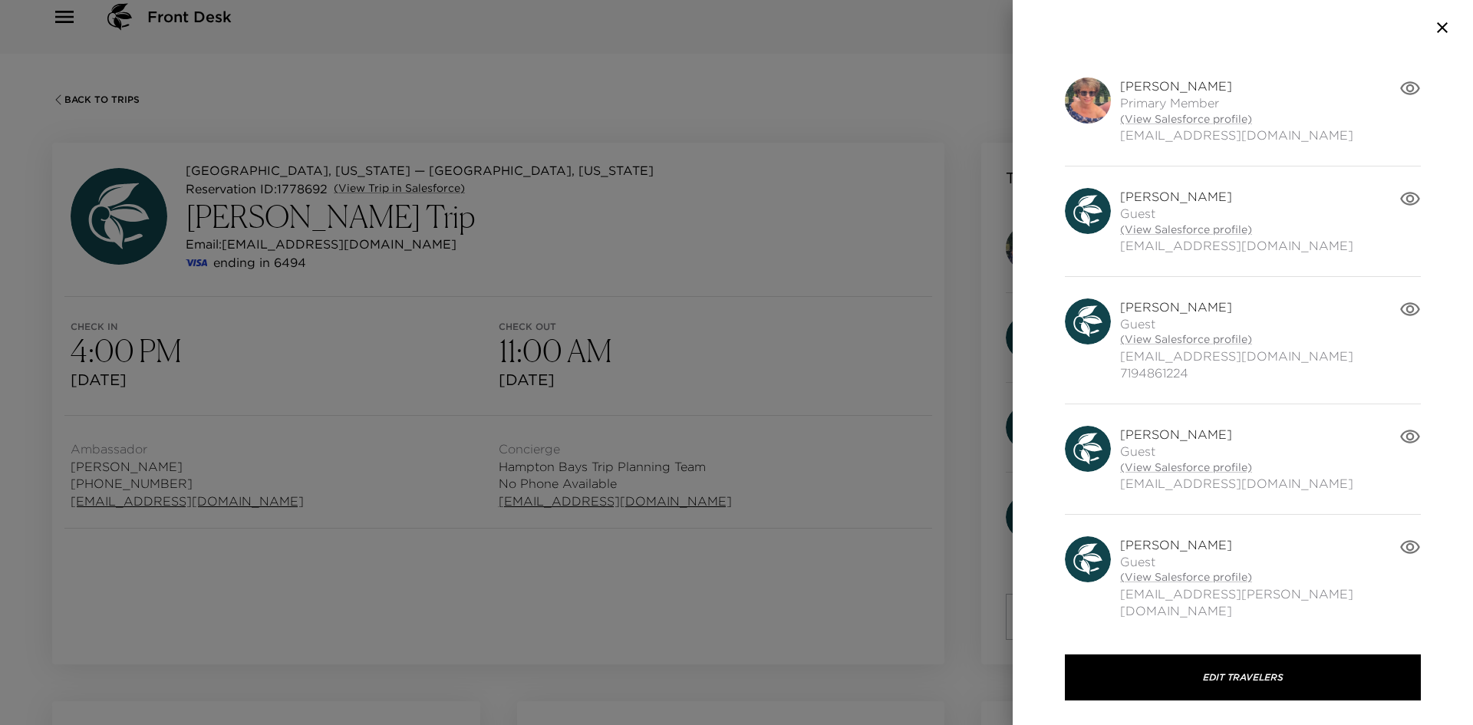
click at [1400, 194] on icon "button" at bounding box center [1410, 198] width 21 height 21
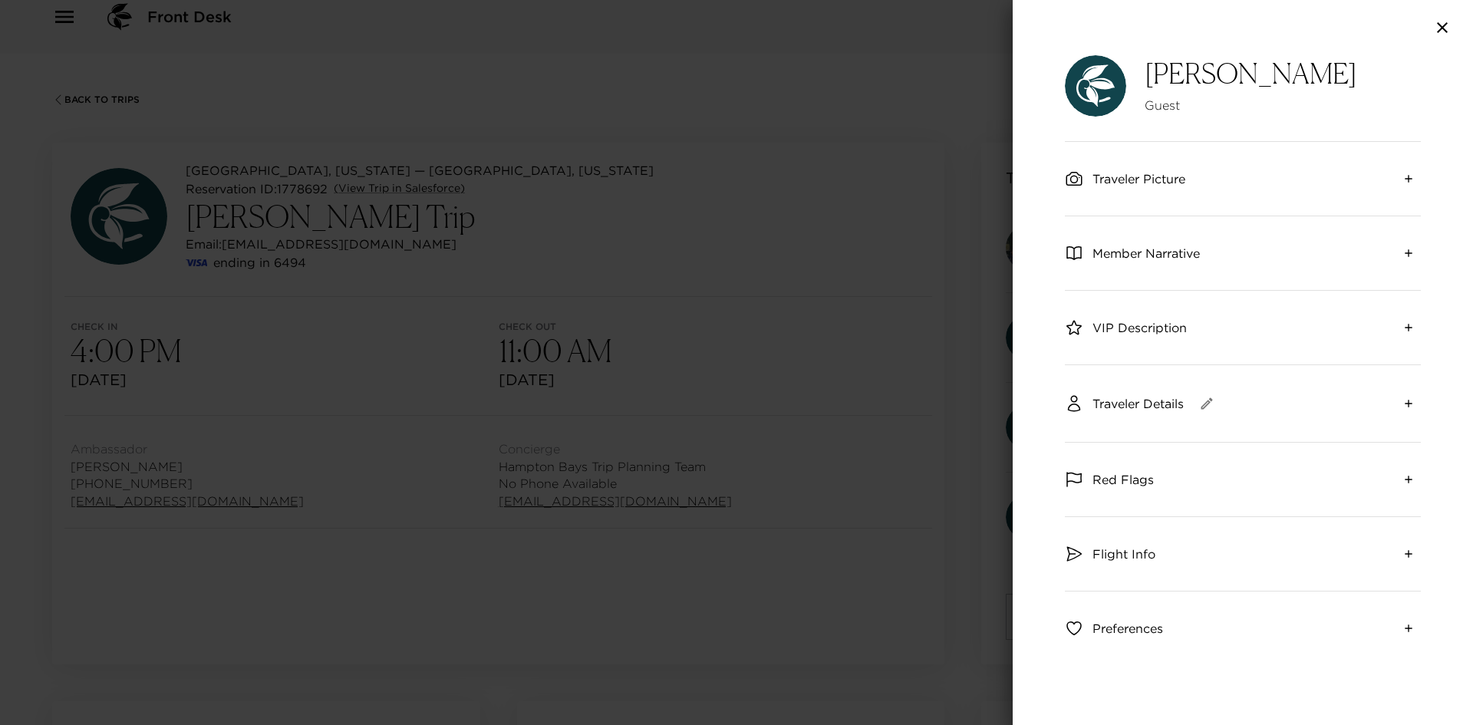
click at [1150, 410] on span "Traveler Details" at bounding box center [1138, 403] width 91 height 17
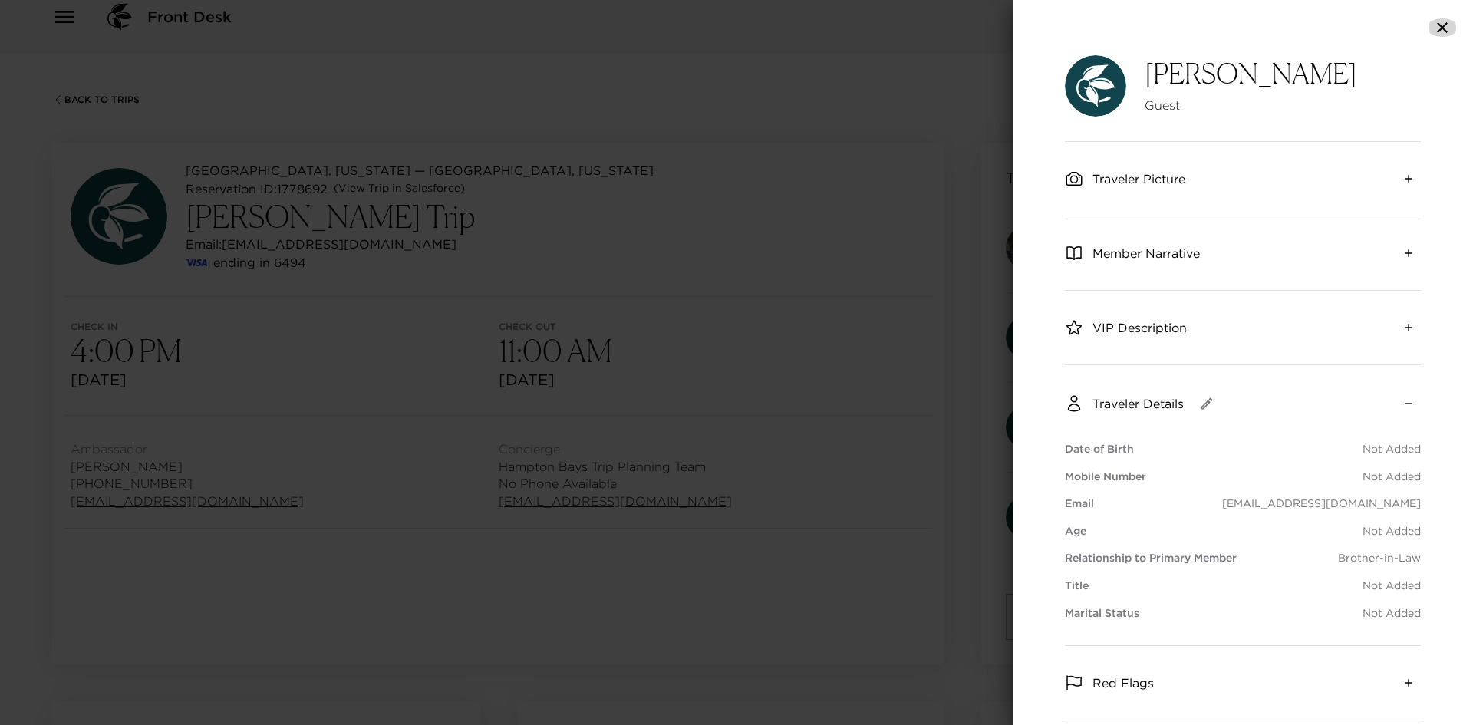
click at [1441, 21] on icon "button" at bounding box center [1442, 27] width 18 height 18
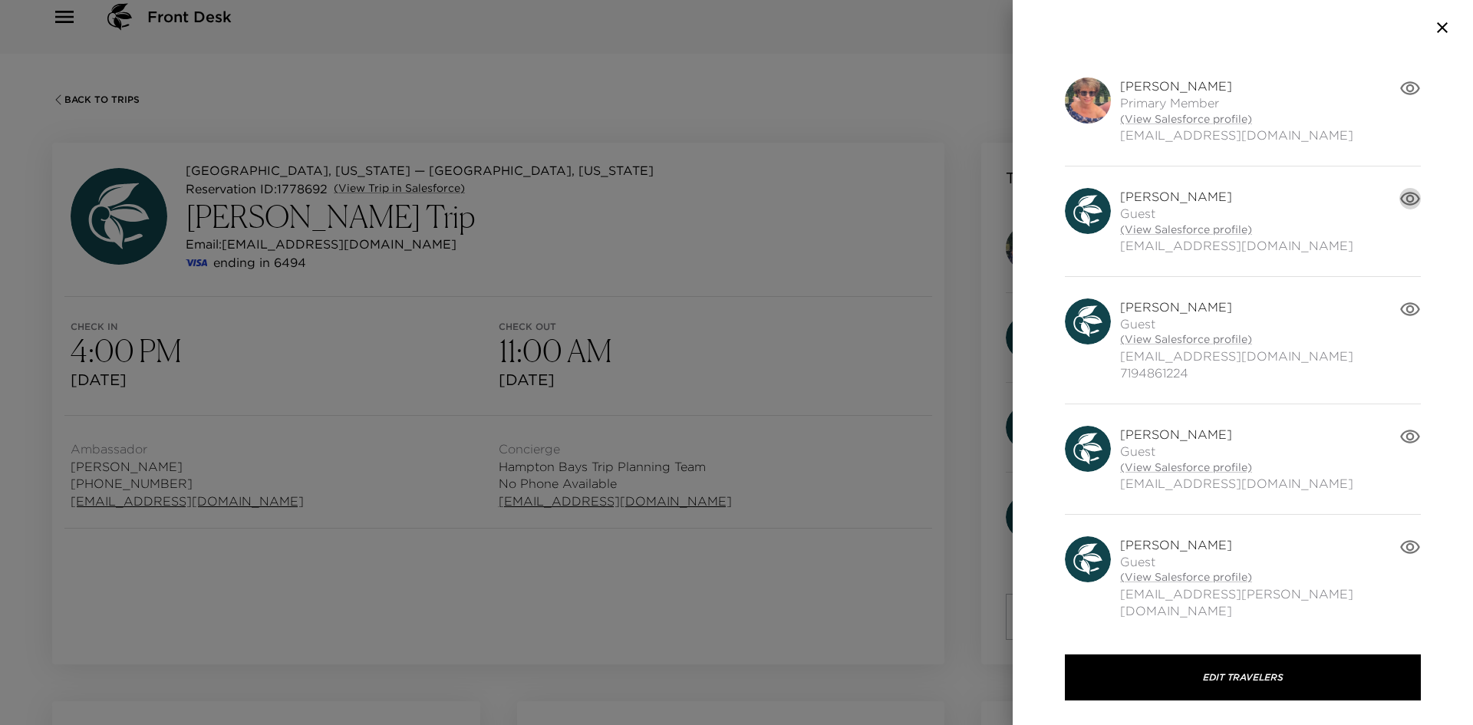
click at [1400, 201] on icon "button" at bounding box center [1410, 199] width 20 height 14
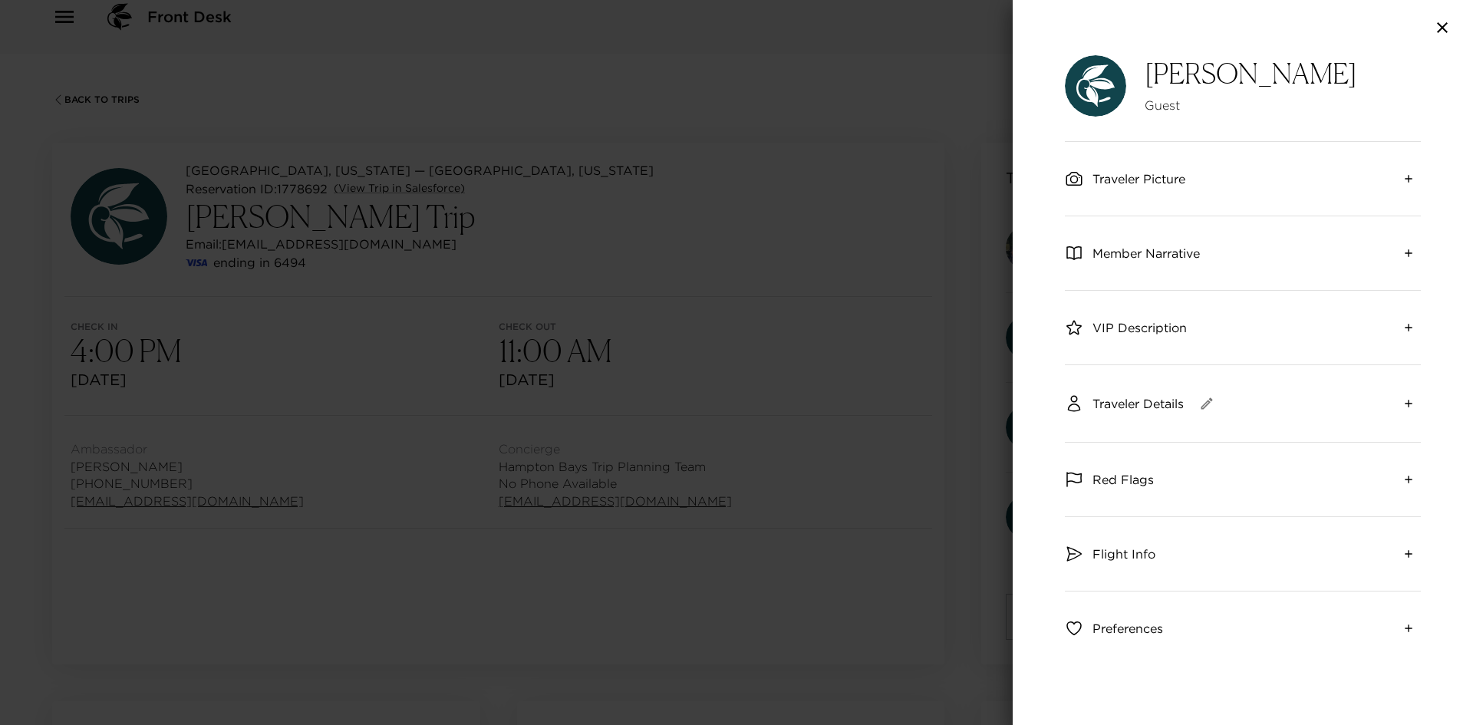
click at [1135, 405] on span "Traveler Details" at bounding box center [1138, 403] width 91 height 17
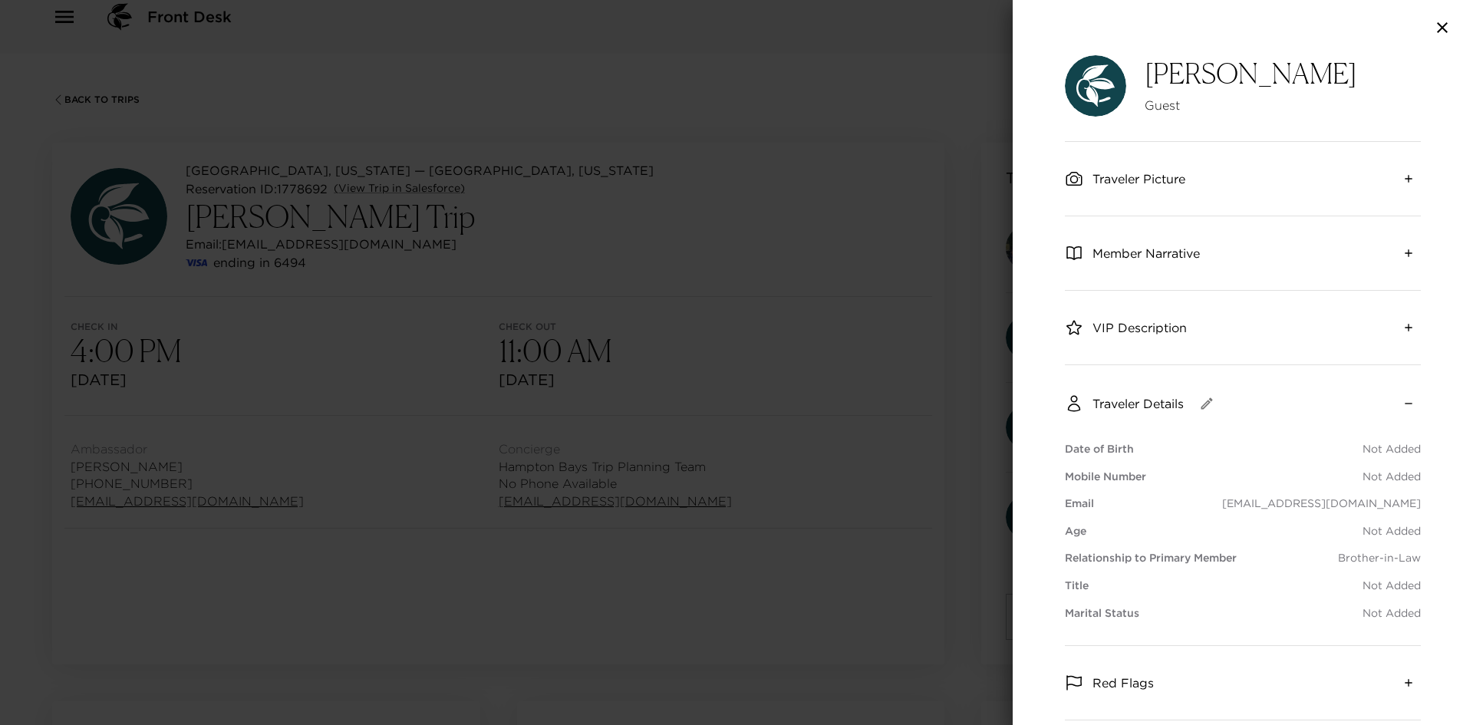
click at [1135, 405] on span "Traveler Details" at bounding box center [1138, 403] width 91 height 17
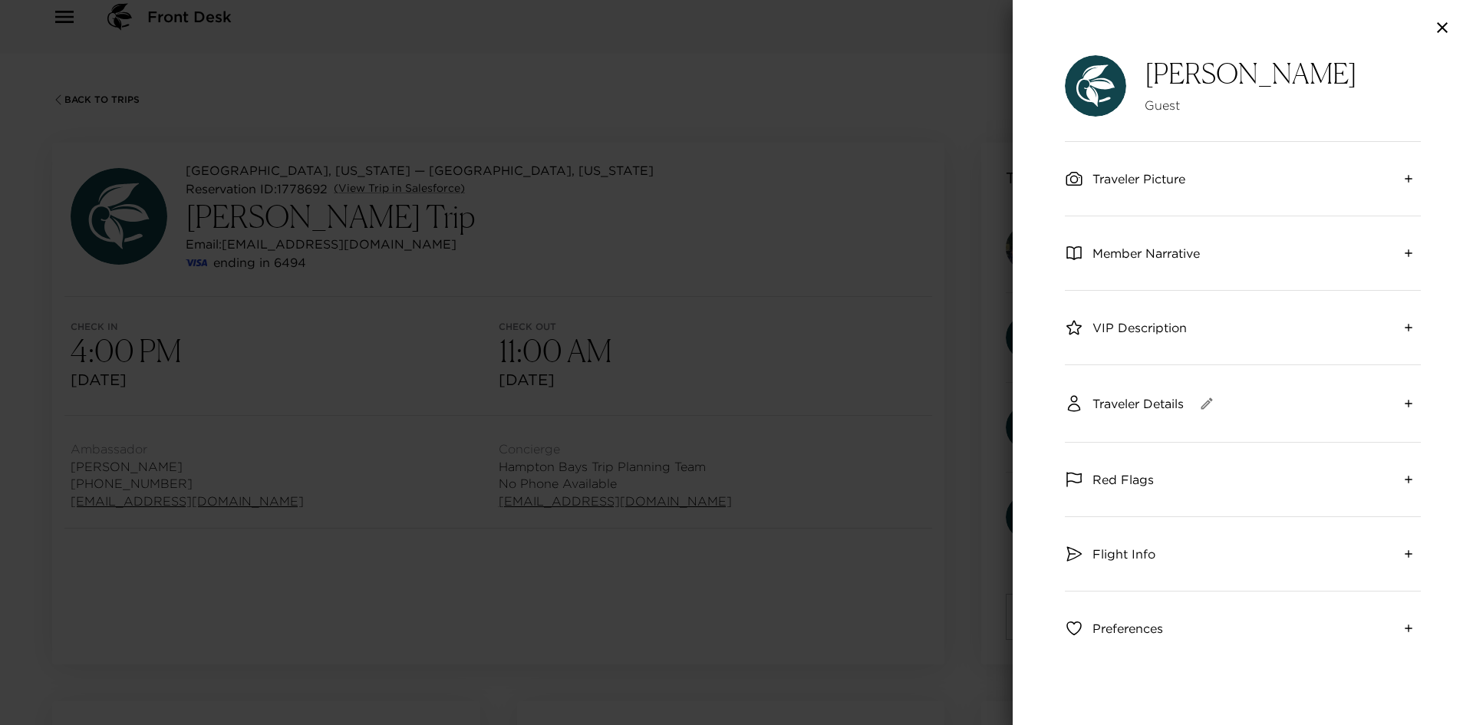
click at [1451, 27] on icon "button" at bounding box center [1442, 27] width 18 height 18
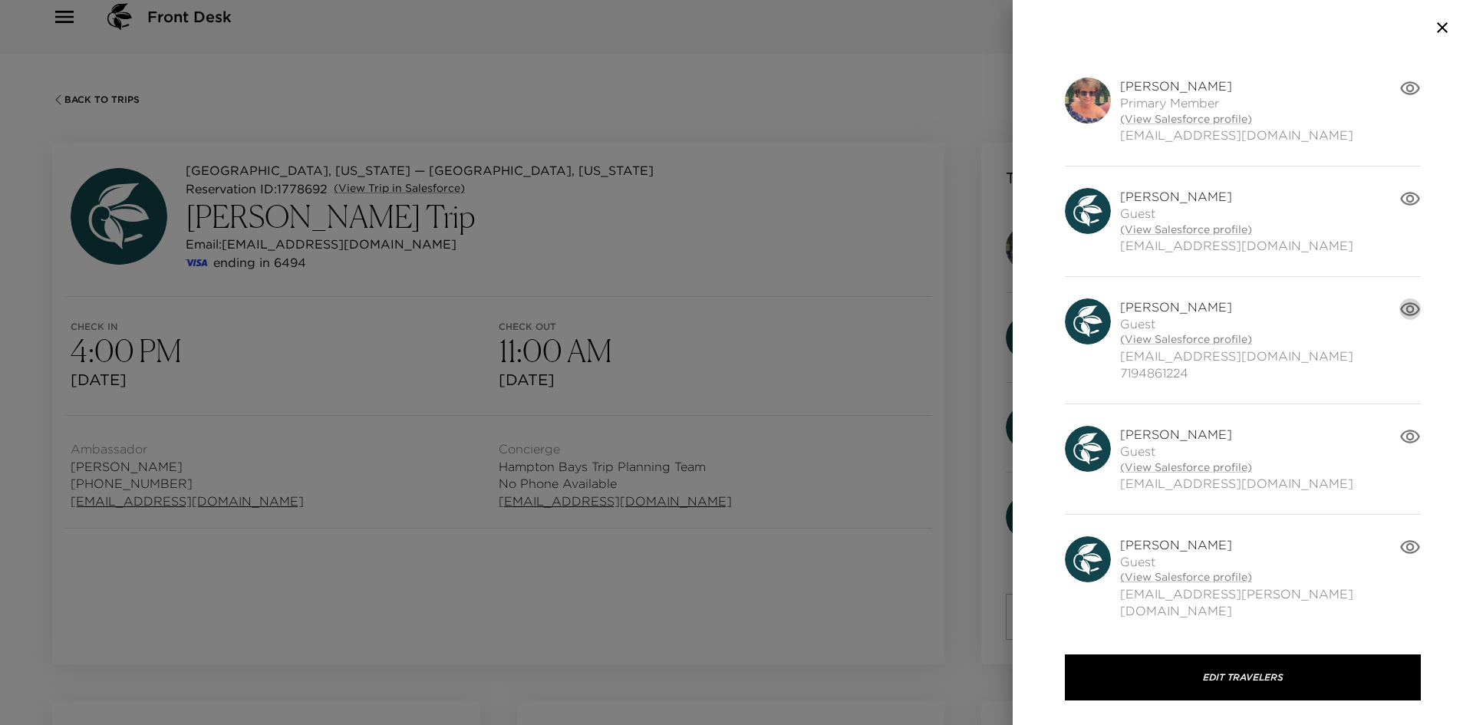
click at [1402, 312] on icon "button" at bounding box center [1410, 309] width 20 height 14
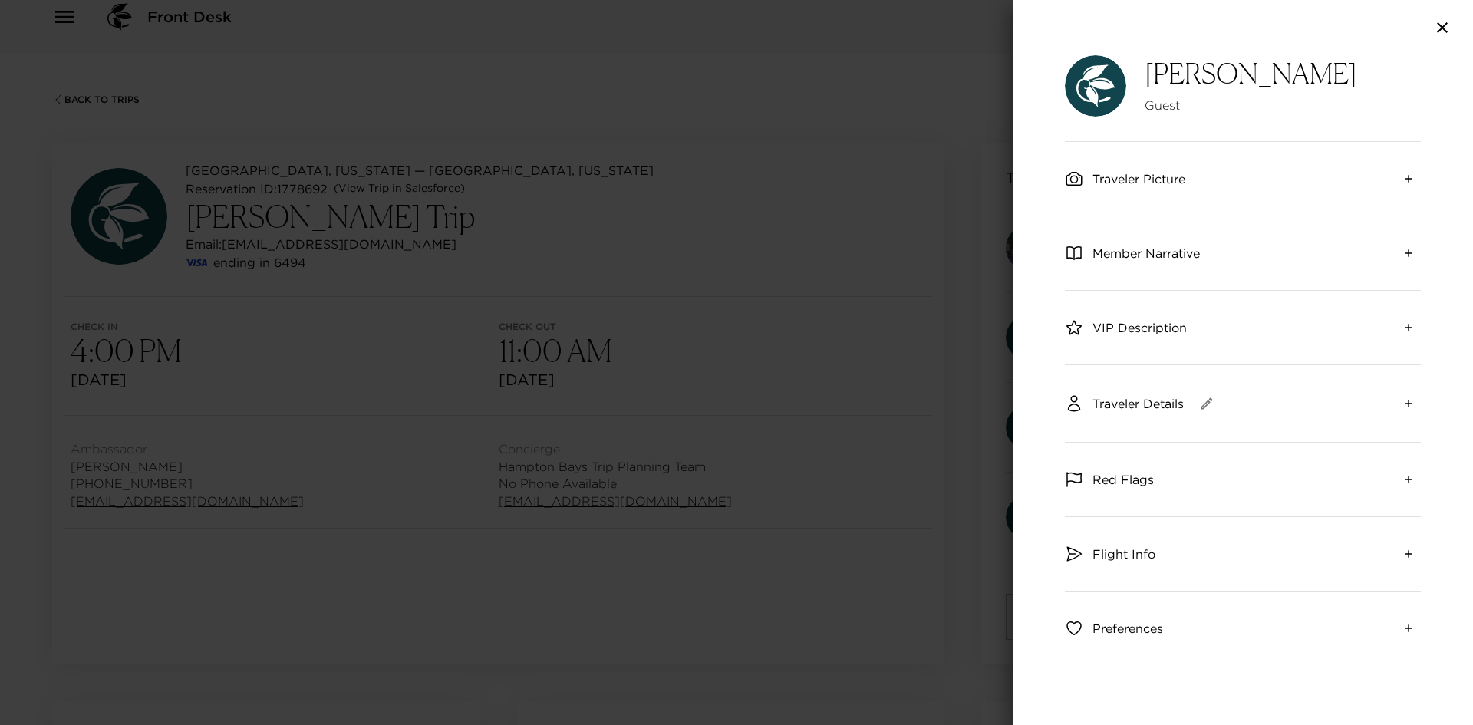
click at [1139, 405] on span "Traveler Details" at bounding box center [1138, 403] width 91 height 17
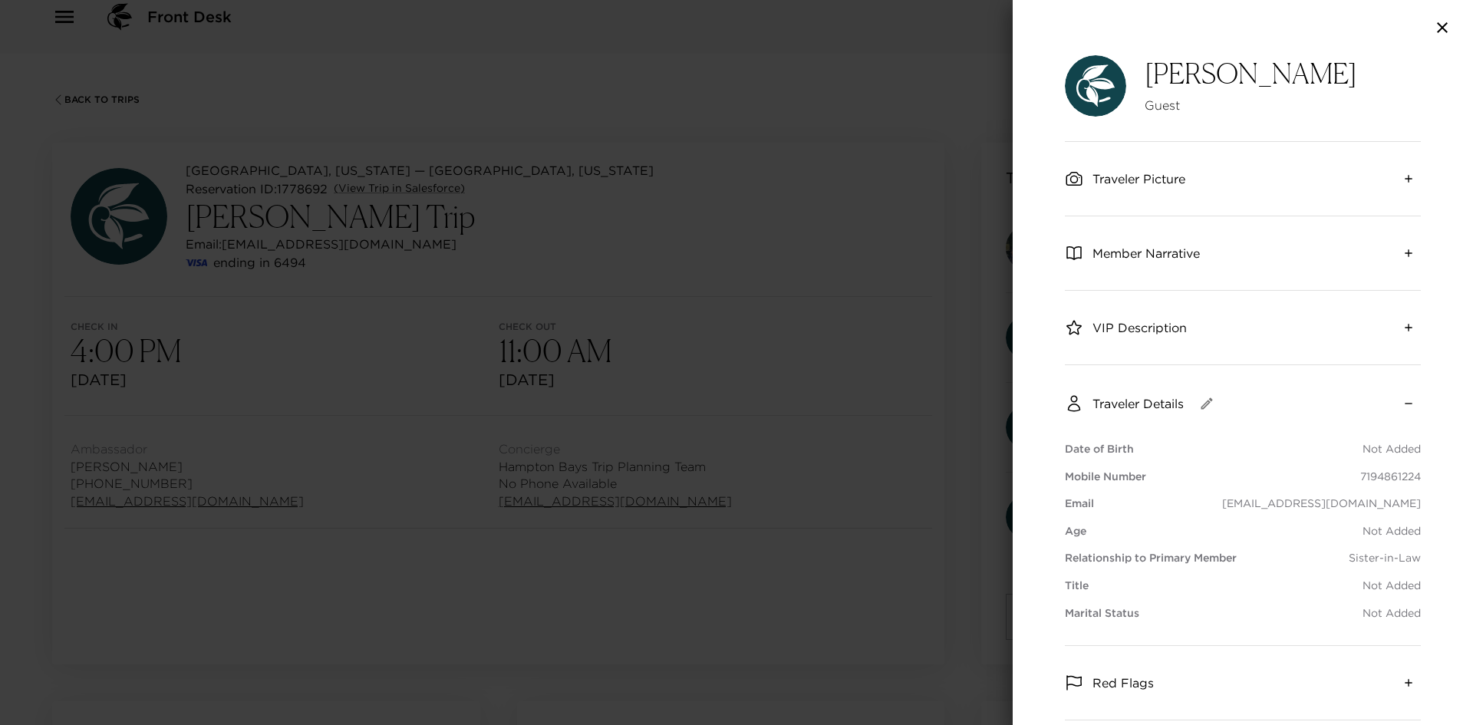
click at [1449, 40] on div at bounding box center [1243, 27] width 460 height 55
click at [1448, 28] on icon "button" at bounding box center [1442, 27] width 18 height 18
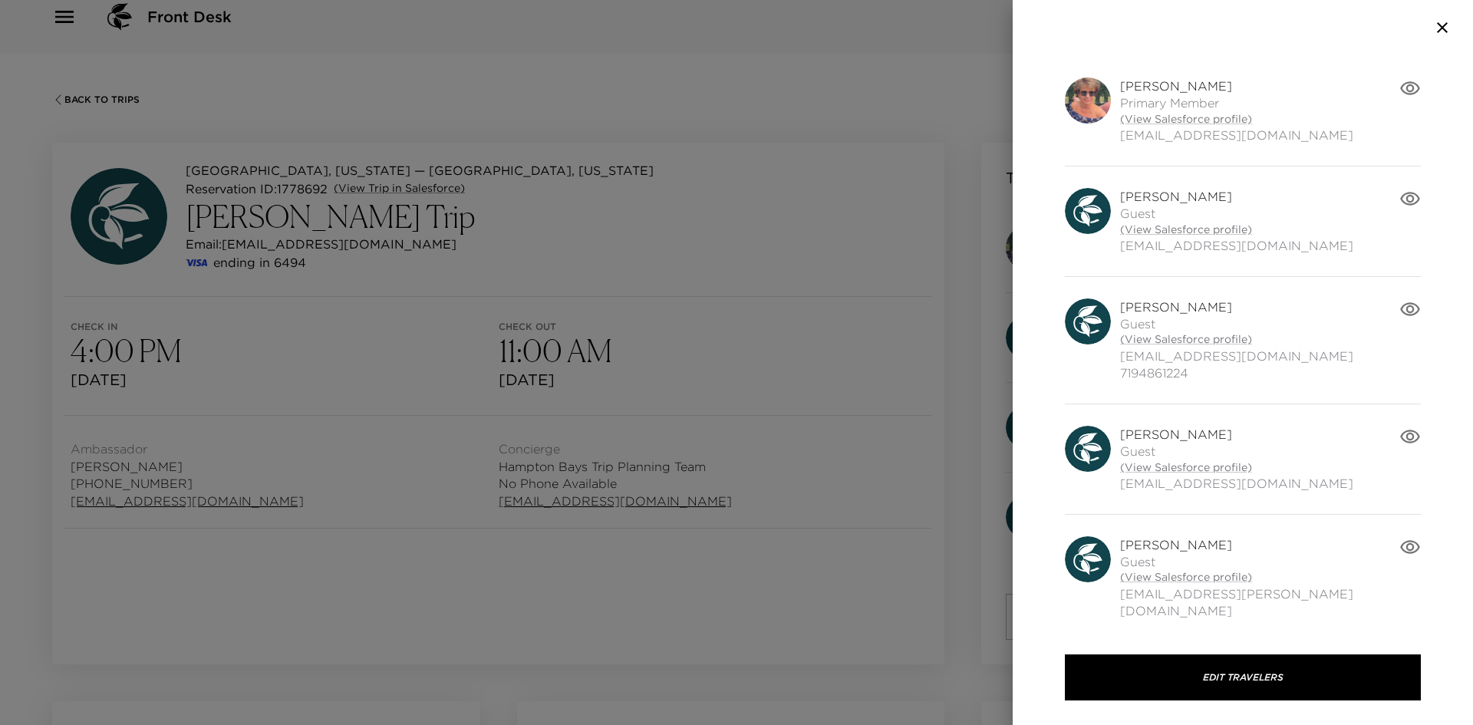
click at [1403, 543] on icon "button" at bounding box center [1410, 546] width 21 height 21
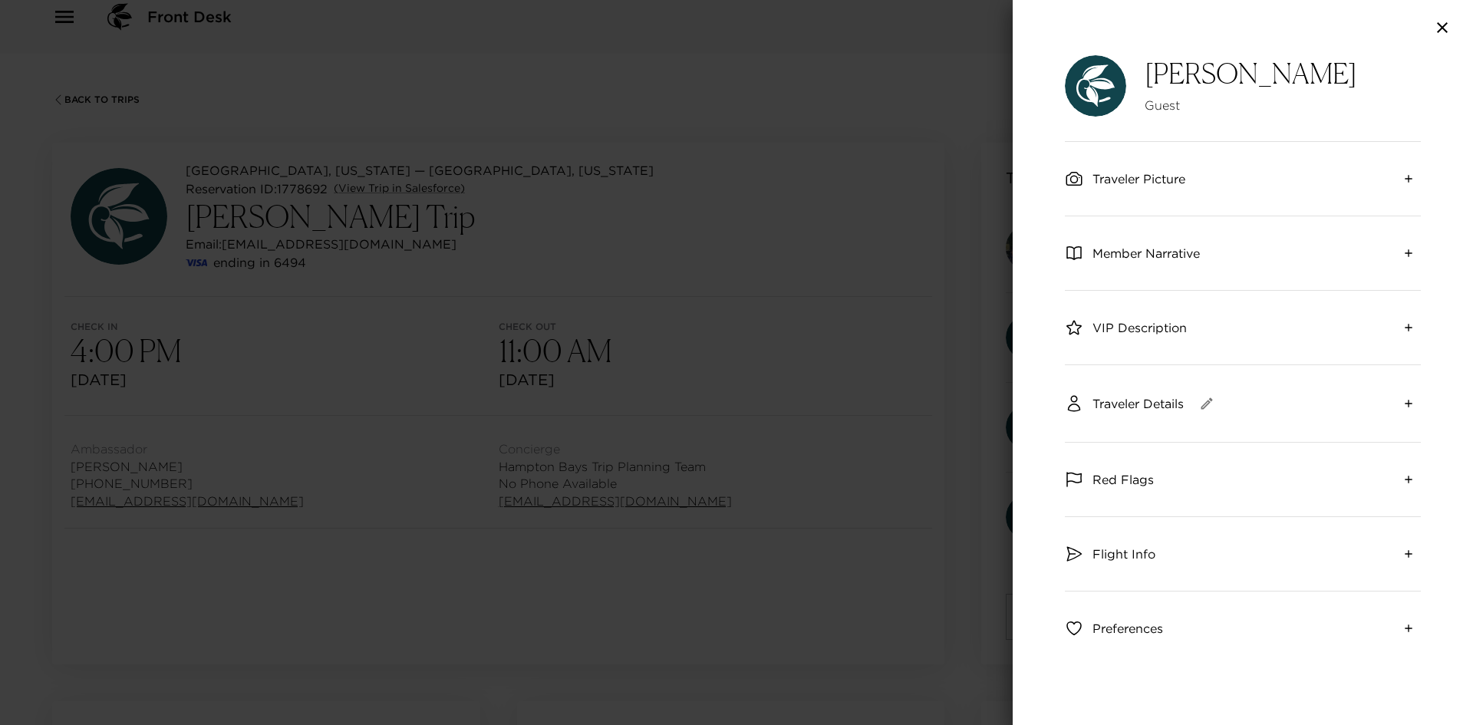
click at [1153, 407] on span "Traveler Details" at bounding box center [1138, 403] width 91 height 17
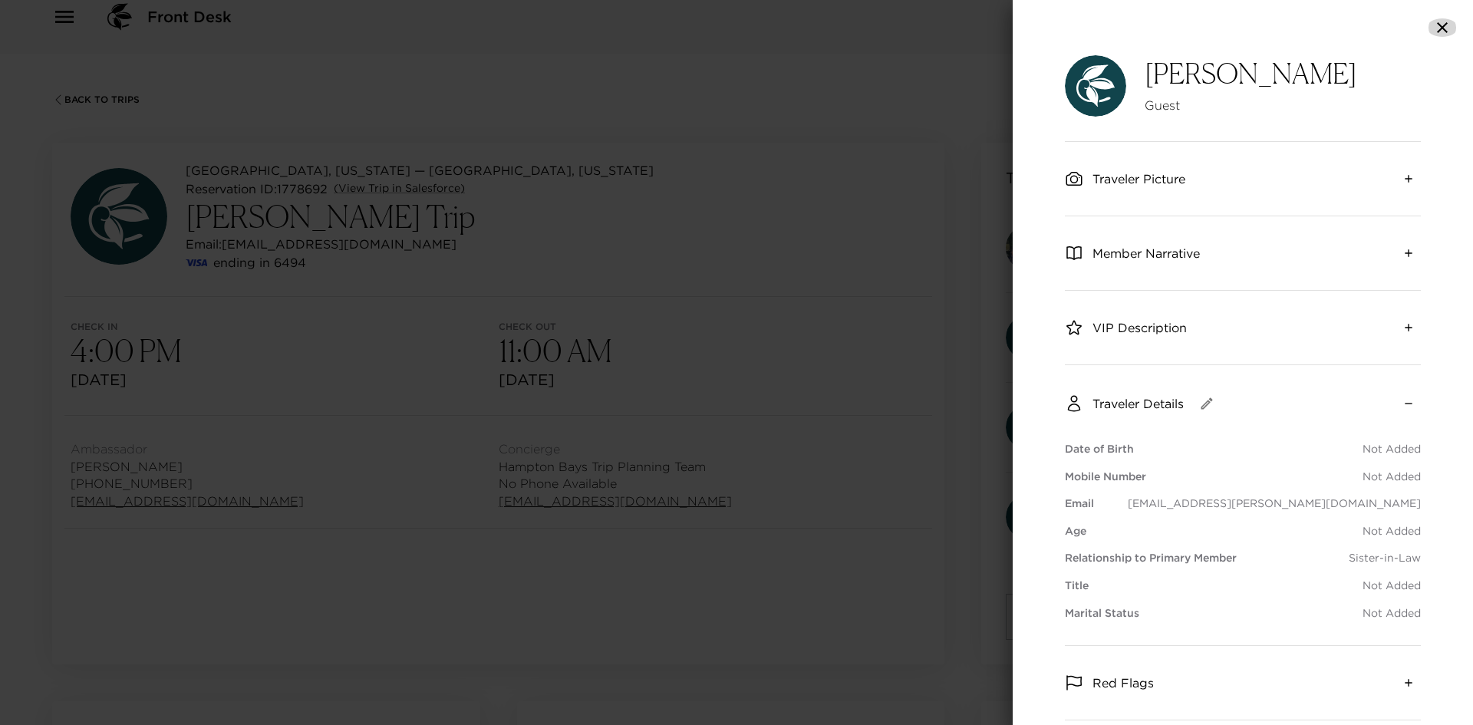
click at [1440, 22] on icon "button" at bounding box center [1442, 27] width 18 height 18
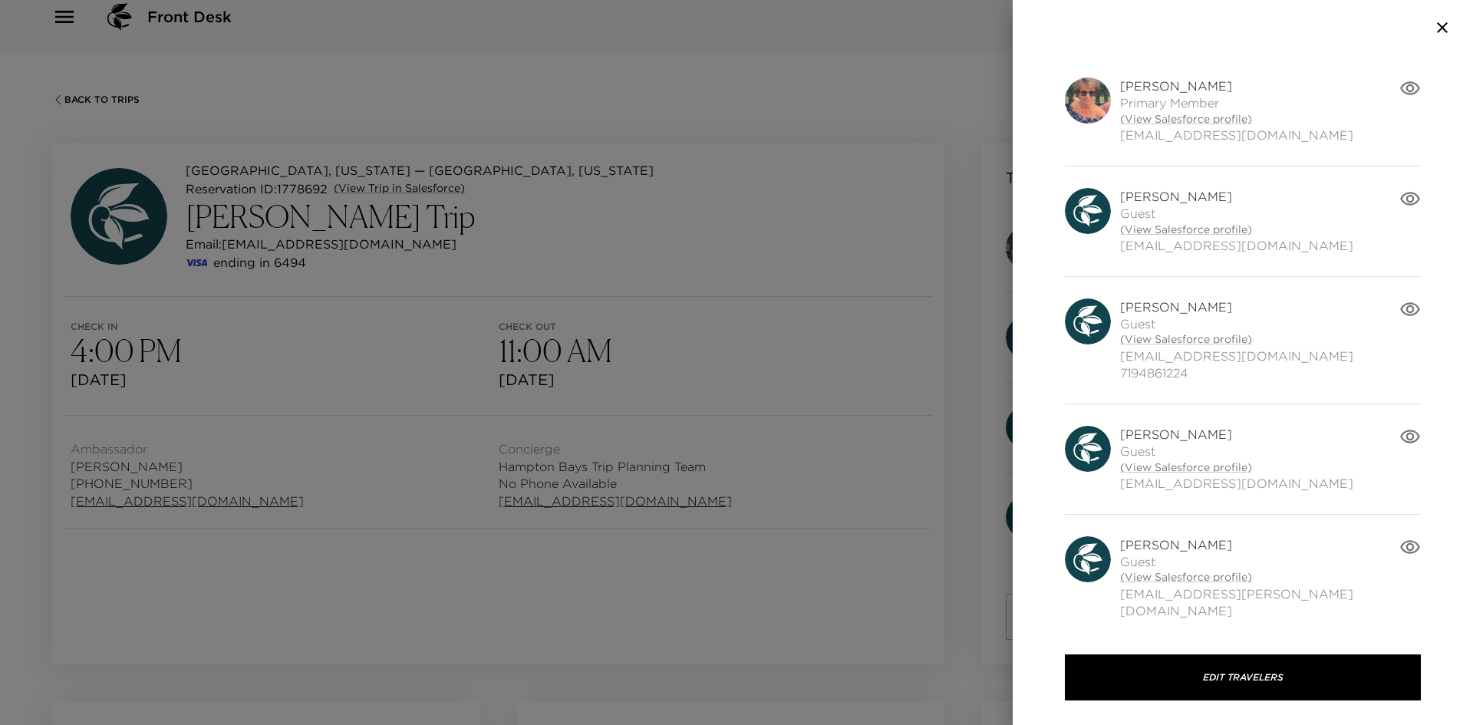
click at [1400, 194] on icon "button" at bounding box center [1410, 198] width 21 height 21
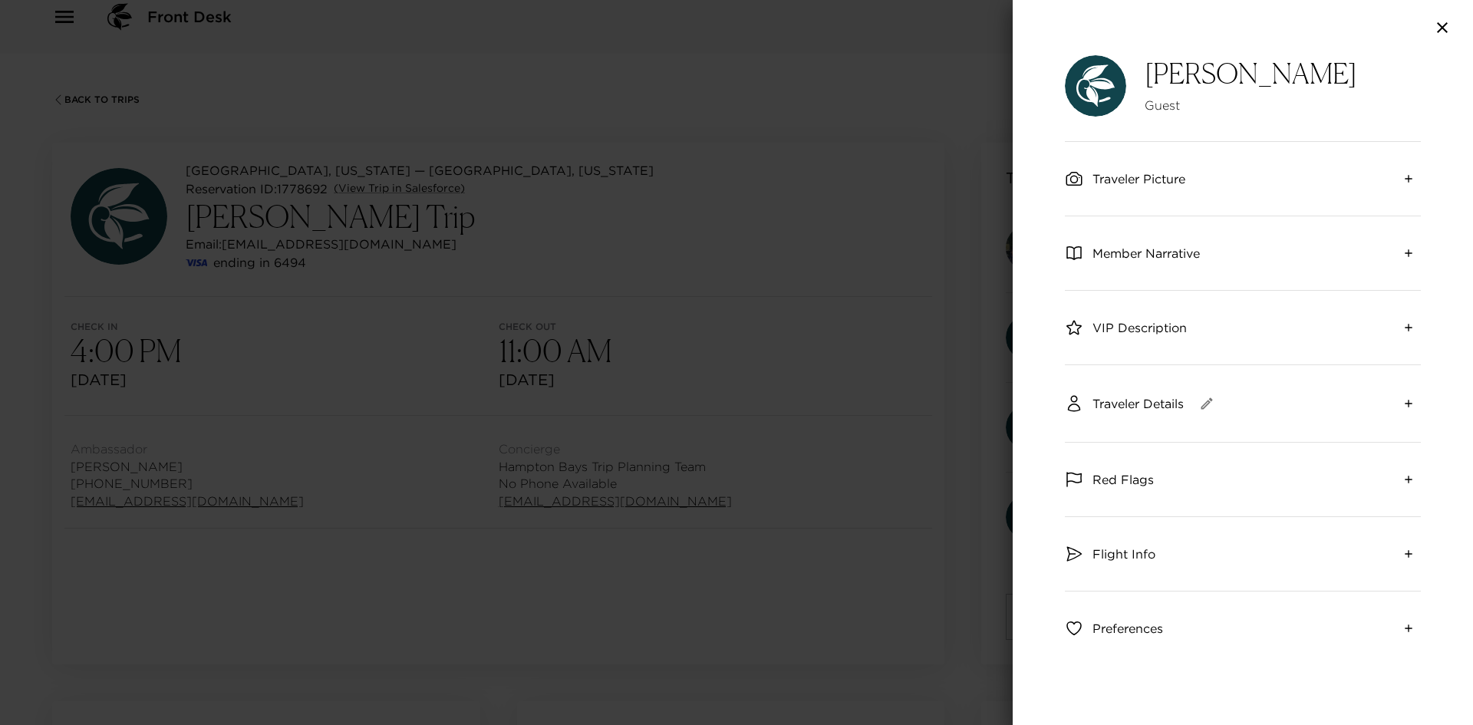
click at [1143, 393] on div "Traveler Details" at bounding box center [1143, 404] width 156 height 28
click at [1150, 403] on span "Traveler Details" at bounding box center [1138, 403] width 91 height 17
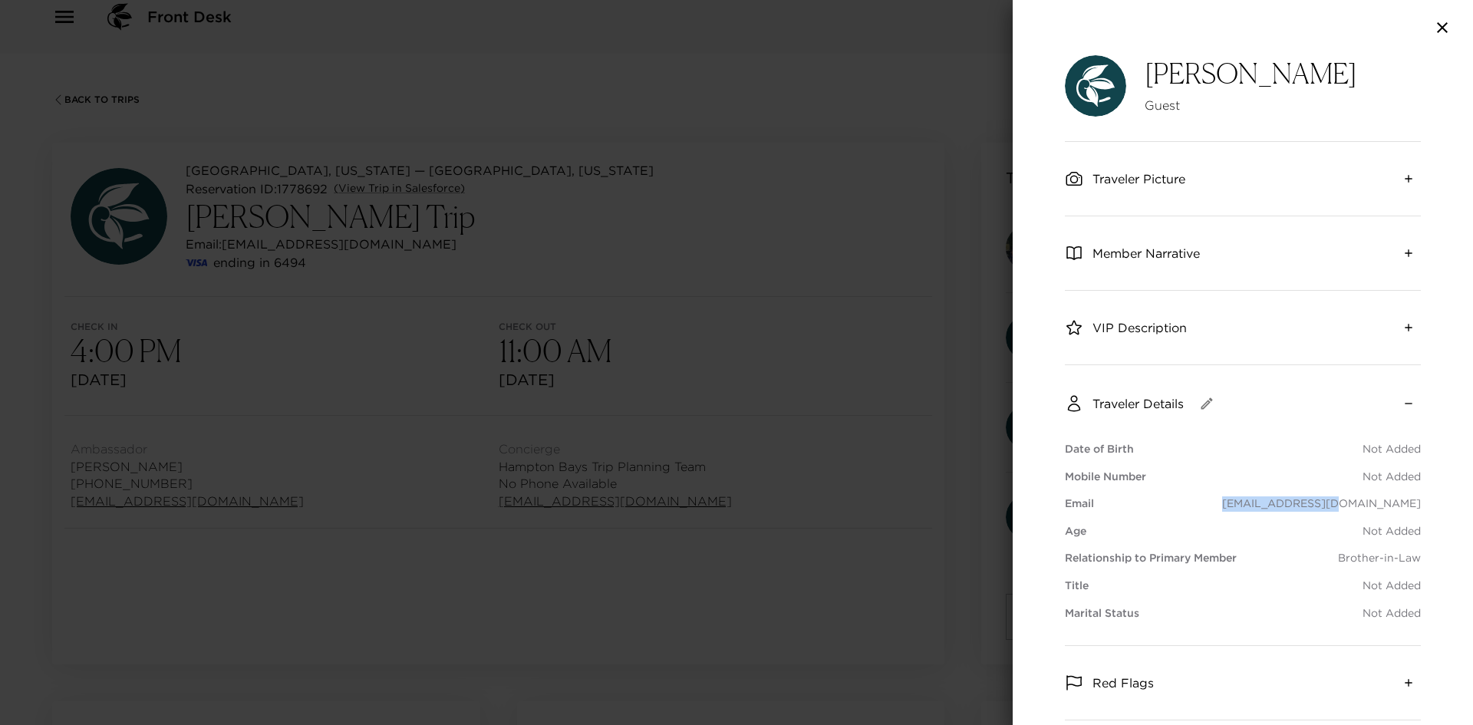
drag, startPoint x: 1417, startPoint y: 503, endPoint x: 1270, endPoint y: 503, distance: 147.3
click at [1272, 503] on div "[PERSON_NAME] Guest Traveler Picture Member Narrative VIP Description Traveler …" at bounding box center [1243, 390] width 460 height 670
copy p "[EMAIL_ADDRESS][DOMAIN_NAME]"
click at [1443, 25] on icon "button" at bounding box center [1442, 27] width 18 height 18
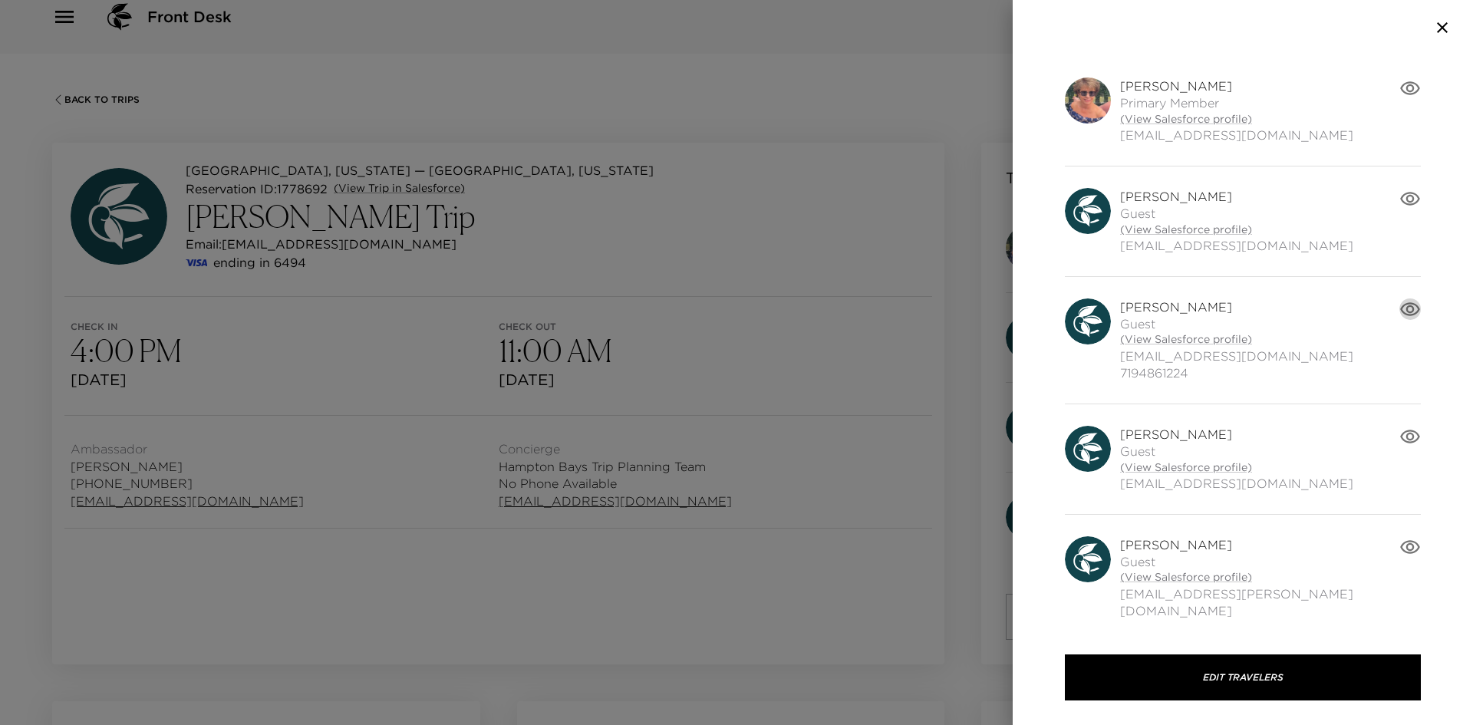
click at [1402, 304] on icon "button" at bounding box center [1410, 309] width 20 height 14
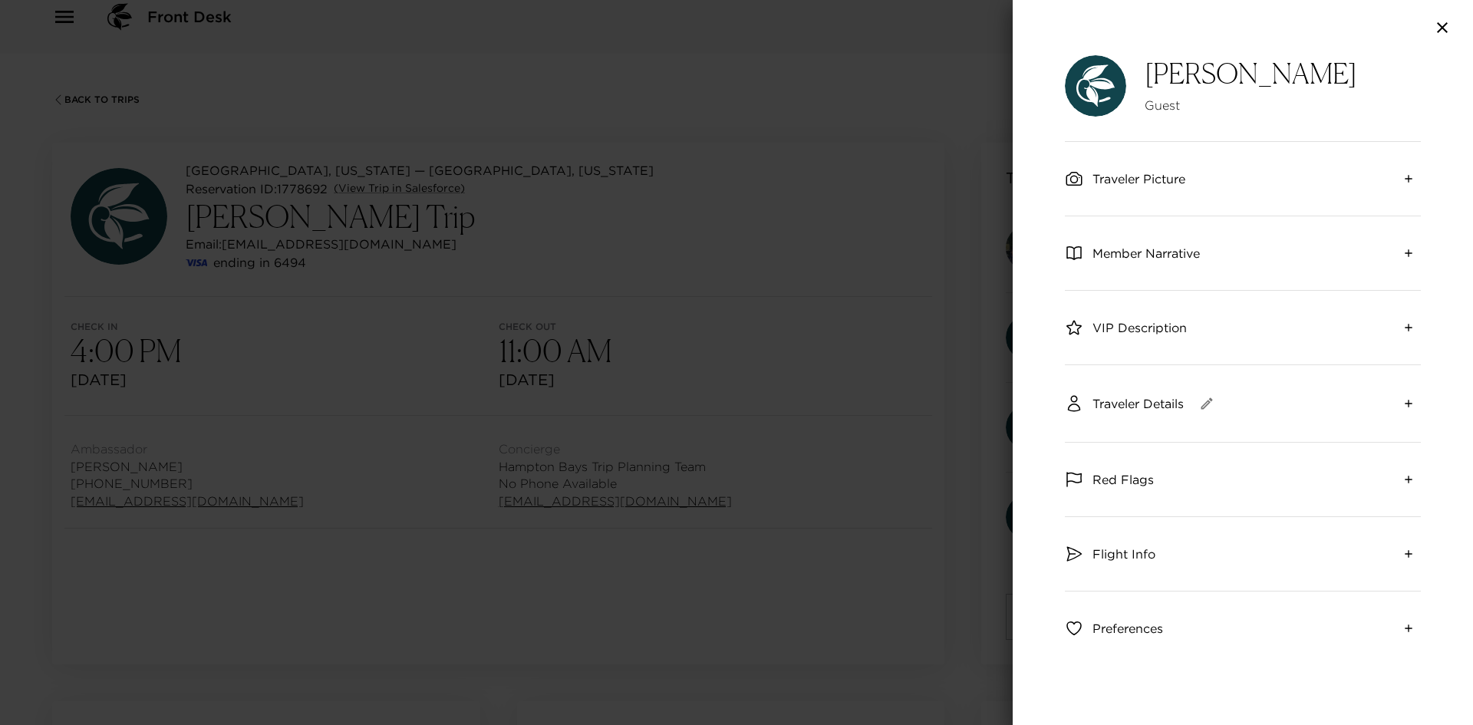
click at [1158, 407] on span "Traveler Details" at bounding box center [1138, 403] width 91 height 17
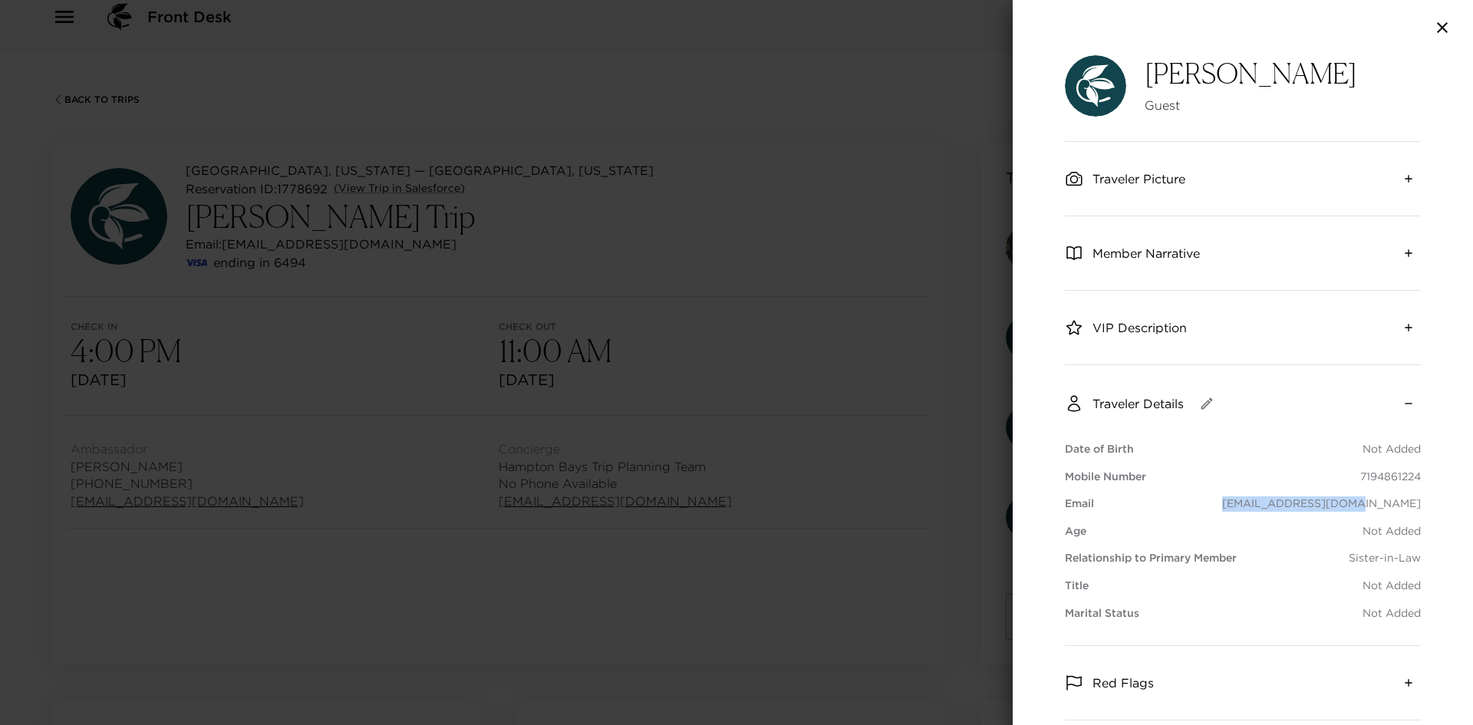
drag, startPoint x: 1413, startPoint y: 504, endPoint x: 1266, endPoint y: 504, distance: 146.6
click at [1268, 504] on div "[PERSON_NAME] Guest Traveler Picture Member Narrative VIP Description Traveler …" at bounding box center [1243, 390] width 460 height 670
copy p "[EMAIL_ADDRESS][DOMAIN_NAME]"
click at [1403, 398] on icon "collapse" at bounding box center [1409, 403] width 12 height 12
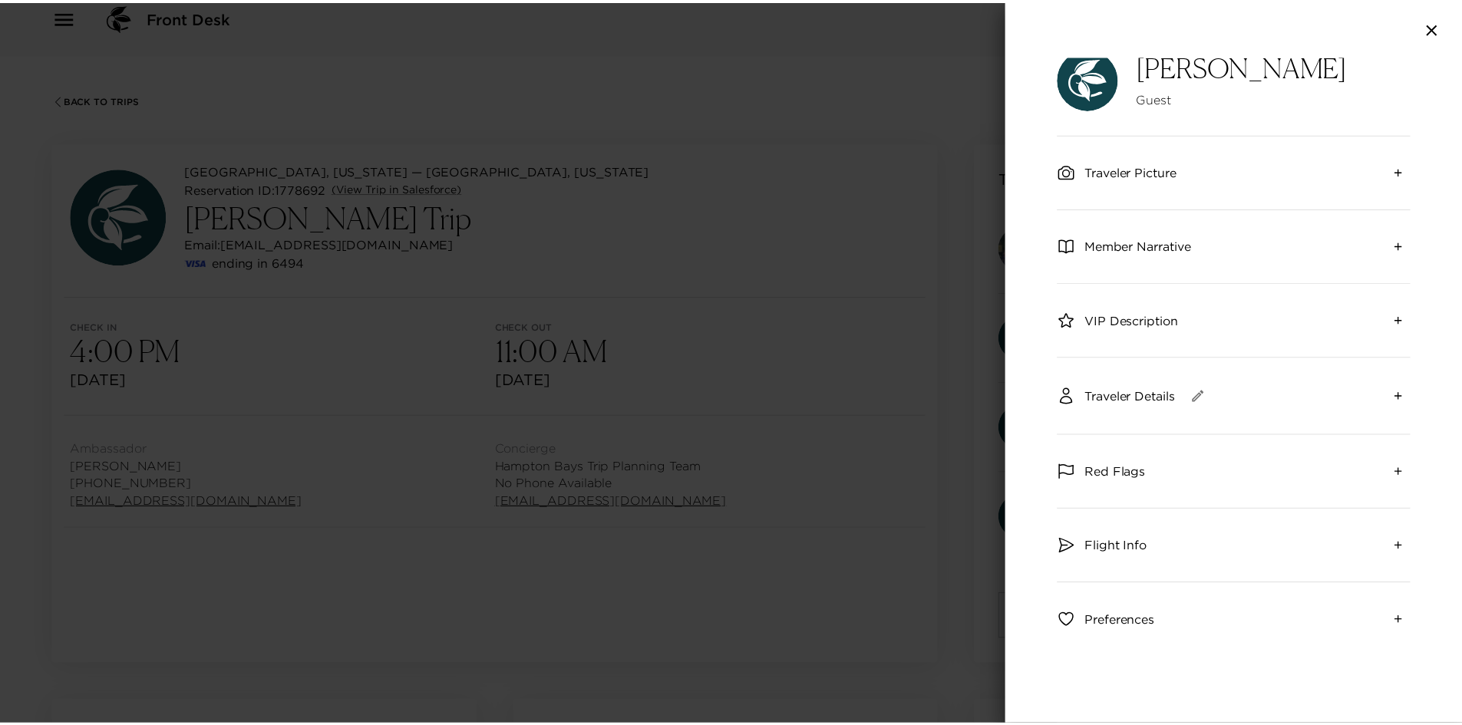
scroll to position [14, 0]
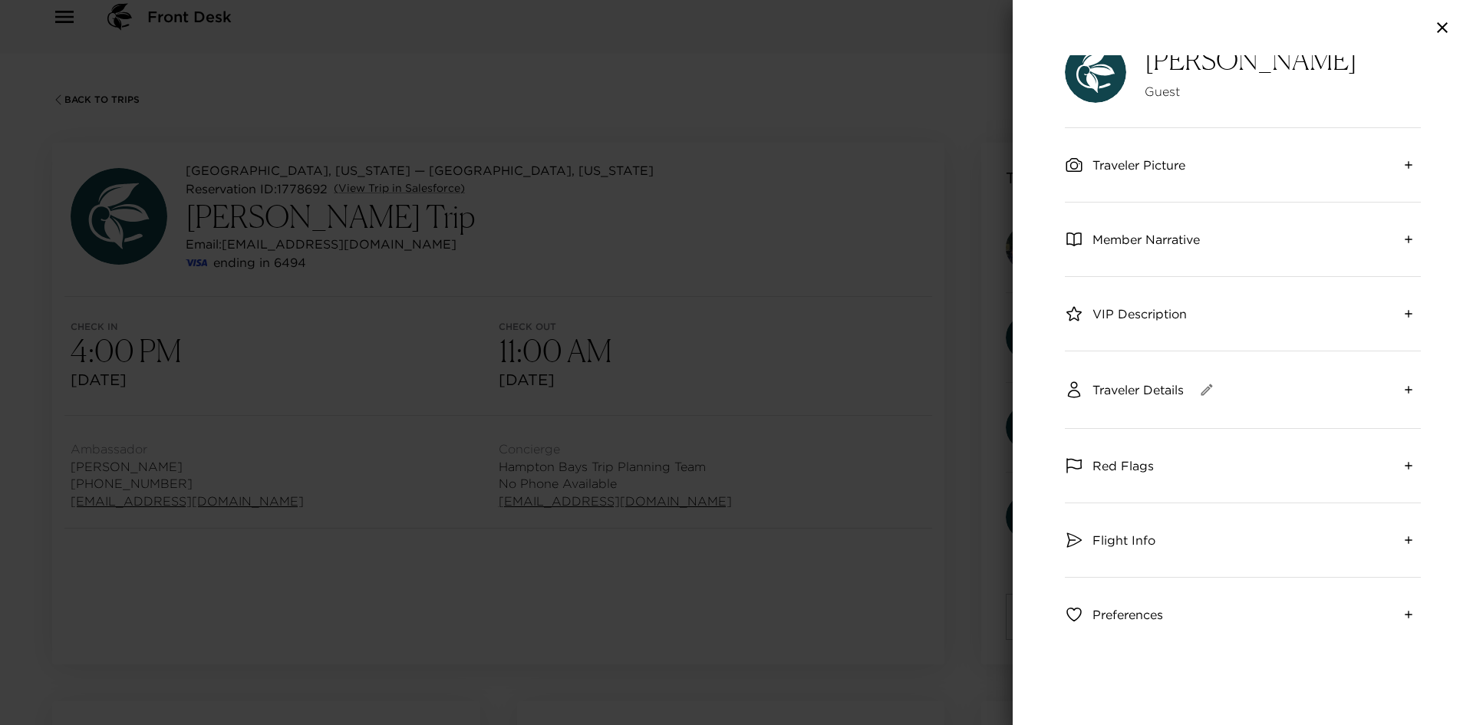
click at [1179, 396] on span "Traveler Details" at bounding box center [1138, 389] width 91 height 17
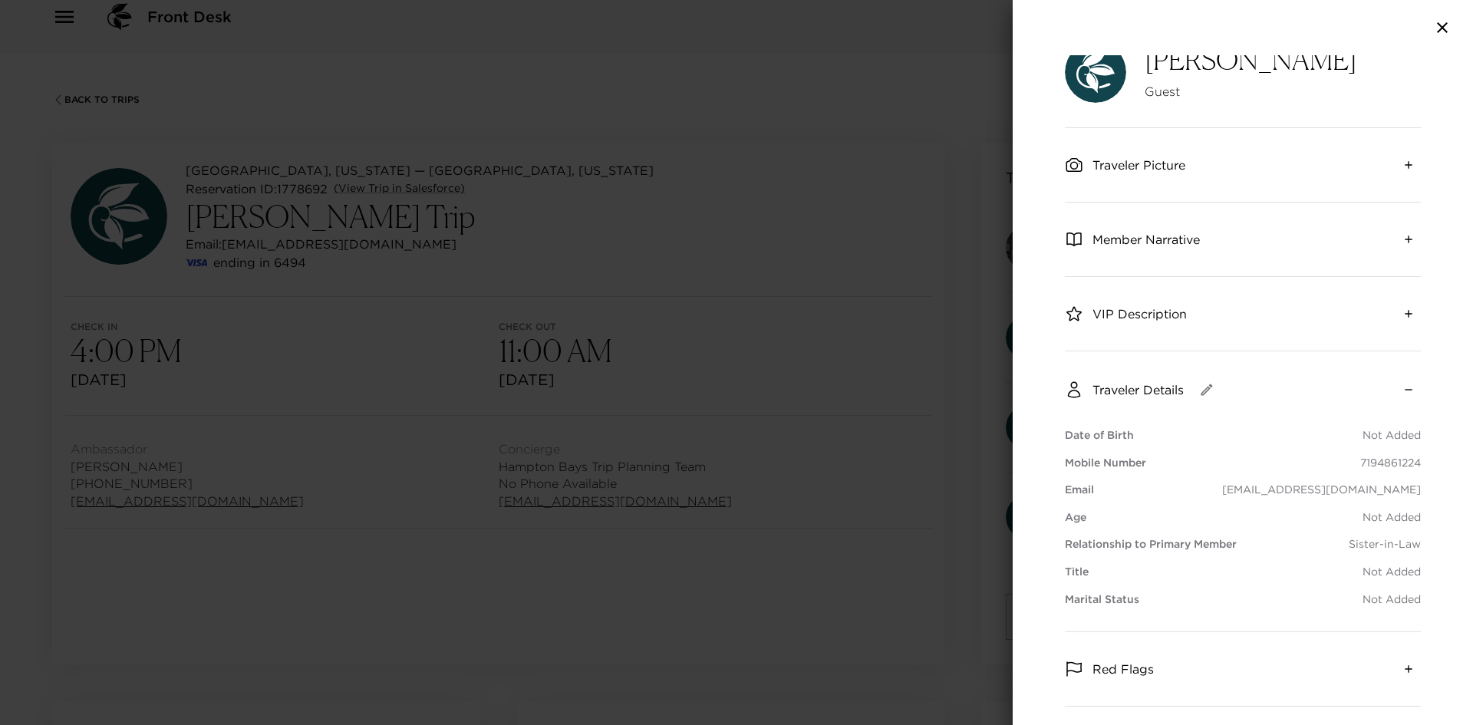
click at [1445, 25] on icon "button" at bounding box center [1442, 27] width 11 height 11
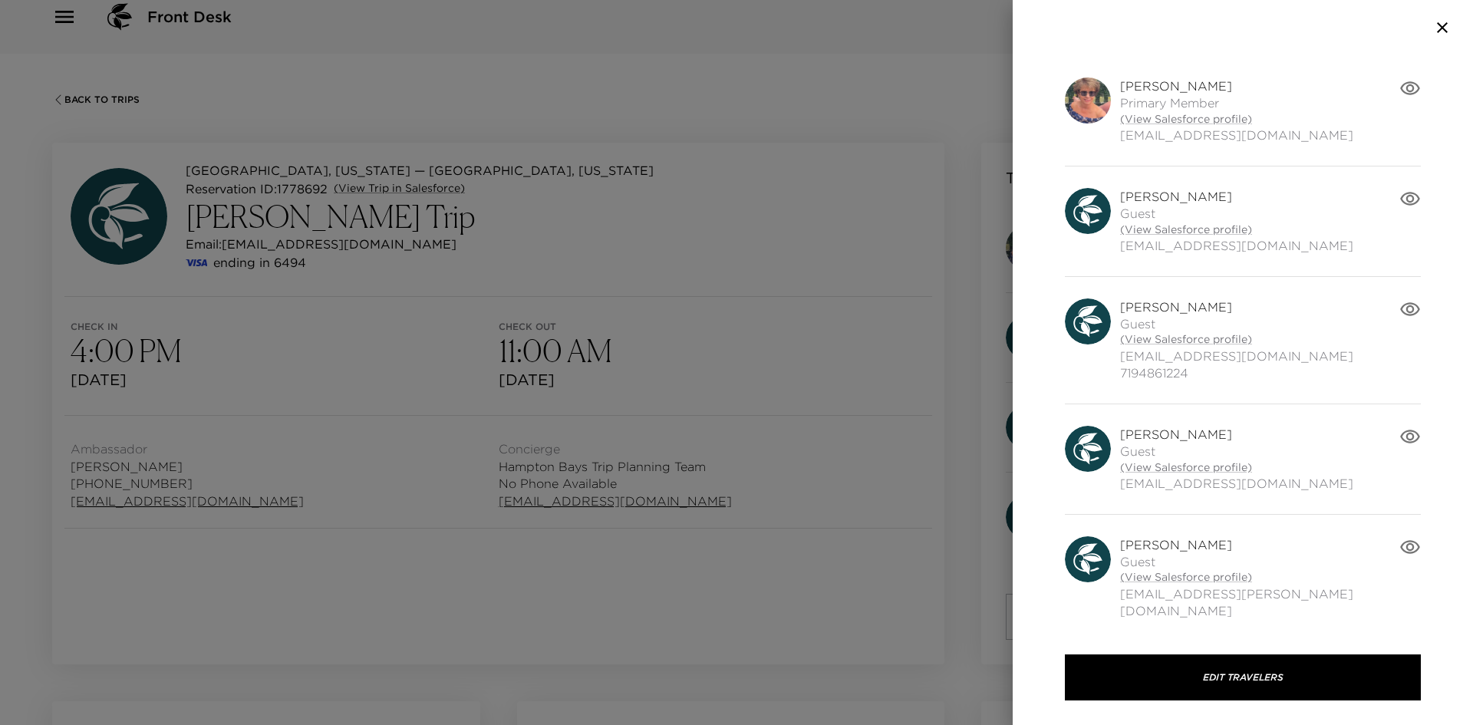
click at [1402, 548] on icon "button" at bounding box center [1410, 547] width 20 height 14
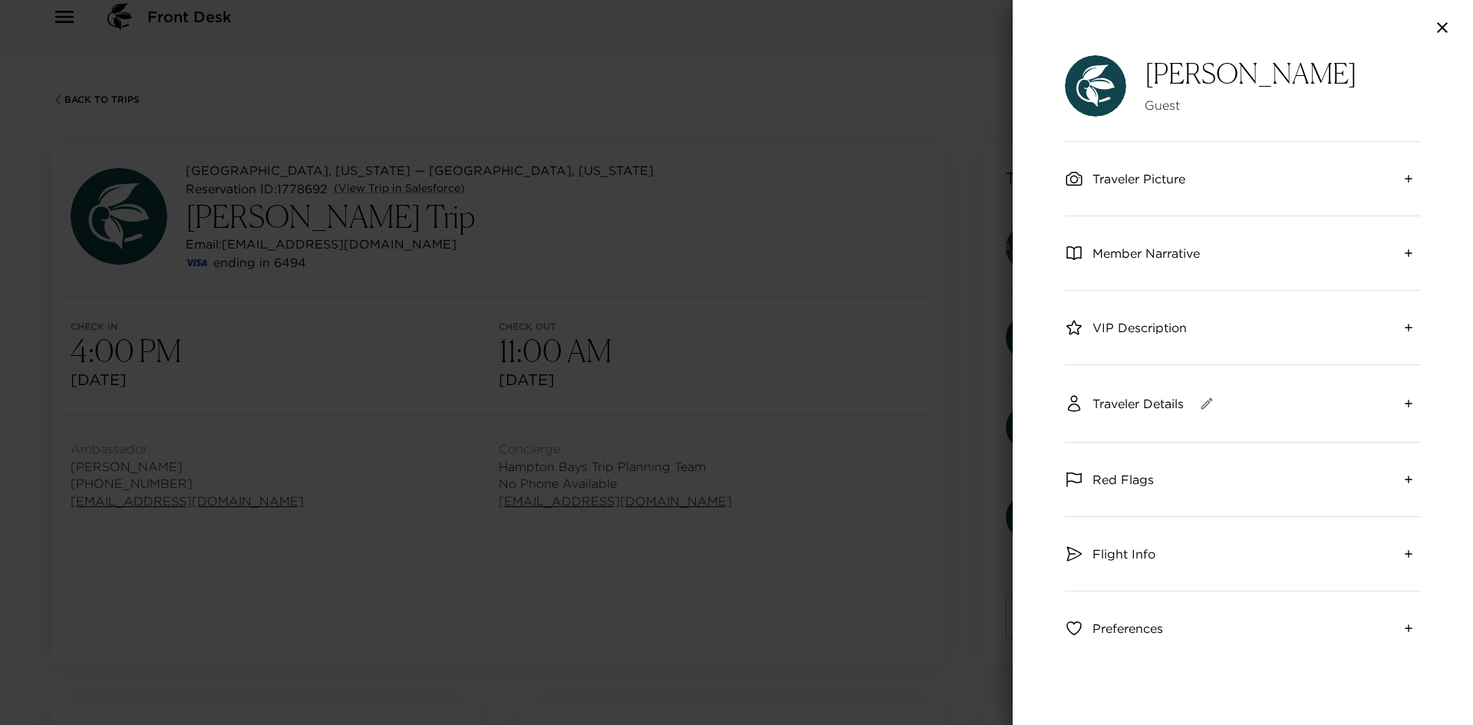
click at [1139, 402] on span "Traveler Details" at bounding box center [1138, 403] width 91 height 17
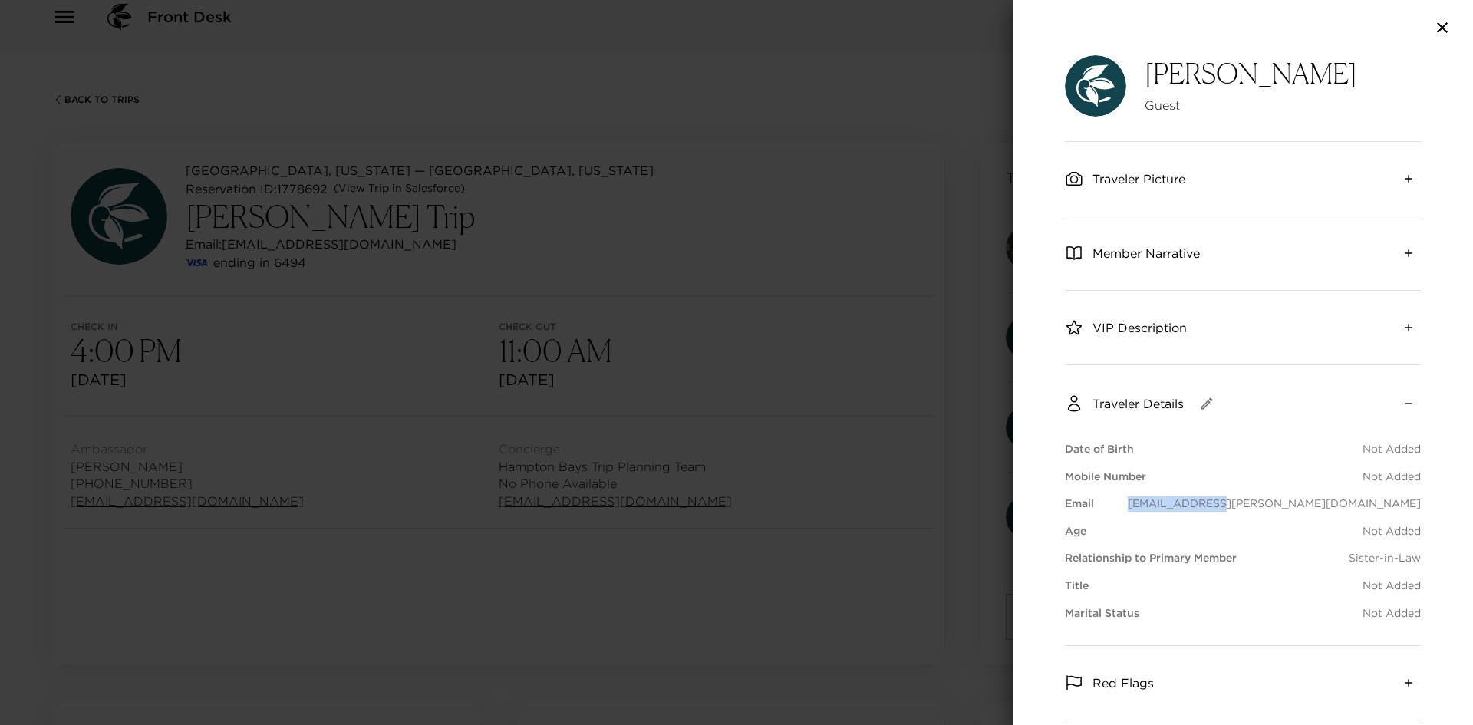
drag, startPoint x: 1369, startPoint y: 500, endPoint x: 1291, endPoint y: 500, distance: 77.5
click at [1292, 500] on div "[PERSON_NAME] Guest Traveler Picture Member Narrative VIP Description Traveler …" at bounding box center [1243, 390] width 460 height 670
copy p "[EMAIL_ADDRESS][PERSON_NAME][DOMAIN_NAME]"
click at [1448, 35] on icon "button" at bounding box center [1442, 27] width 18 height 18
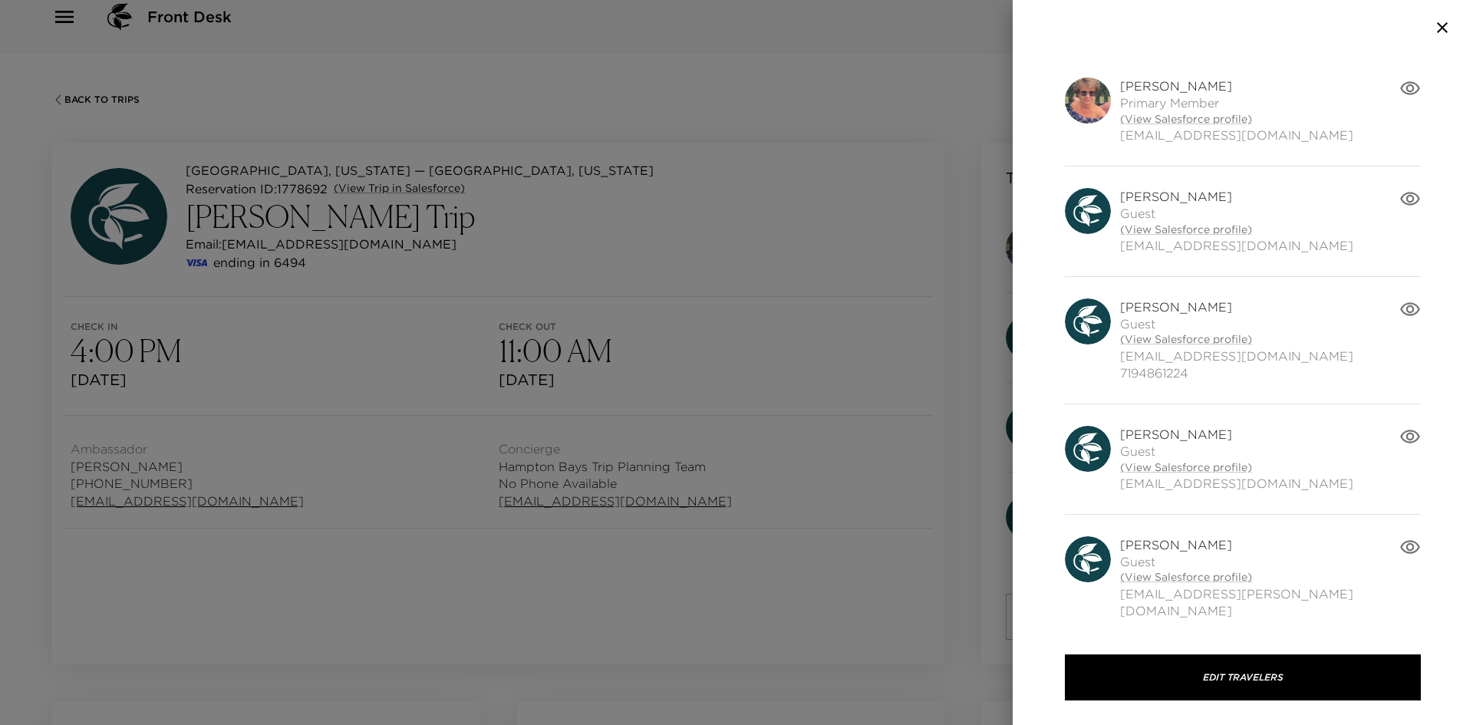
click at [915, 61] on div at bounding box center [736, 362] width 1473 height 725
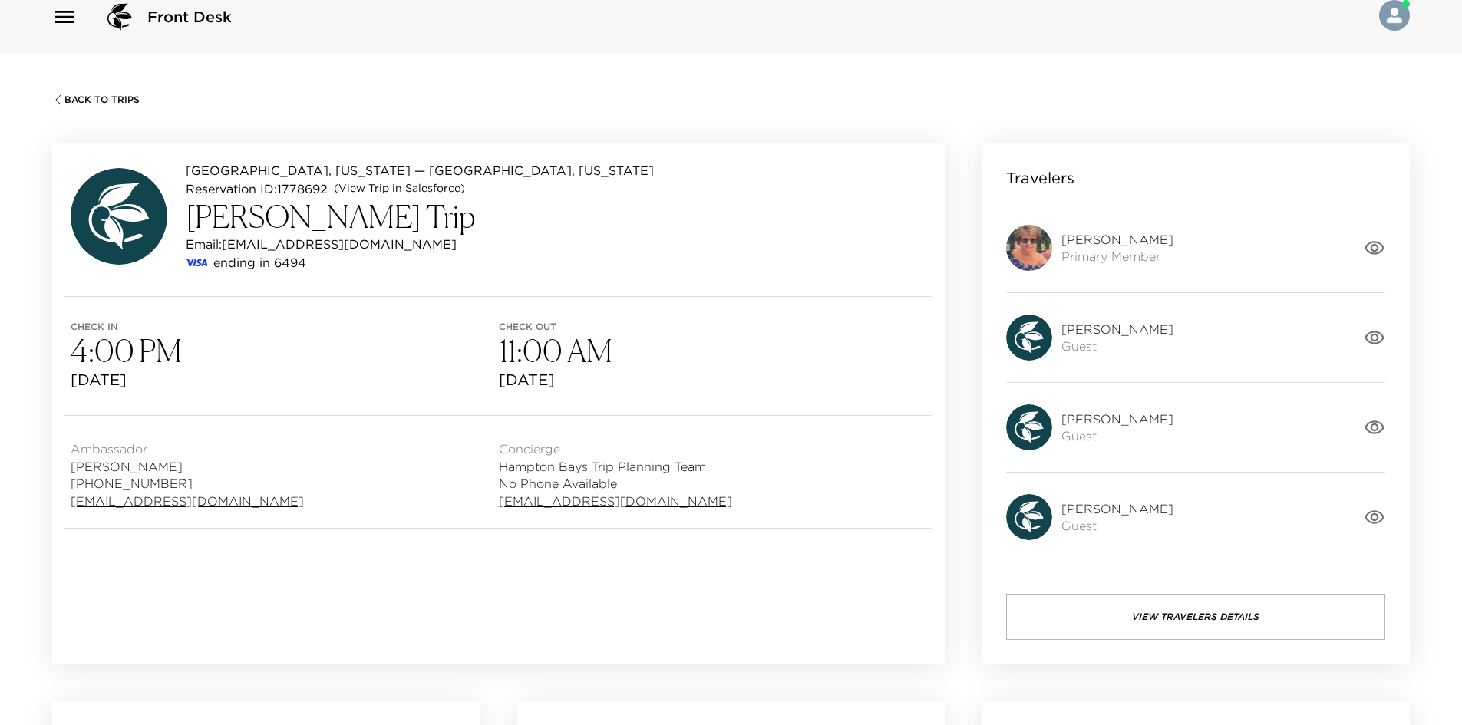
scroll to position [0, 0]
